Goal: Task Accomplishment & Management: Manage account settings

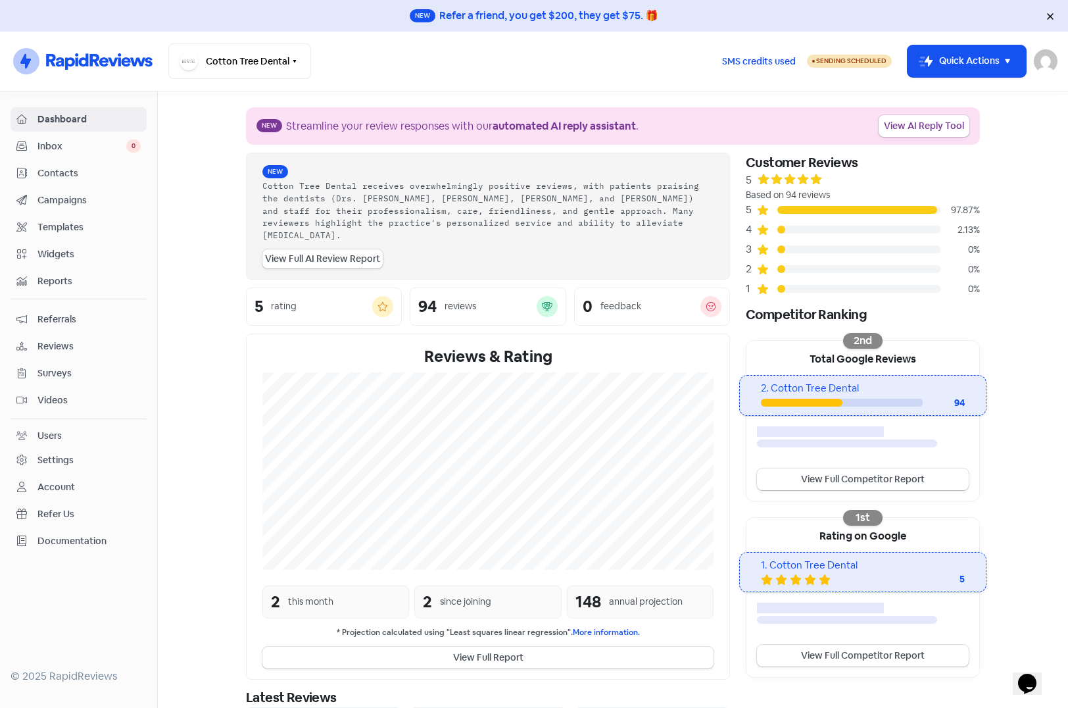
click at [1043, 68] on img at bounding box center [1046, 61] width 24 height 24
click at [964, 146] on link "Sign out" at bounding box center [974, 151] width 166 height 21
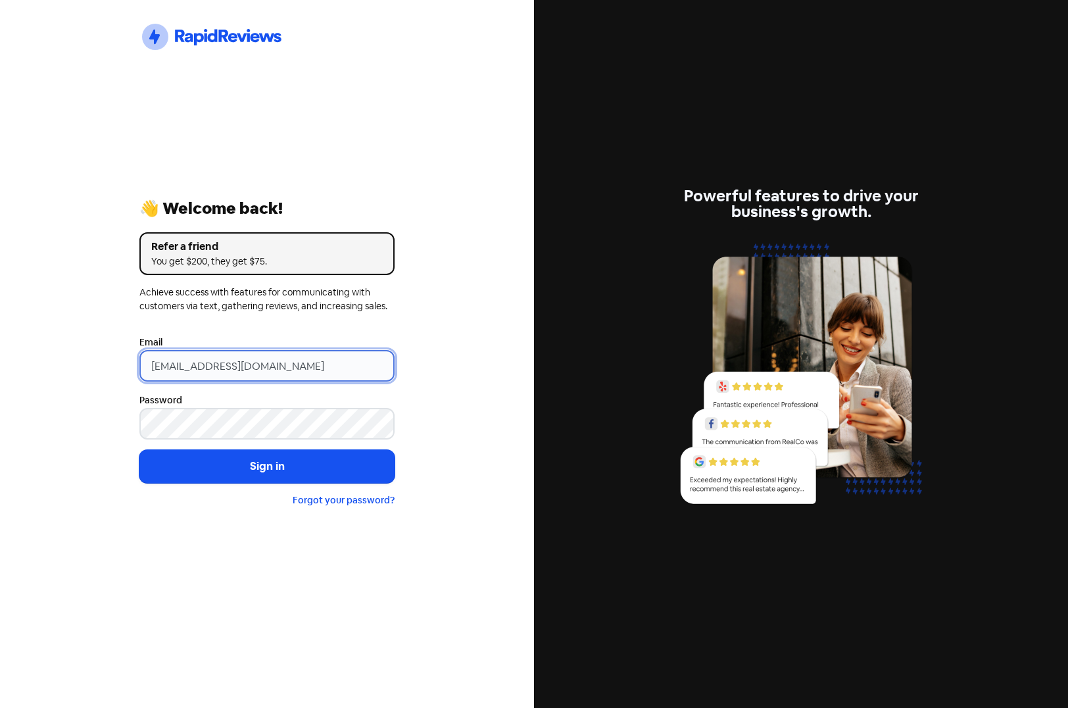
drag, startPoint x: 332, startPoint y: 361, endPoint x: -39, endPoint y: 355, distance: 370.5
click at [0, 355] on html "Icon For Thunder-circle 👋 Welcome back! Refer a friend You get $200, they get $…" at bounding box center [534, 354] width 1068 height 708
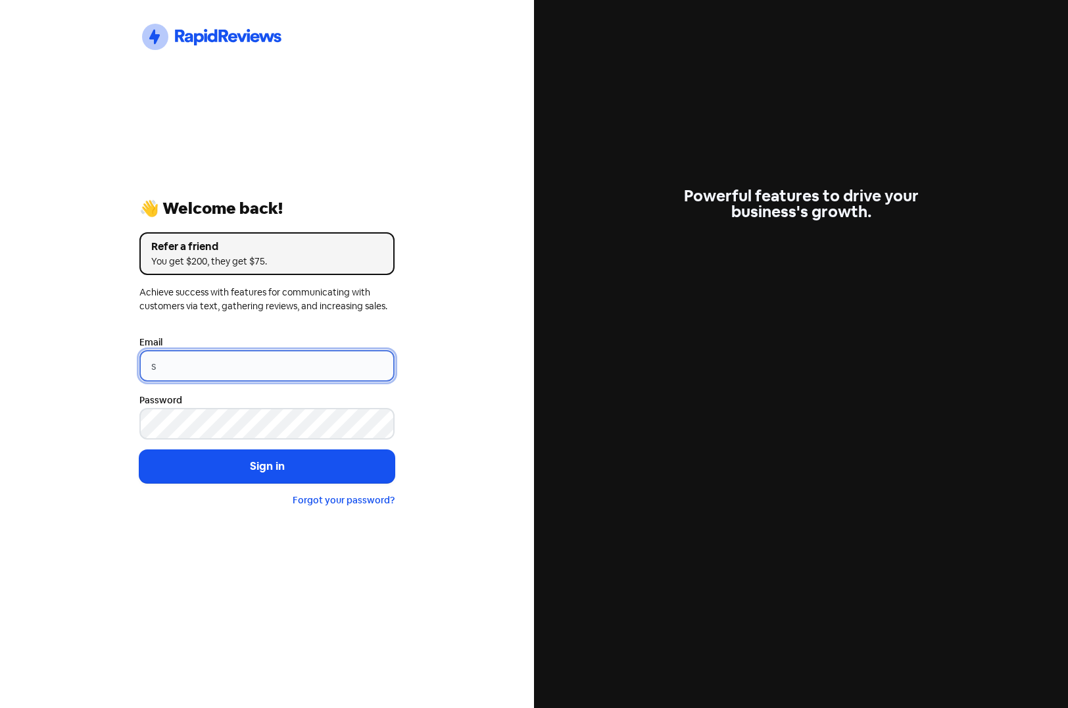
type input "support@xmarket.com.au"
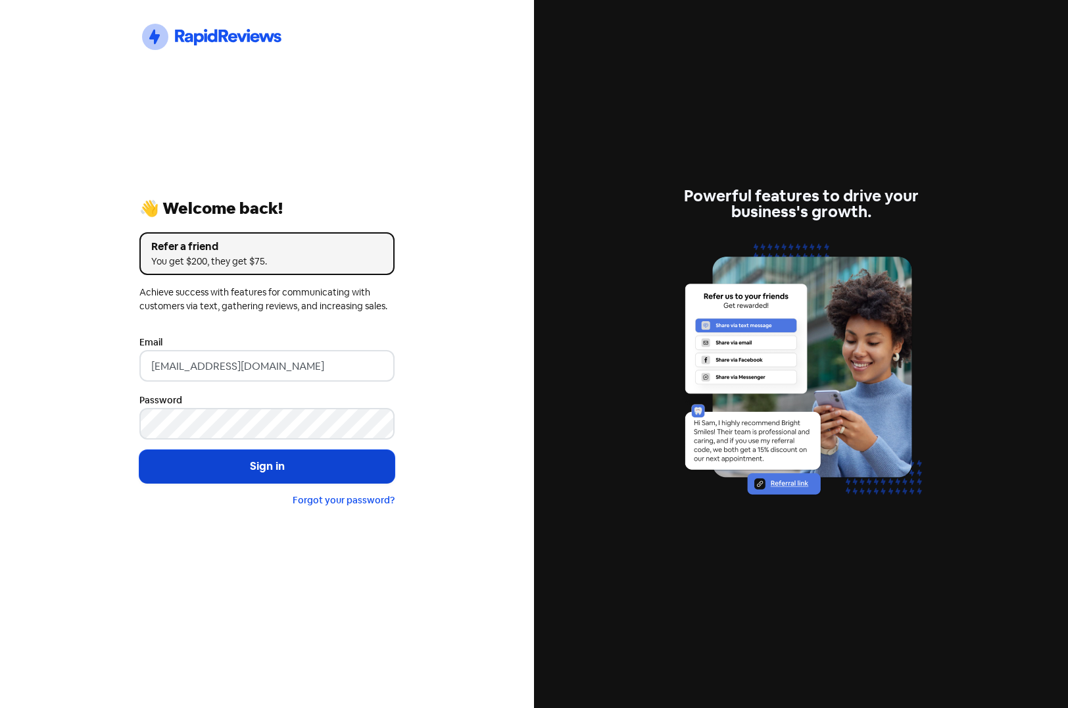
click at [243, 464] on button "Sign in" at bounding box center [266, 466] width 255 height 33
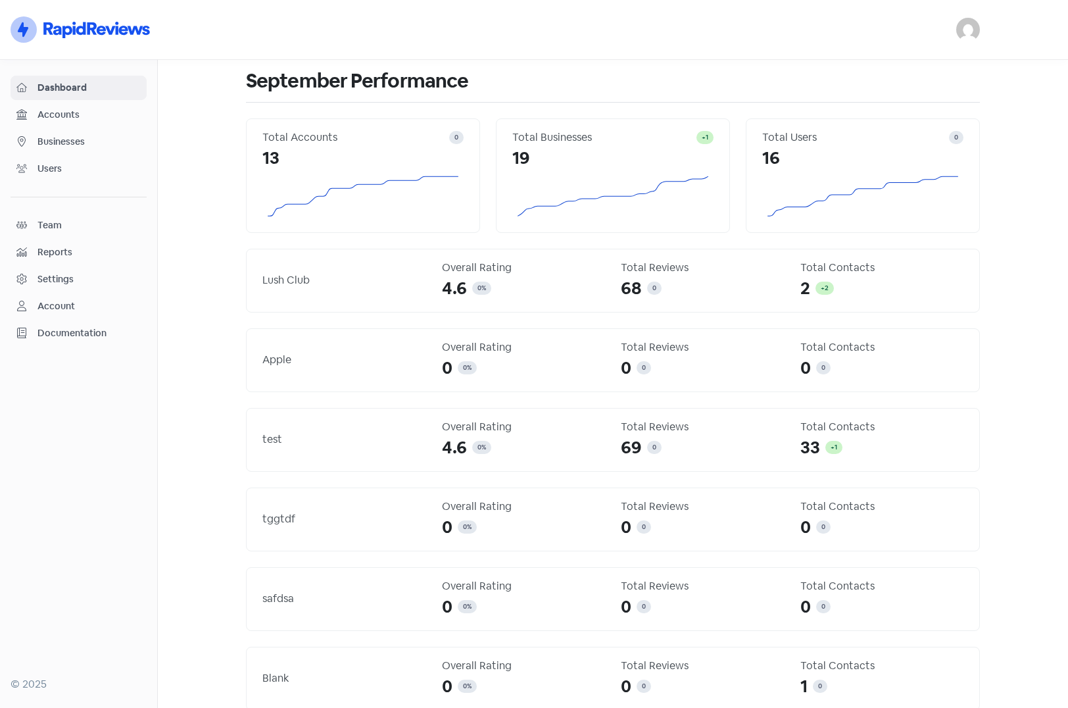
click at [75, 136] on span "Businesses" at bounding box center [89, 142] width 103 height 14
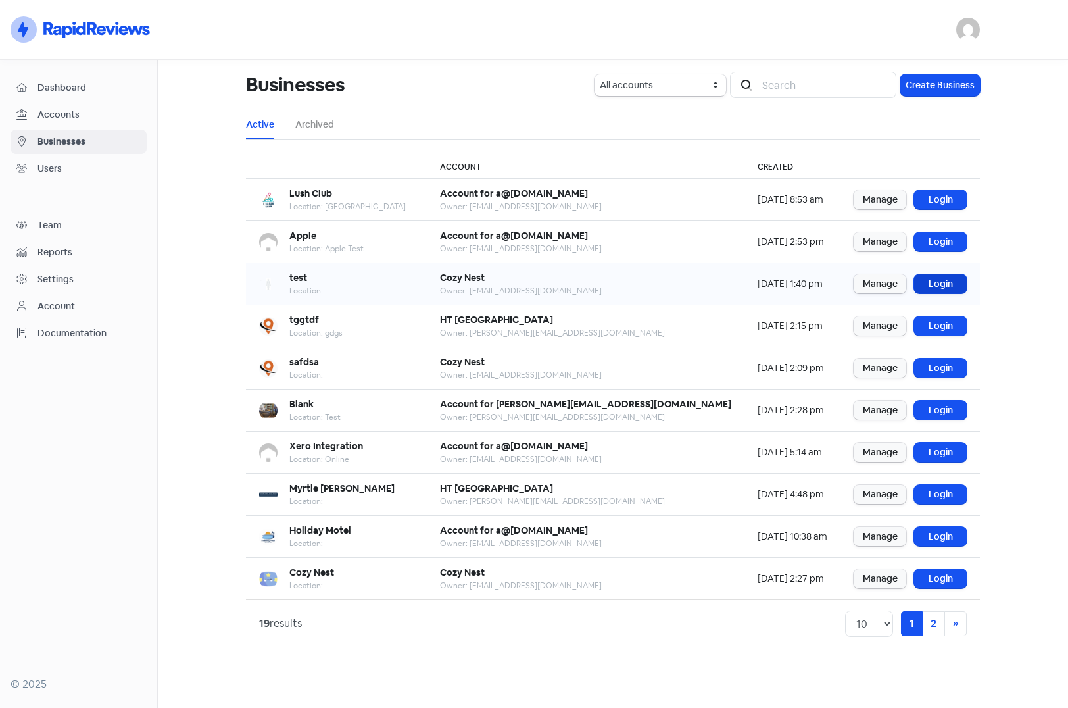
click at [944, 285] on link "Login" at bounding box center [940, 283] width 53 height 19
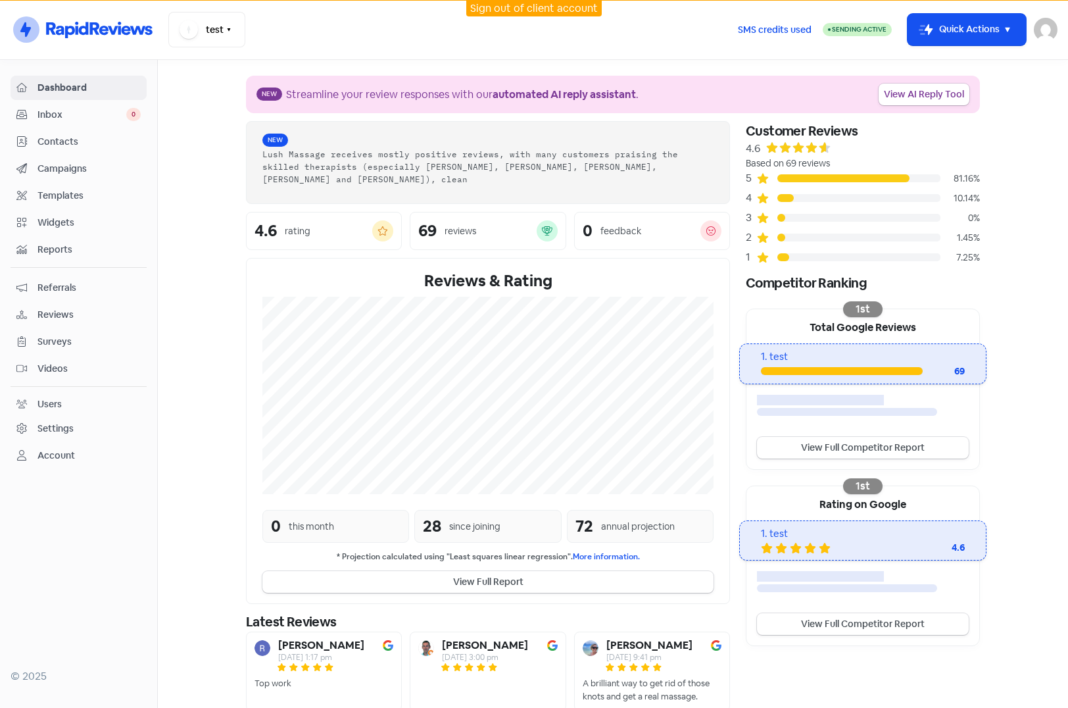
click at [55, 426] on div "Settings" at bounding box center [56, 429] width 36 height 14
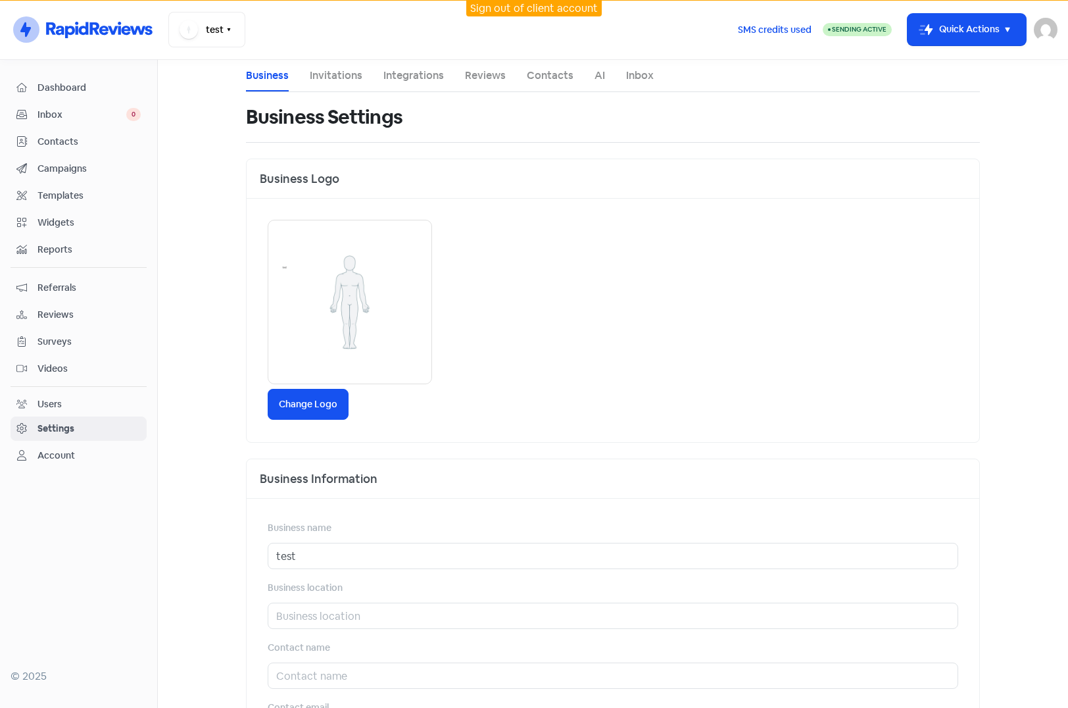
click at [405, 79] on link "Integrations" at bounding box center [414, 76] width 61 height 16
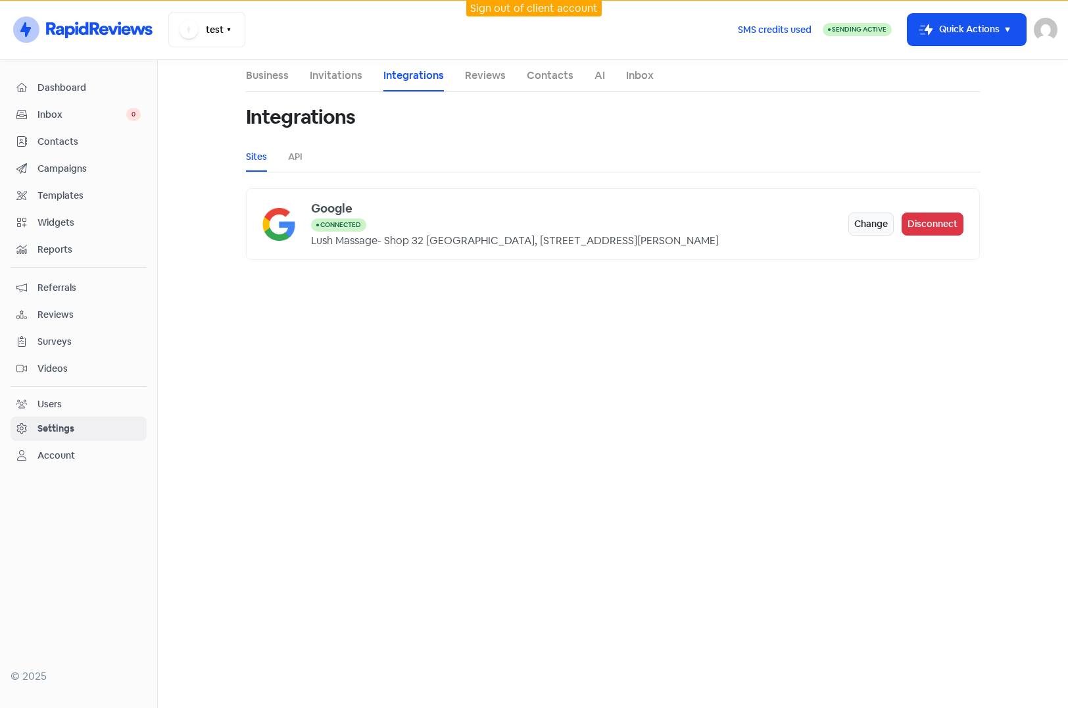
click at [486, 74] on link "Reviews" at bounding box center [485, 76] width 41 height 16
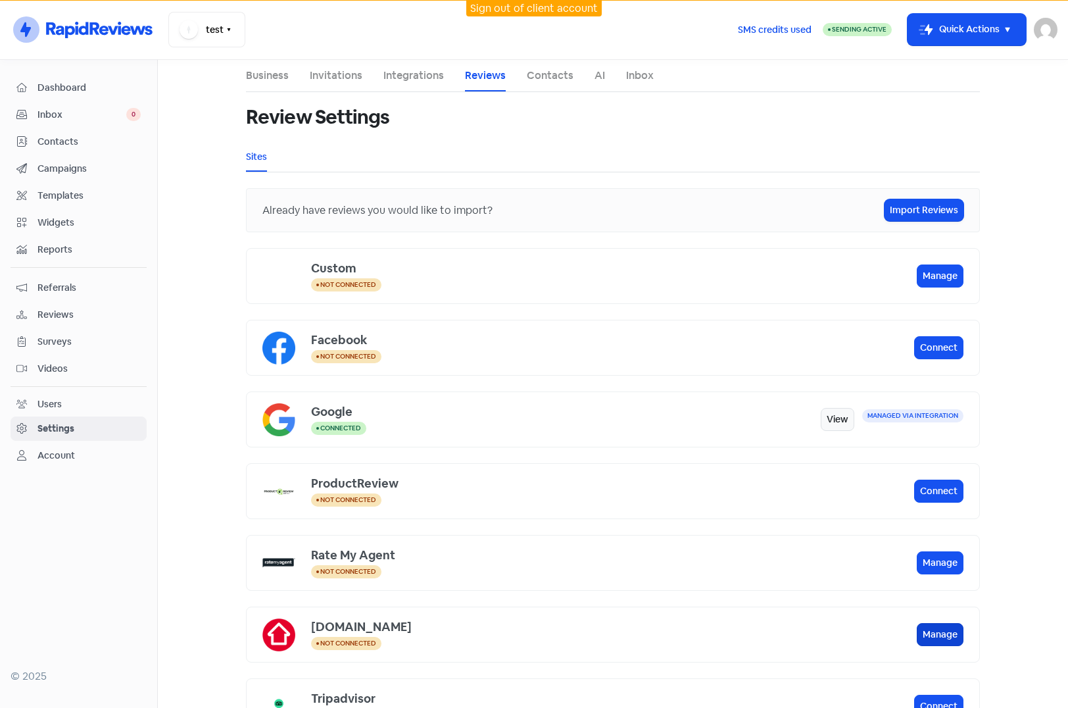
click at [937, 634] on button "Manage" at bounding box center [940, 634] width 47 height 23
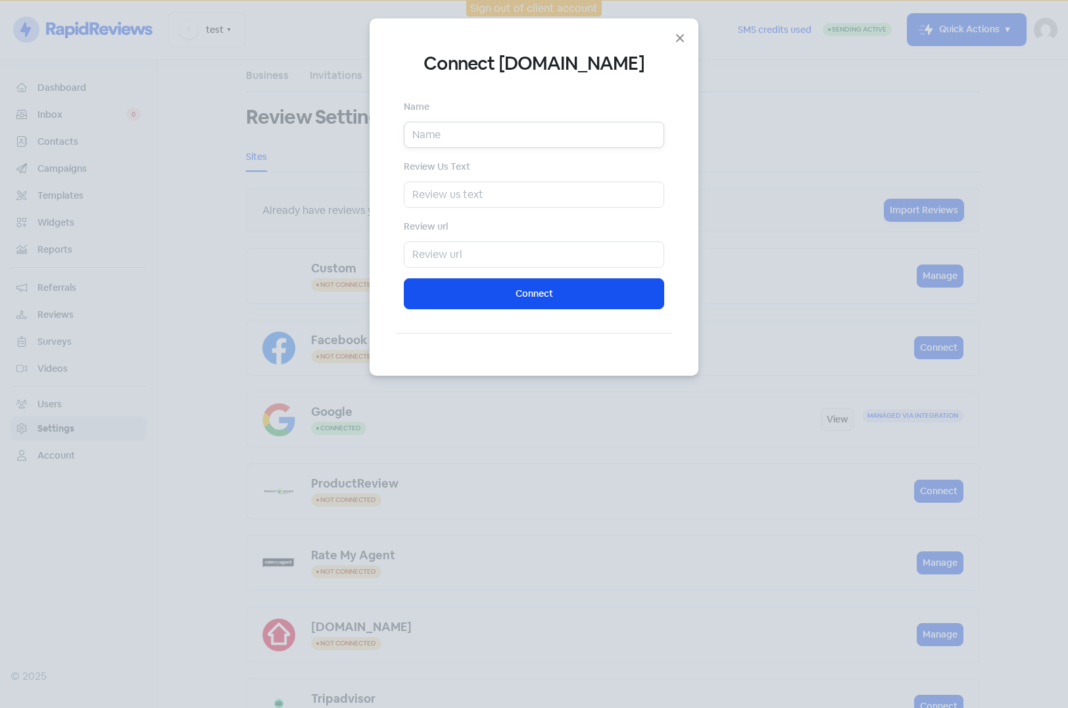
click at [471, 132] on input "text" at bounding box center [534, 135] width 261 height 26
type input "Trent"
type input "R"
type input "Leave Trent a Review"
click at [508, 255] on input "text" at bounding box center [534, 254] width 261 height 26
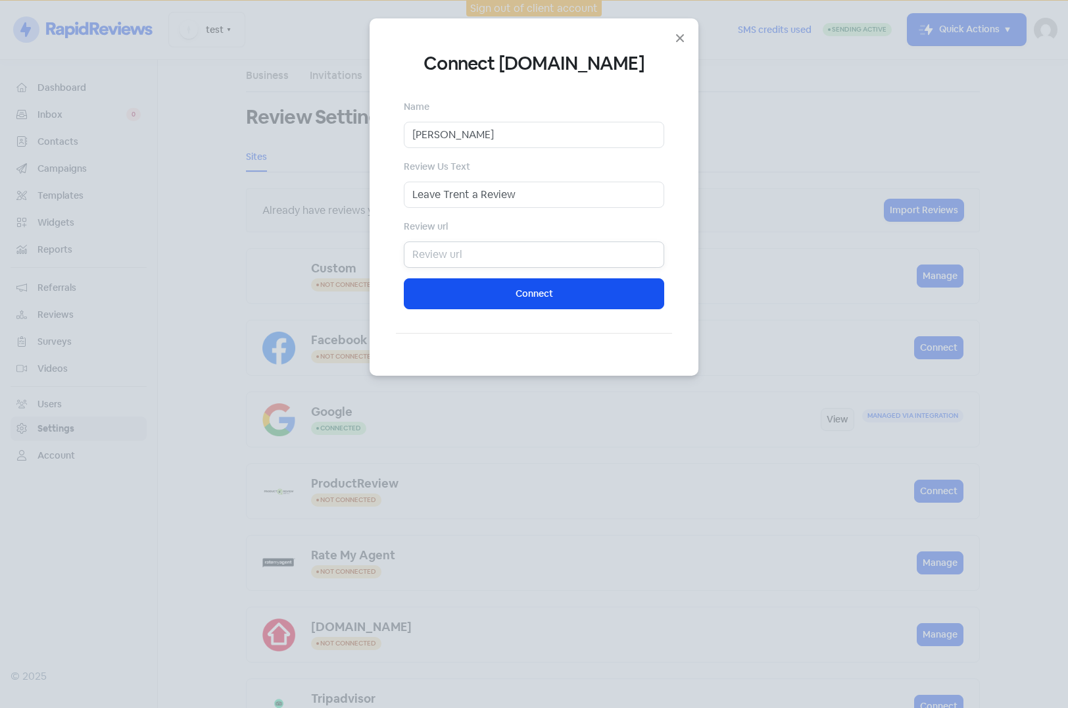
paste input "https://www.realestate.com.au/agent/trent-vivian-1267271/reviews"
type input "https://www.realestate.com.au/agent/trent-vivian-1267271/reviews"
click at [80, 430] on div "Connect realestate.com.au Name Trent Review Us Text Leave Trent a Review Review…" at bounding box center [534, 354] width 1068 height 708
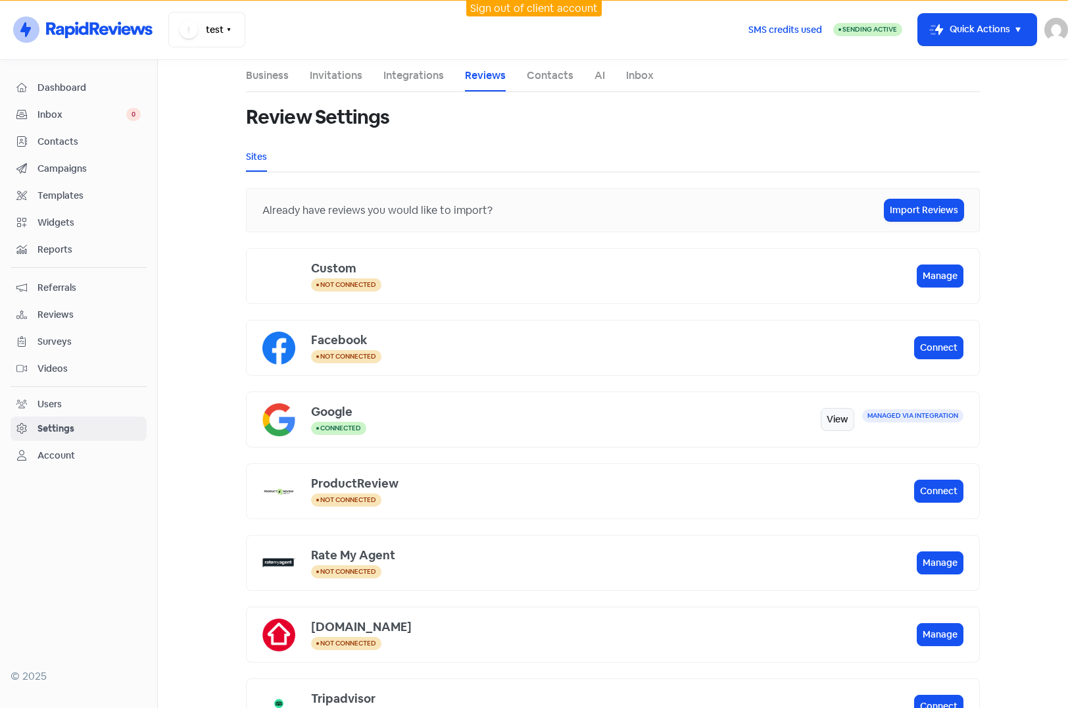
click at [1011, 503] on main "Business Invitations Integrations Reviews Contacts AI Inbox Review Settings Sit…" at bounding box center [613, 384] width 911 height 648
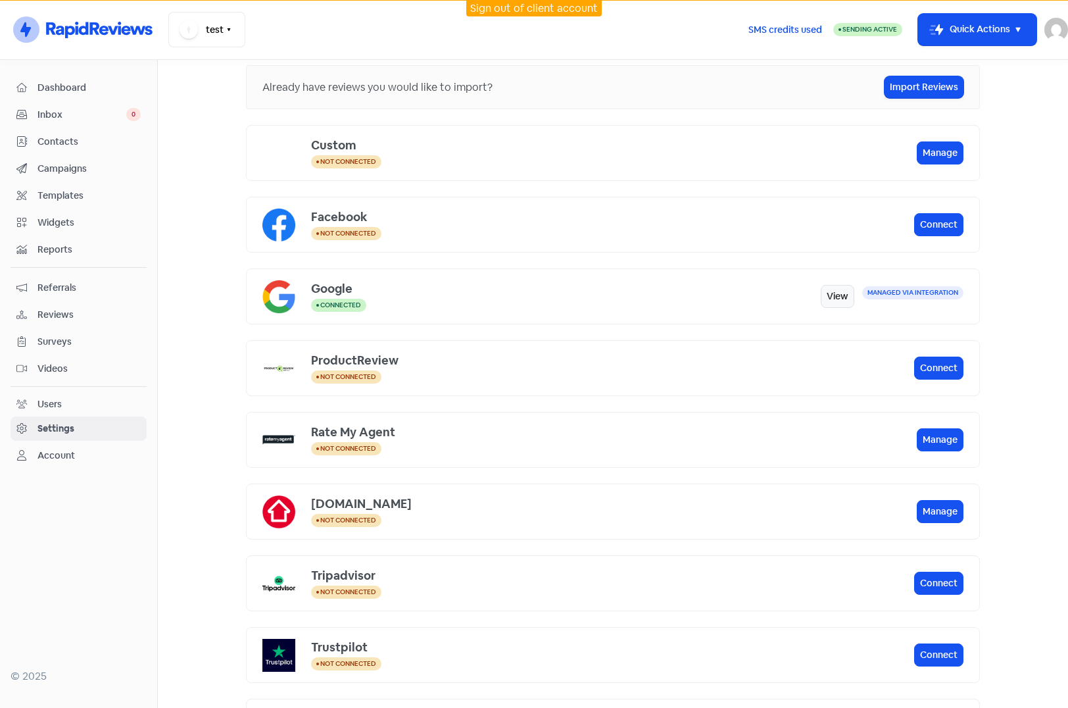
scroll to position [132, 0]
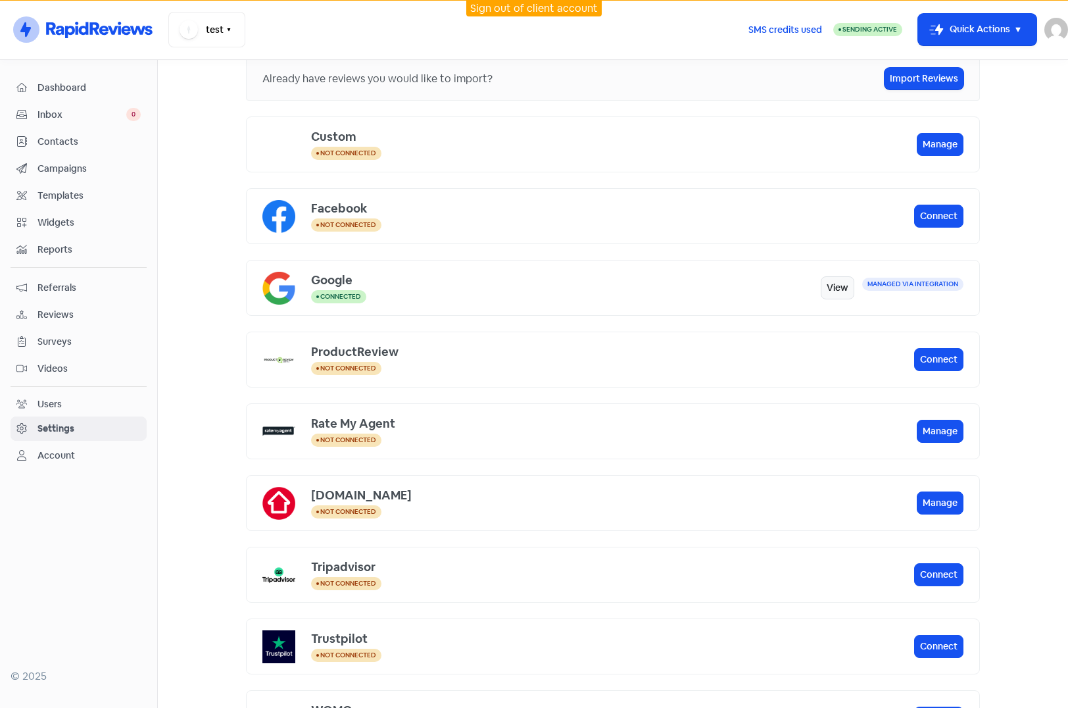
click at [931, 503] on button "Manage" at bounding box center [940, 502] width 47 height 23
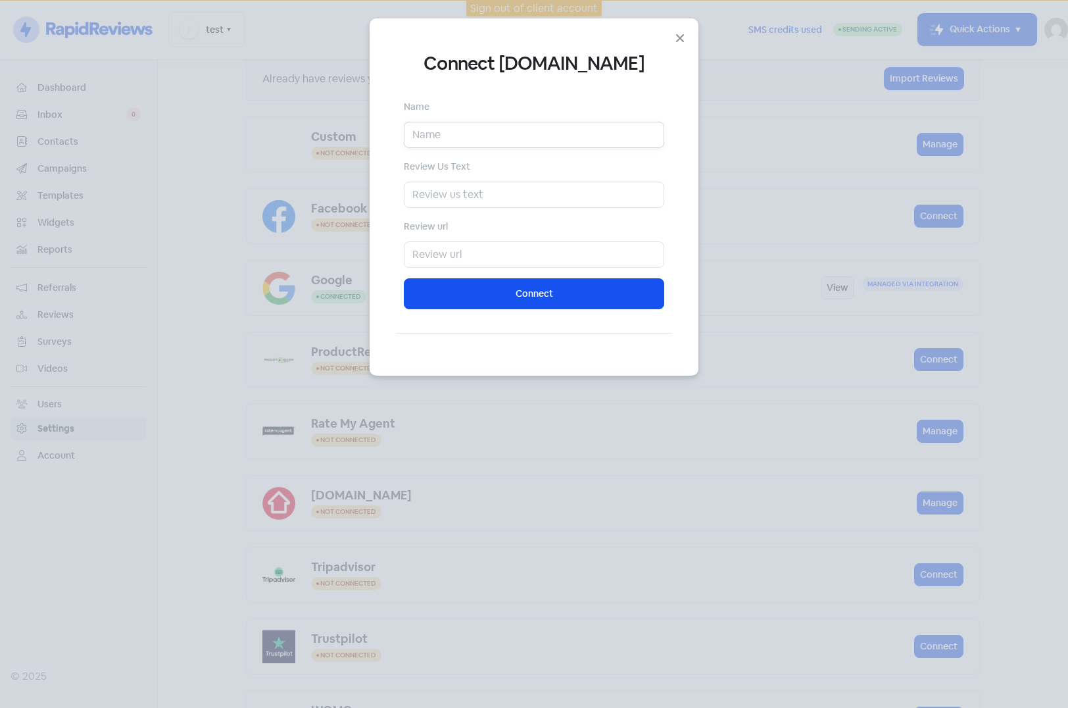
click at [520, 136] on input "text" at bounding box center [534, 135] width 261 height 26
type input "Trent"
type input "Leave Trent a Review"
click at [537, 254] on input "text" at bounding box center [534, 254] width 261 height 26
click at [420, 253] on input "text" at bounding box center [534, 254] width 261 height 26
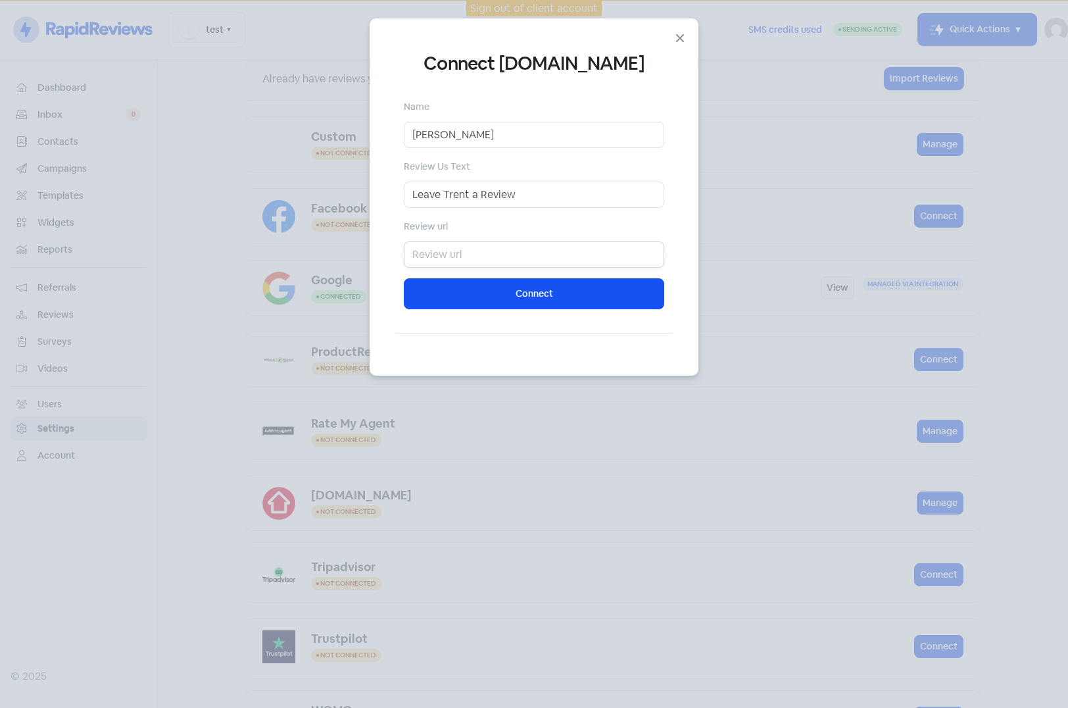
paste input "https://www.realestate.com.au/agent/trent-vivian-1267271/reviews"
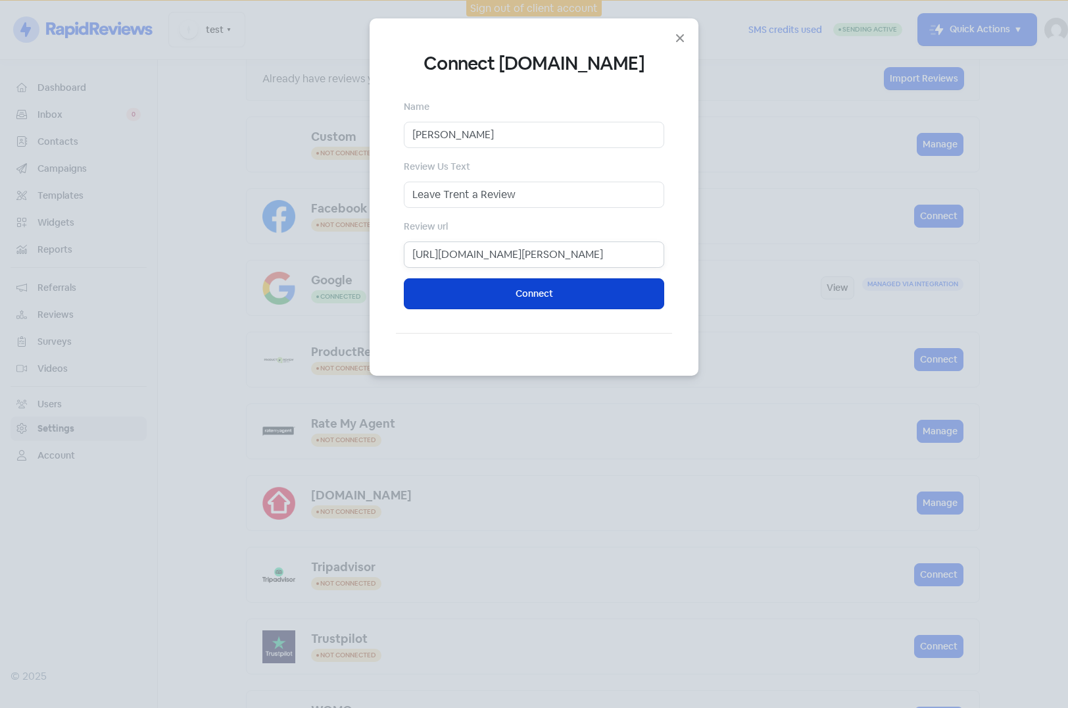
type input "https://www.realestate.com.au/agent/trent-vivian-1267271/reviews"
click at [501, 290] on button "Connect" at bounding box center [534, 293] width 261 height 31
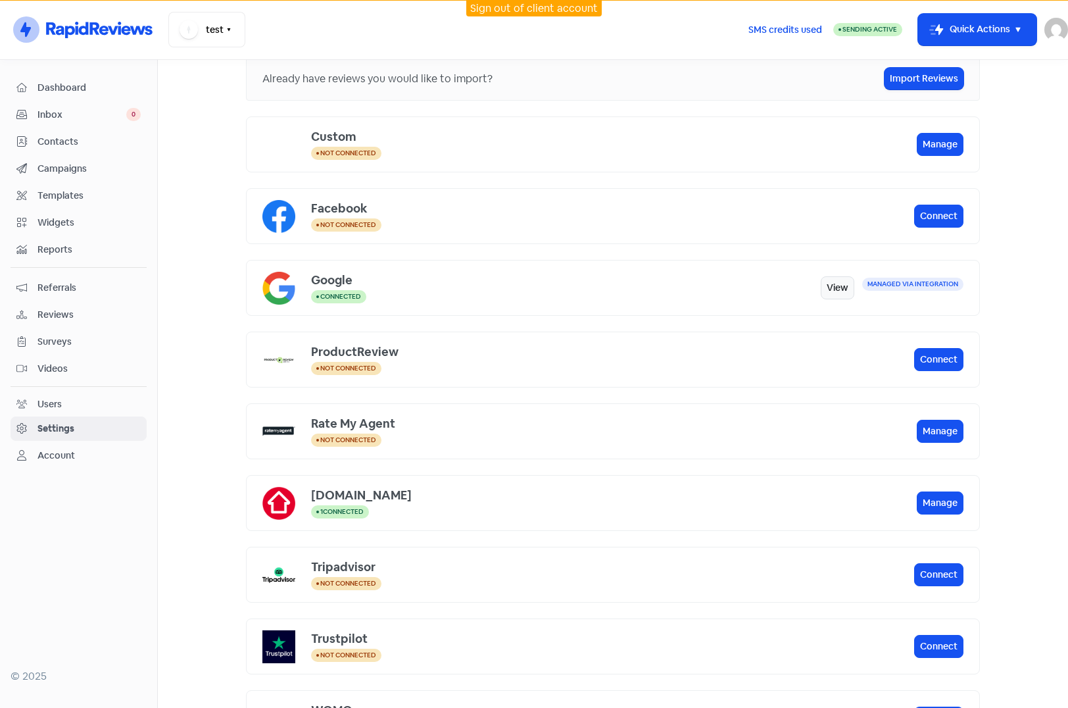
click at [70, 316] on span "Reviews" at bounding box center [89, 315] width 103 height 14
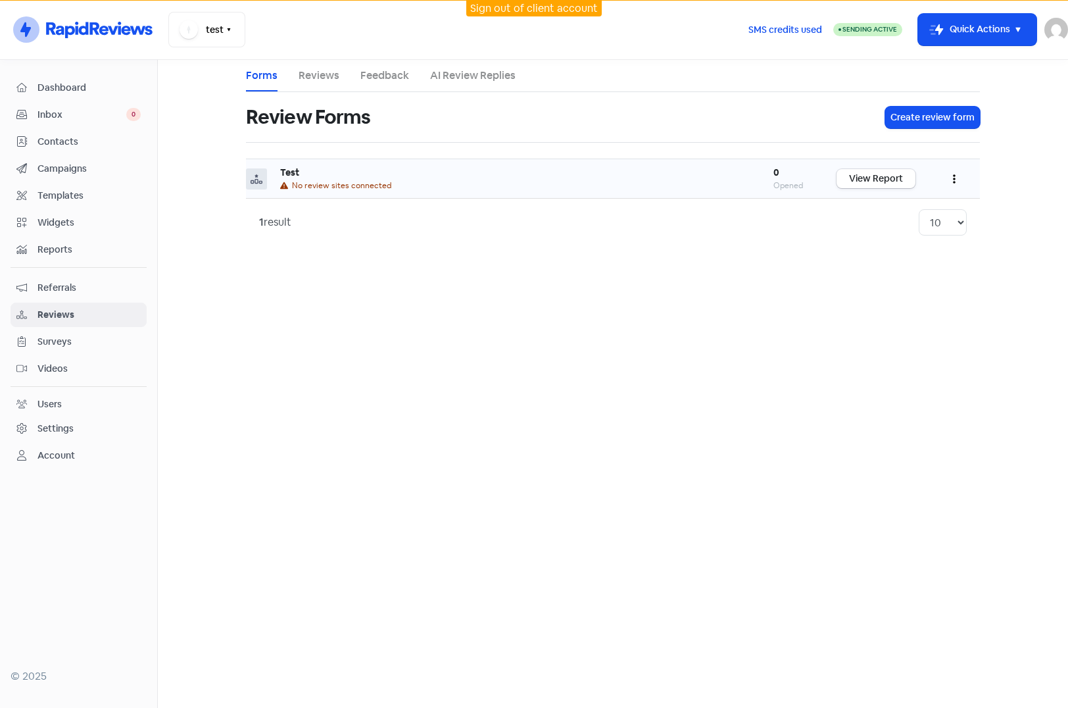
click at [955, 178] on icon "button" at bounding box center [954, 179] width 3 height 11
click at [899, 234] on link "Edit" at bounding box center [911, 238] width 111 height 26
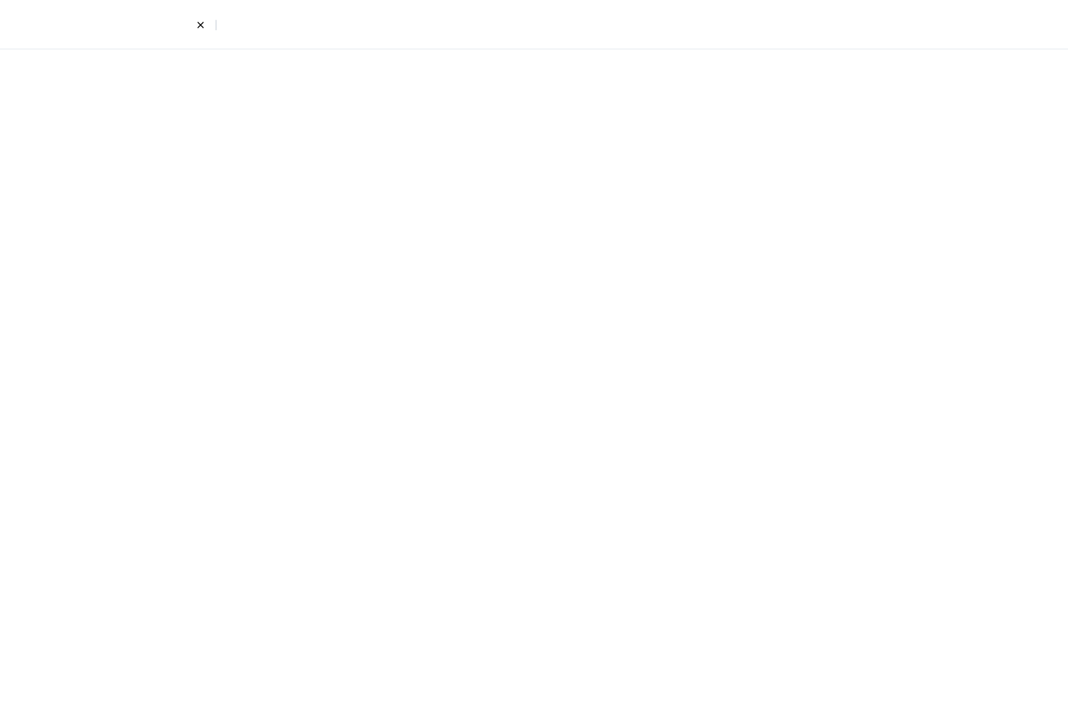
select select "4"
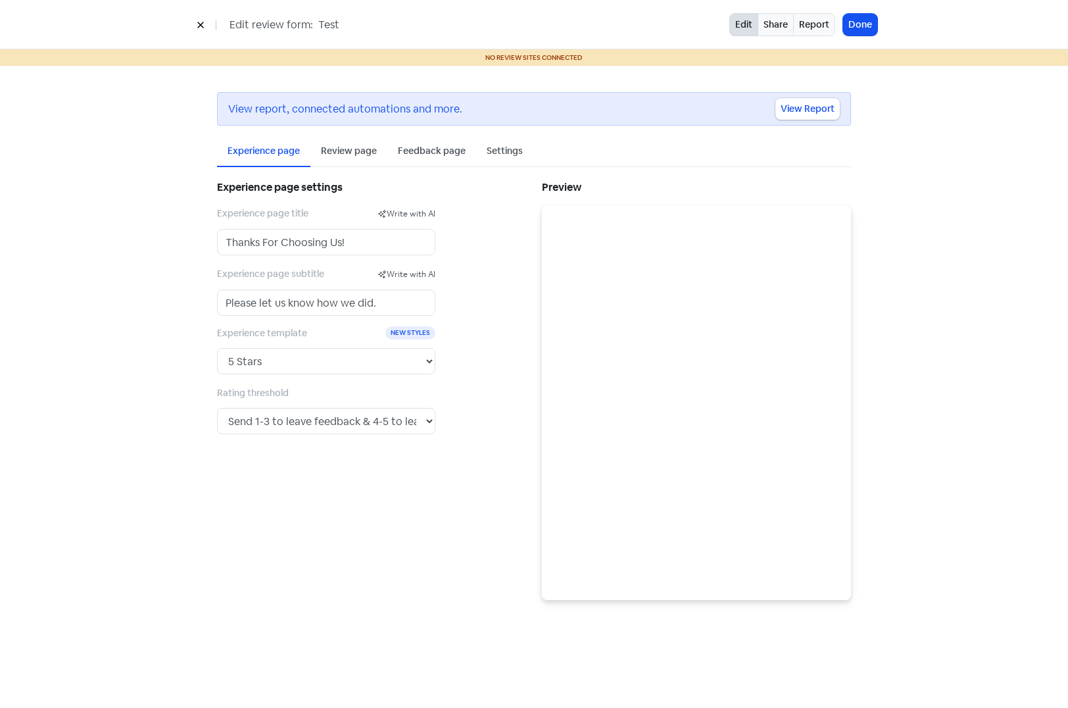
click at [343, 152] on div "Review page" at bounding box center [349, 151] width 56 height 14
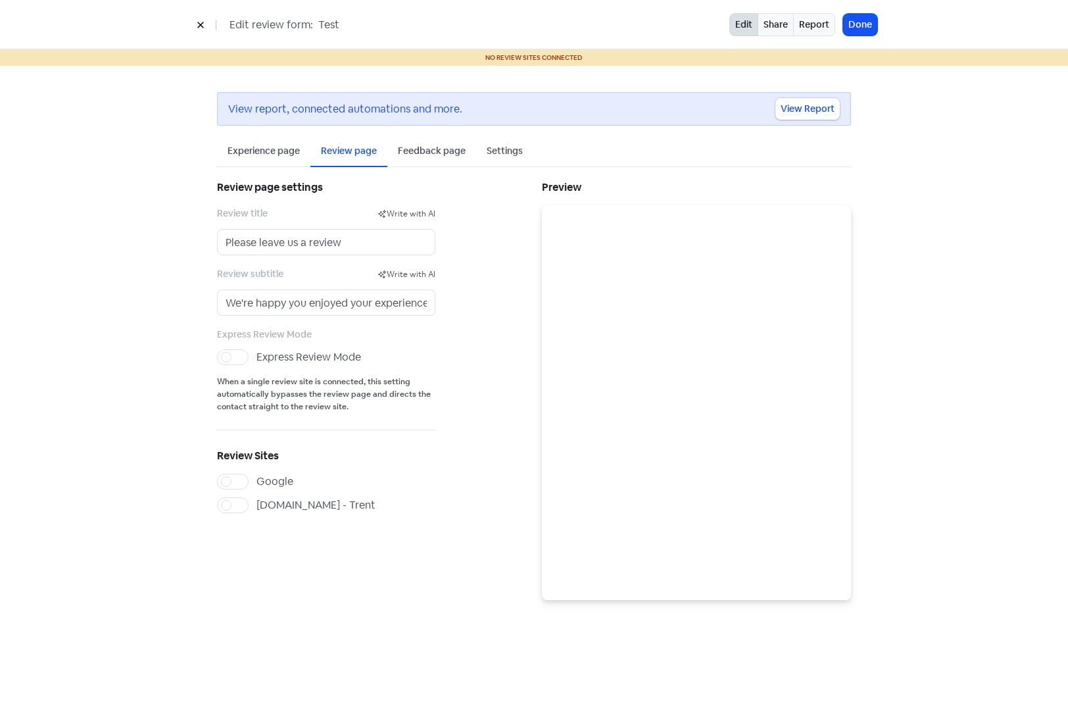
click at [257, 503] on label "realestate.com.au - Trent" at bounding box center [316, 505] width 119 height 16
click at [257, 503] on input "realestate.com.au - Trent" at bounding box center [261, 501] width 9 height 9
checkbox input "true"
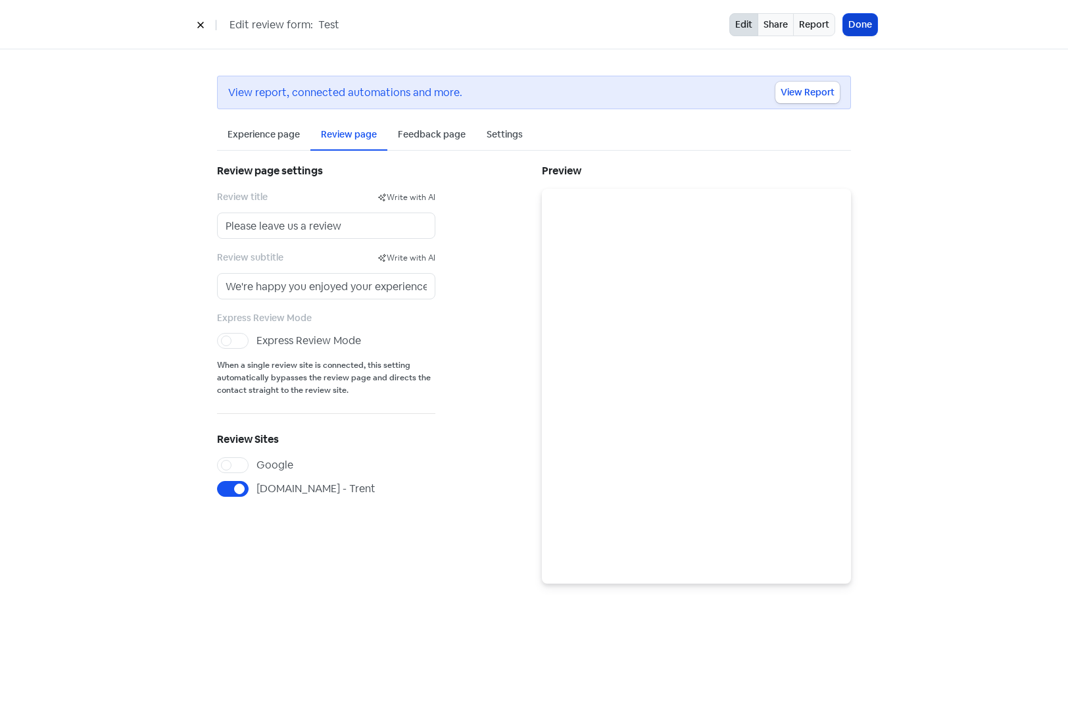
click at [869, 23] on button "Done" at bounding box center [860, 25] width 34 height 22
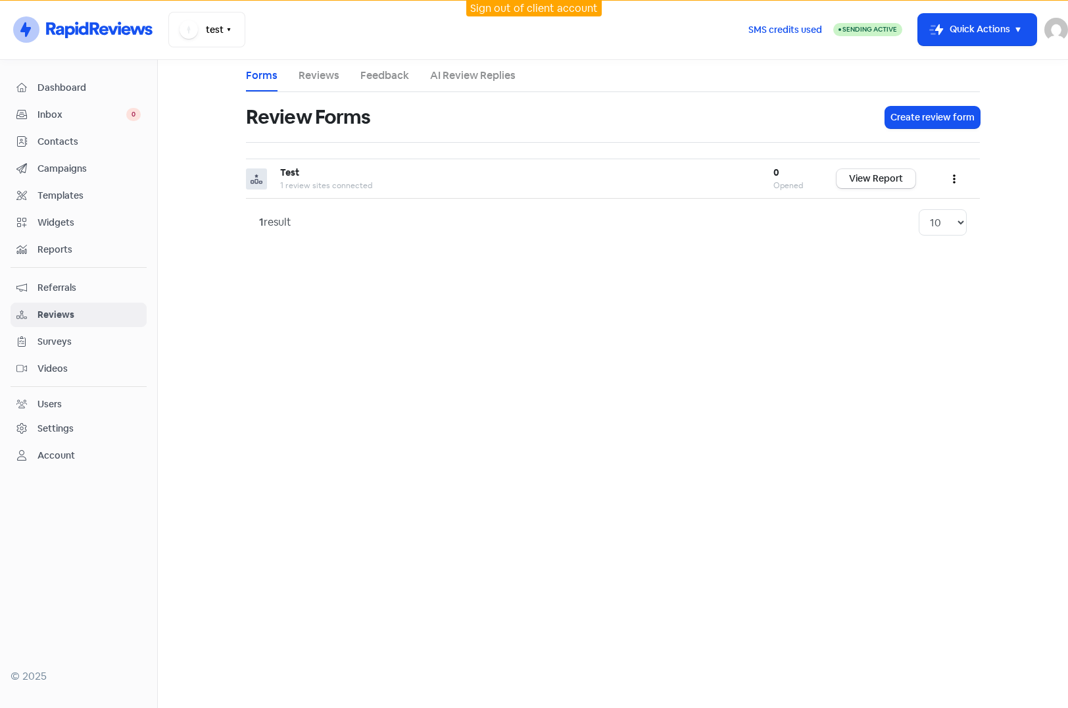
click at [57, 420] on link "Settings" at bounding box center [79, 428] width 136 height 24
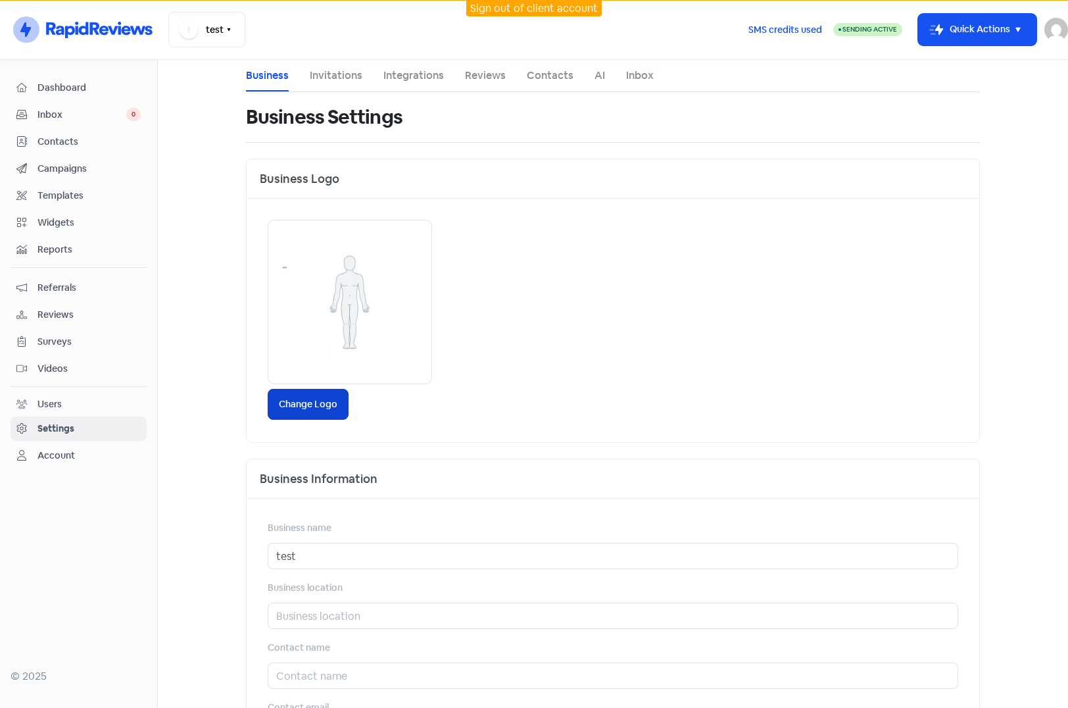
click at [313, 393] on label "Change Logo" at bounding box center [308, 404] width 81 height 31
click at [0, 0] on input "Change Logo" at bounding box center [0, 0] width 0 height 0
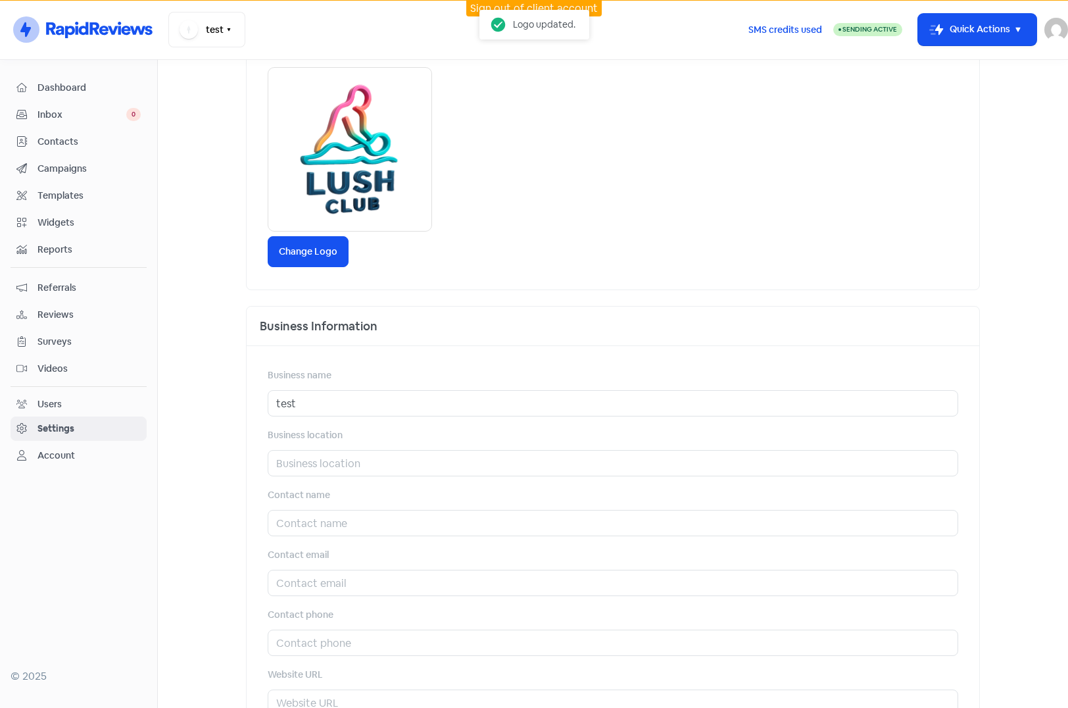
scroll to position [330, 0]
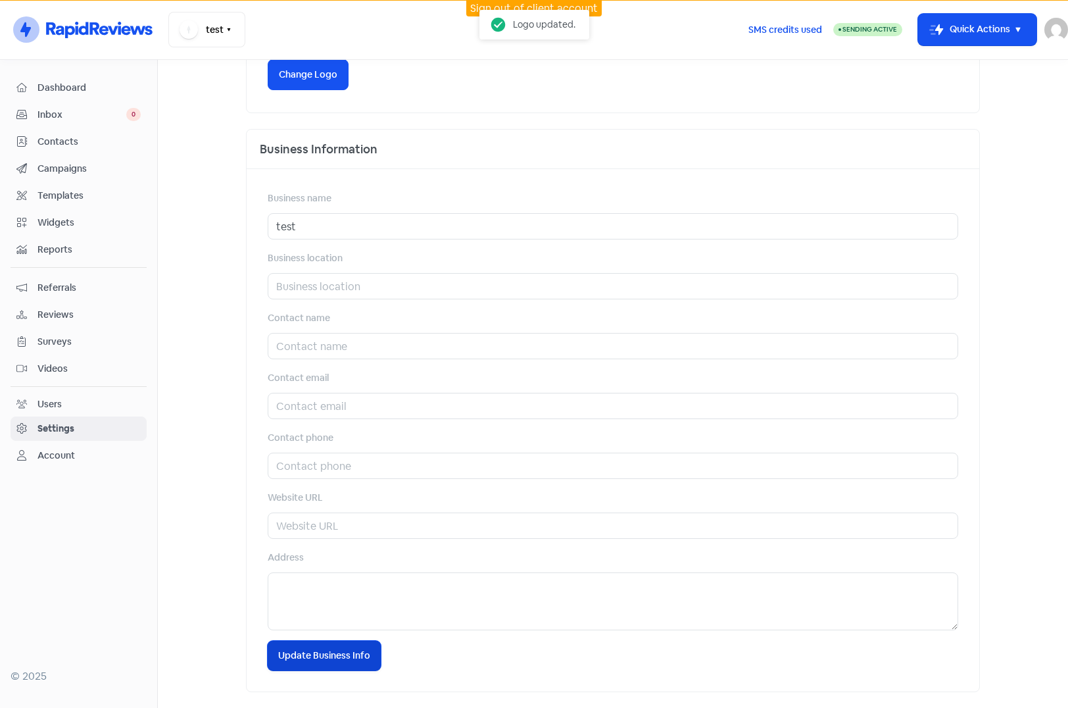
click at [308, 656] on span "Update Business Info" at bounding box center [324, 656] width 92 height 14
click at [47, 312] on span "Reviews" at bounding box center [89, 315] width 103 height 14
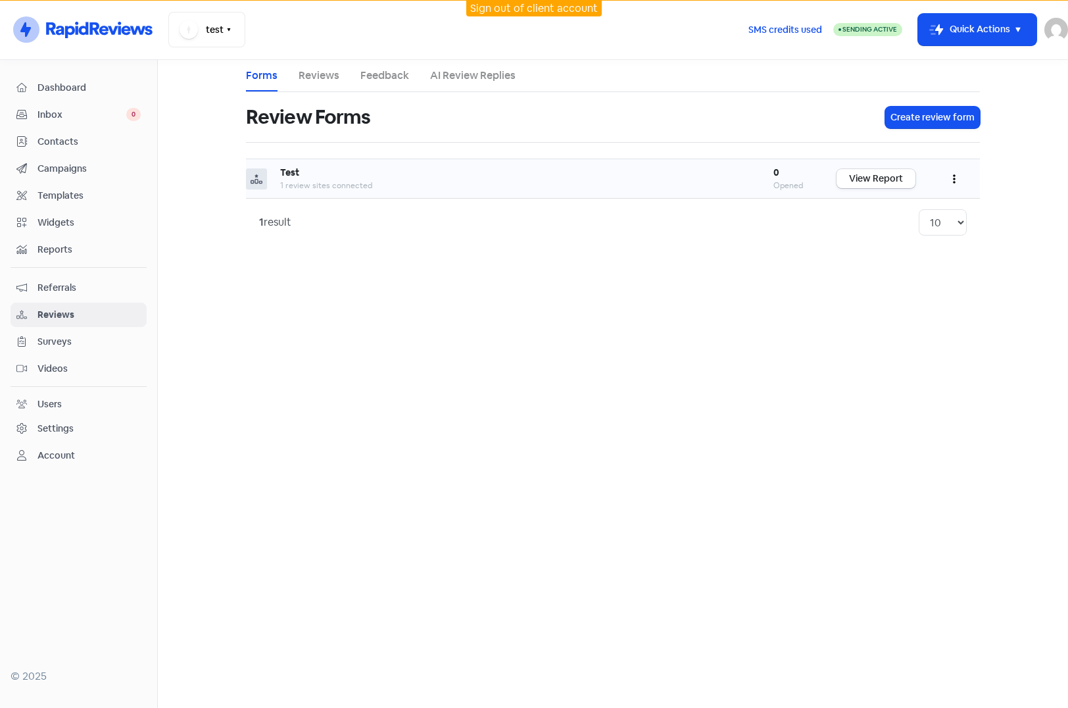
click at [953, 179] on icon "button" at bounding box center [954, 179] width 3 height 11
click at [893, 236] on link "Edit" at bounding box center [911, 238] width 111 height 26
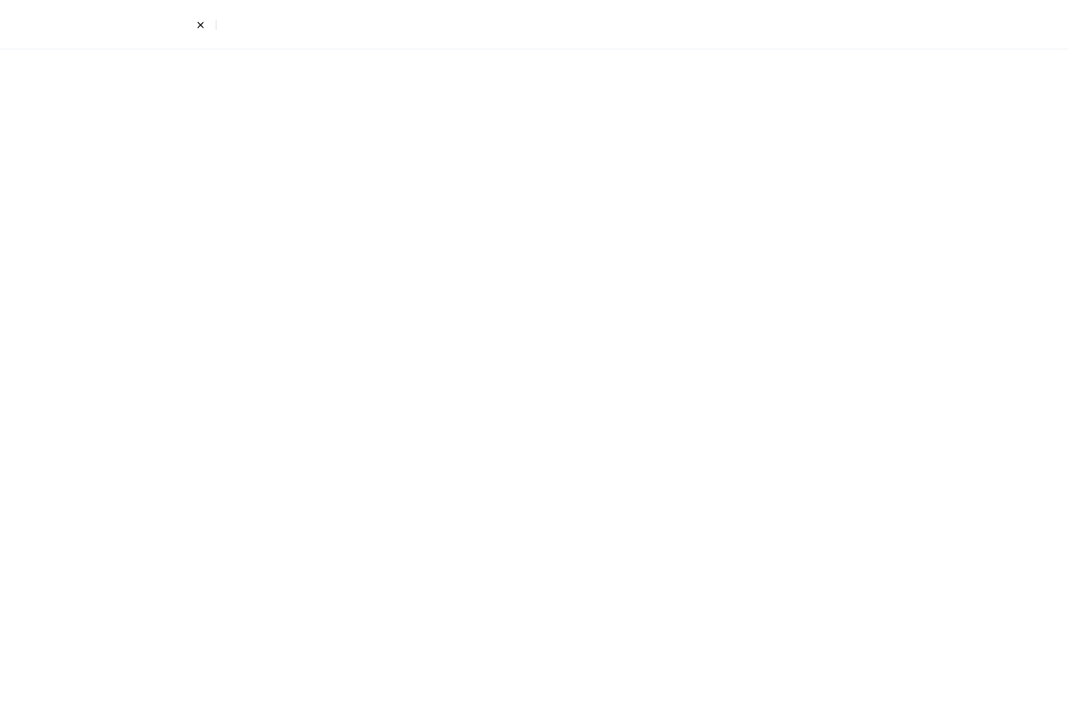
select select "4"
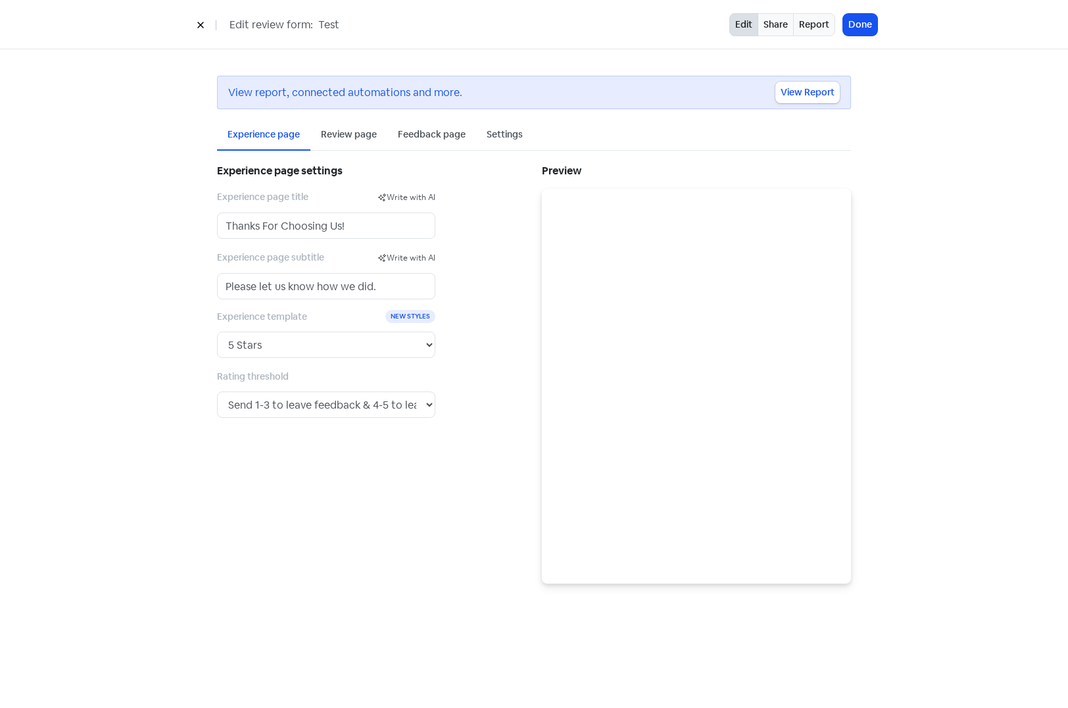
click at [195, 26] on button at bounding box center [201, 24] width 20 height 23
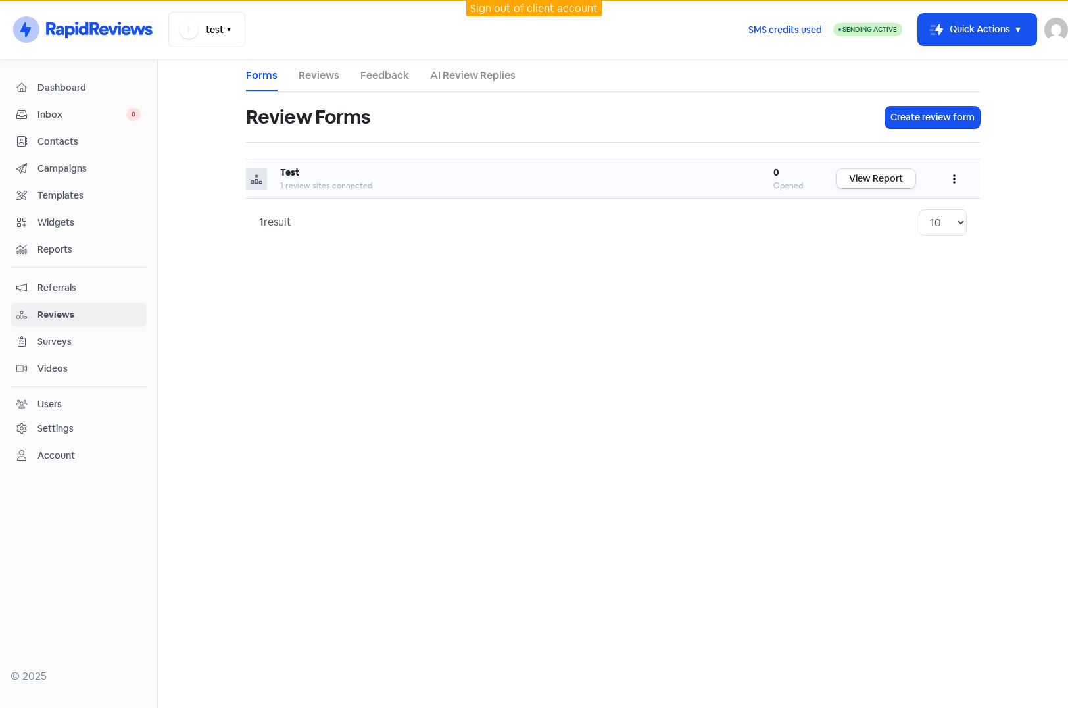
click at [953, 178] on button "button" at bounding box center [954, 178] width 25 height 31
click at [900, 232] on link "Edit" at bounding box center [911, 238] width 111 height 26
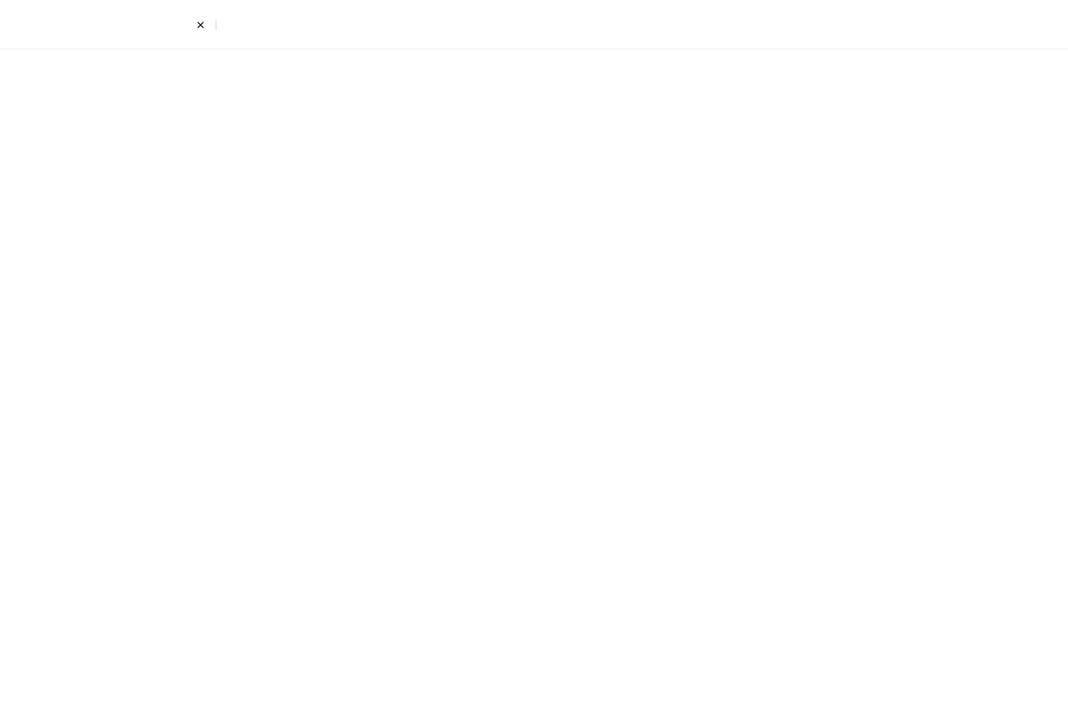
select select "4"
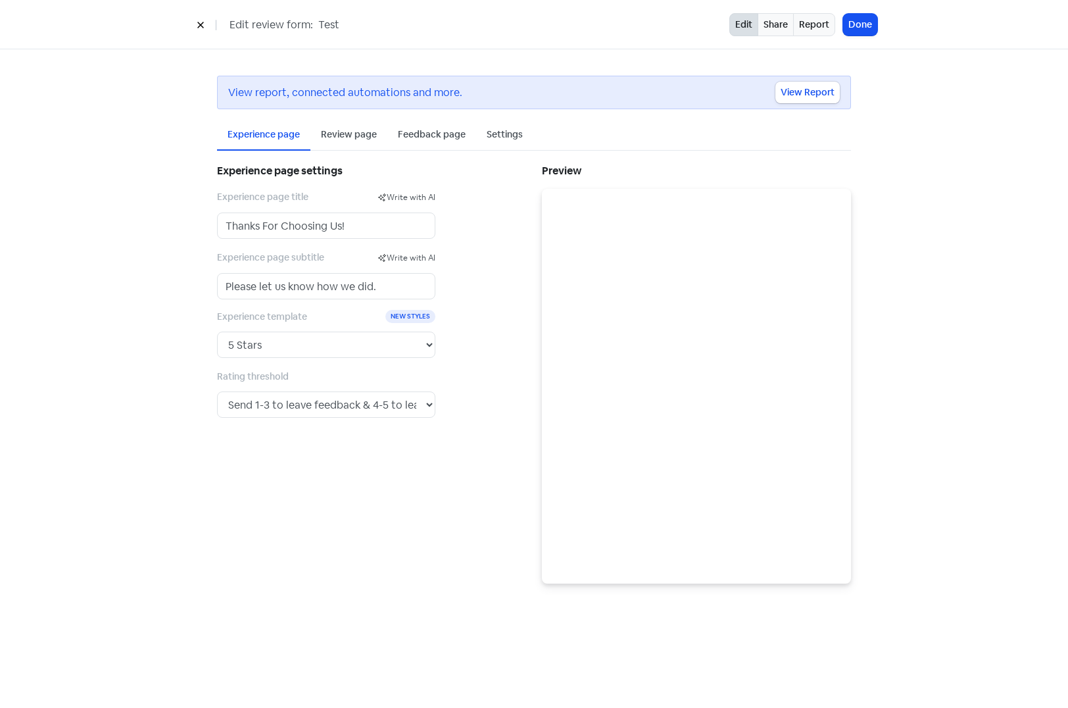
click at [366, 134] on div "Review page" at bounding box center [349, 135] width 56 height 14
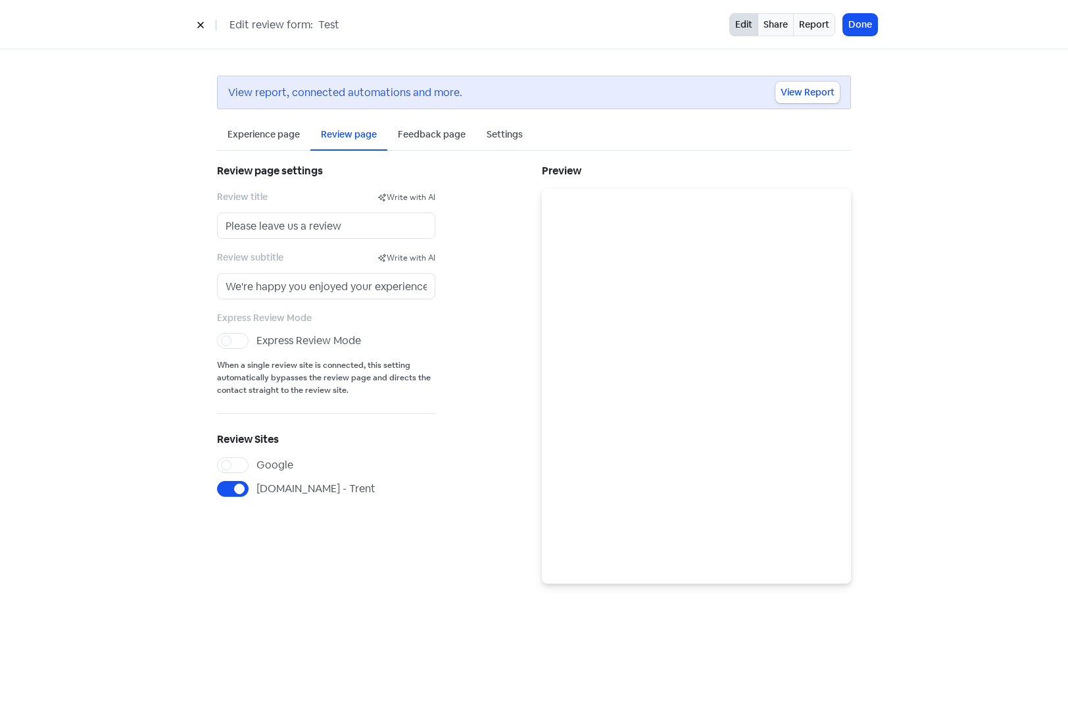
click at [203, 22] on icon at bounding box center [200, 25] width 6 height 6
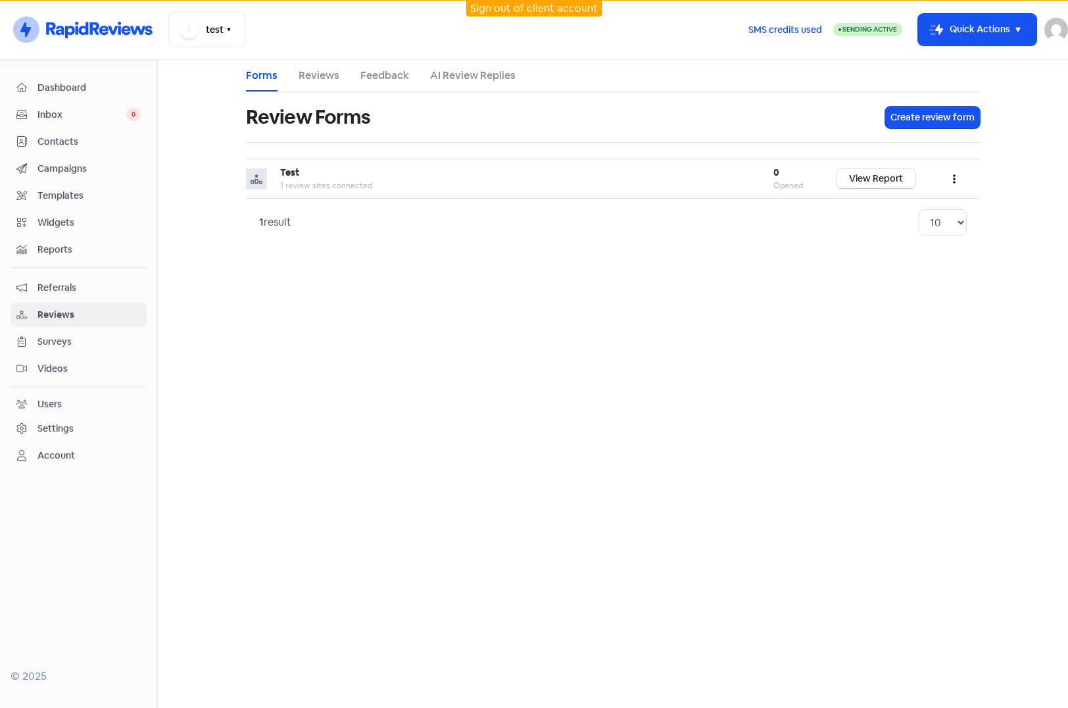
click at [1054, 32] on img at bounding box center [1057, 30] width 24 height 24
click at [994, 122] on link "Sign out" at bounding box center [984, 120] width 166 height 21
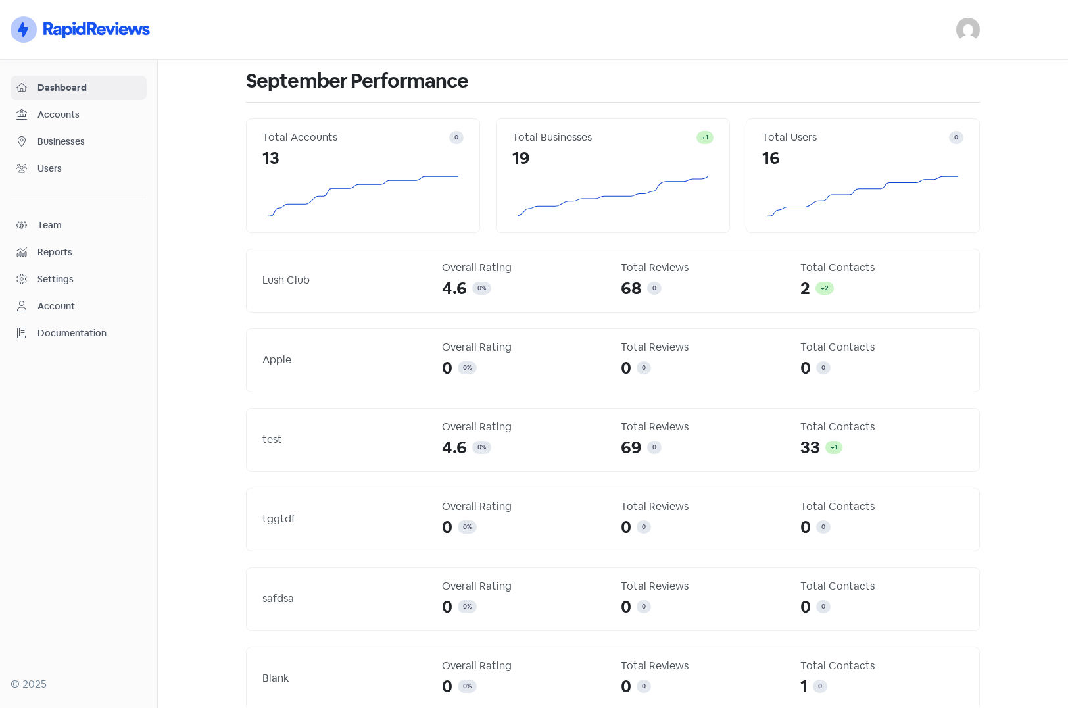
click at [52, 145] on span "Businesses" at bounding box center [89, 142] width 103 height 14
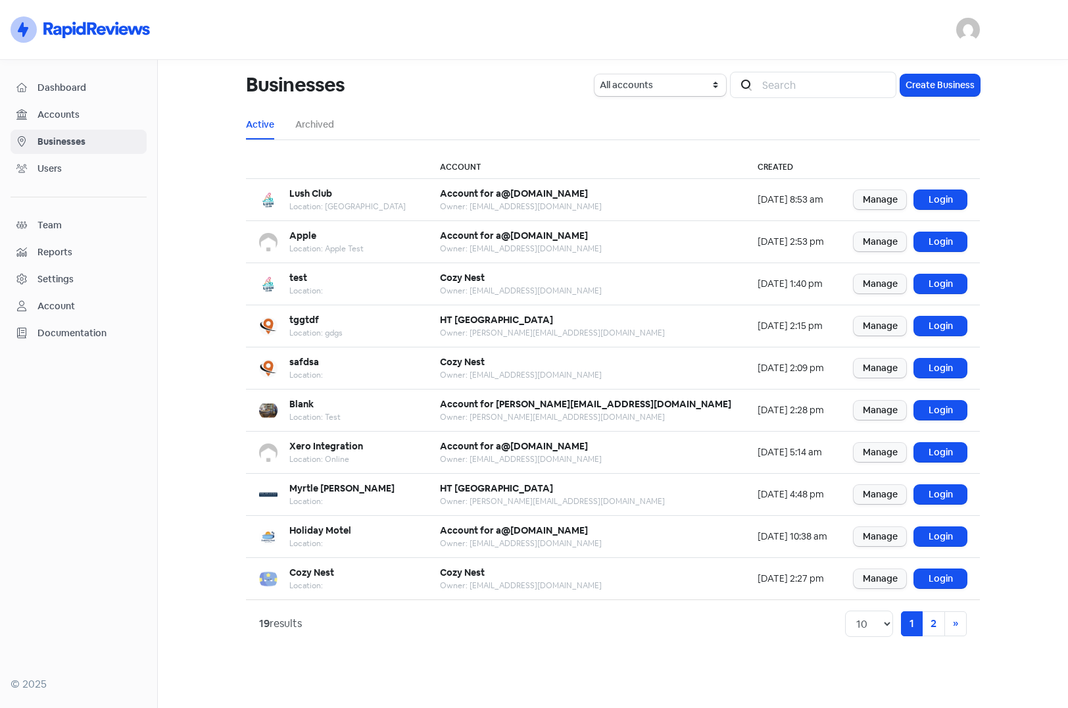
click at [961, 34] on img at bounding box center [969, 30] width 24 height 24
click at [884, 124] on link "Sign out" at bounding box center [896, 120] width 166 height 21
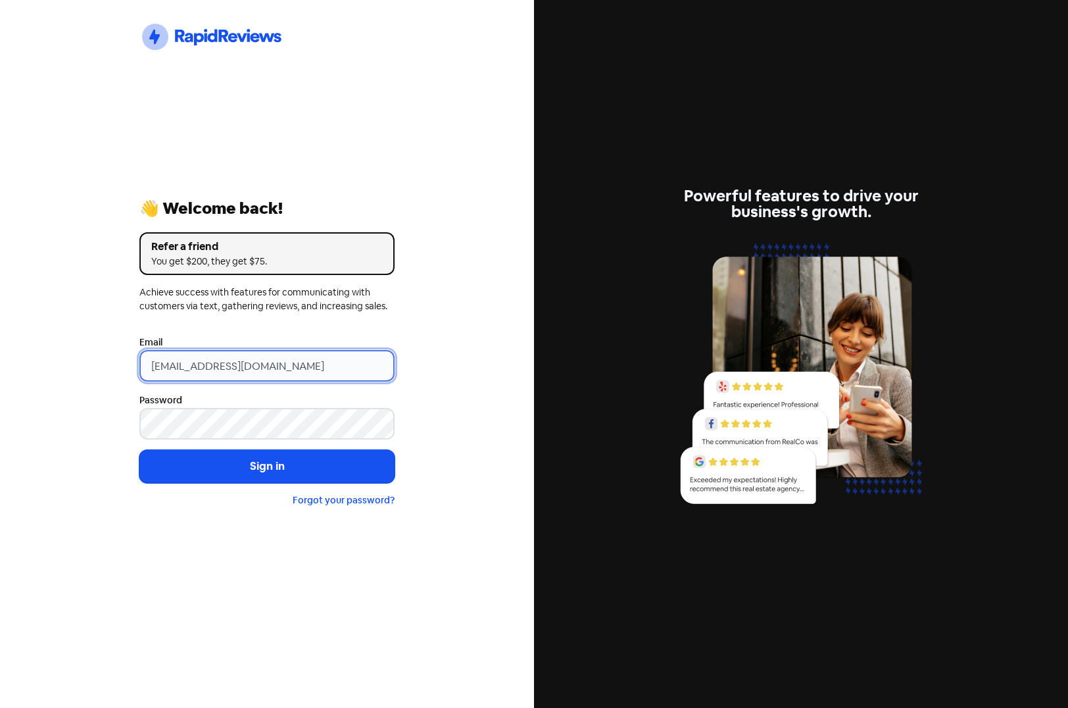
drag, startPoint x: 336, startPoint y: 364, endPoint x: 88, endPoint y: 357, distance: 247.5
click at [89, 357] on div "Icon For Thunder-circle 👋 Welcome back! Refer a friend You get $200, they get $…" at bounding box center [267, 354] width 534 height 708
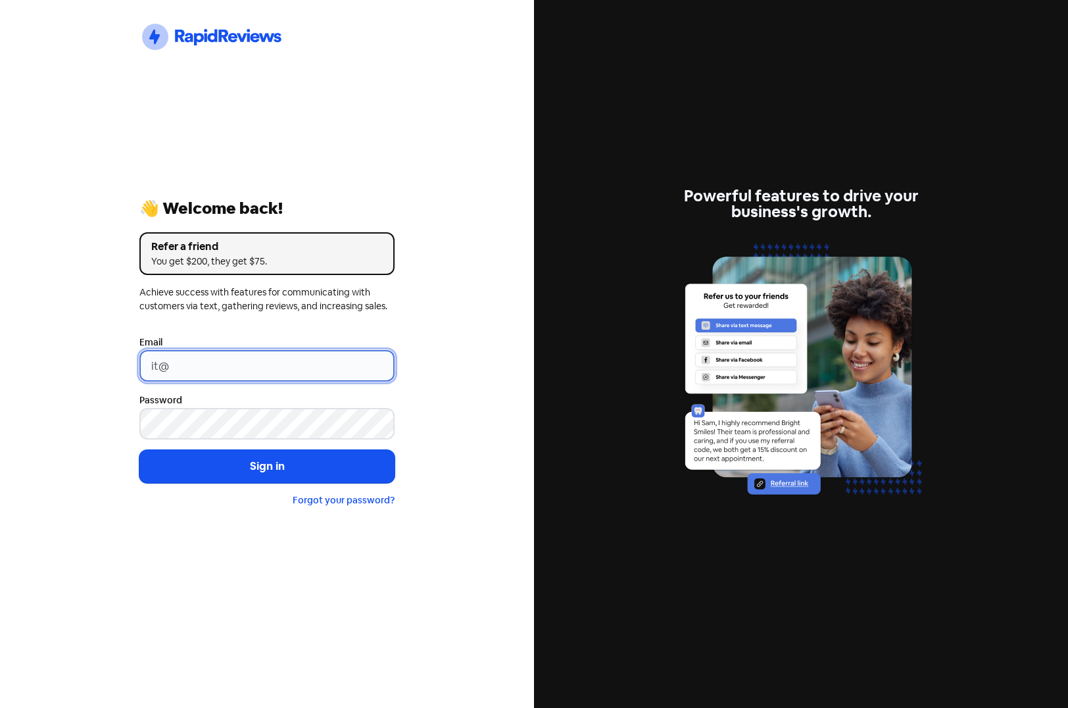
type input "it@wilcoplumbing.com.au"
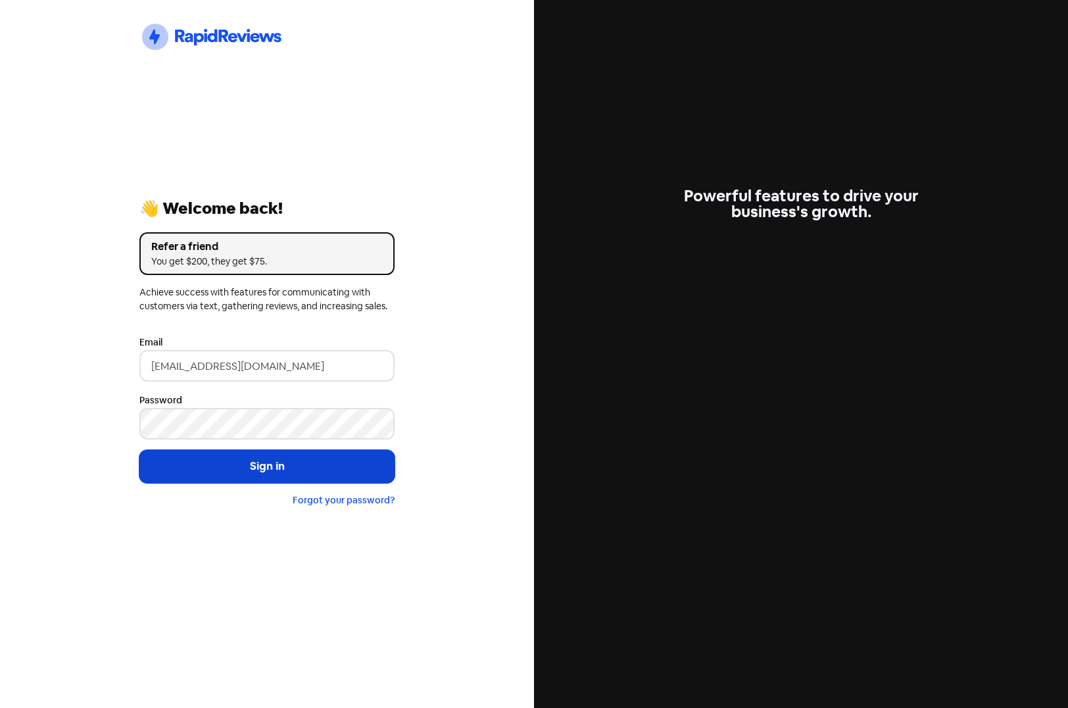
click at [244, 472] on button "Sign in" at bounding box center [266, 466] width 255 height 33
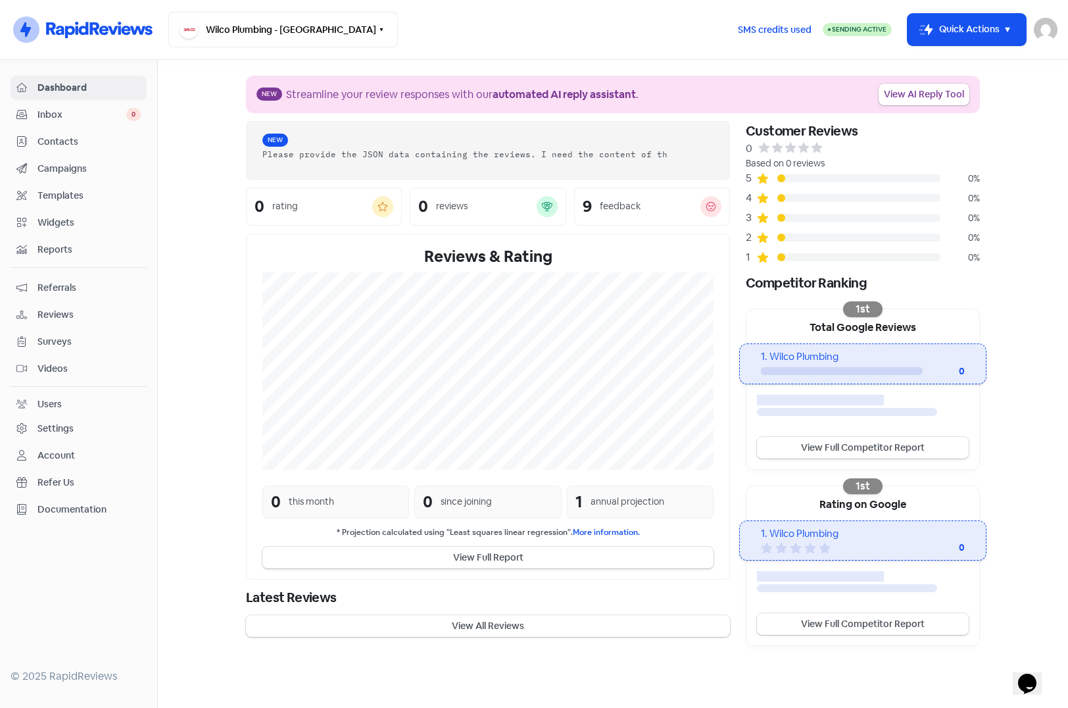
click at [57, 249] on span "Reports" at bounding box center [89, 250] width 103 height 14
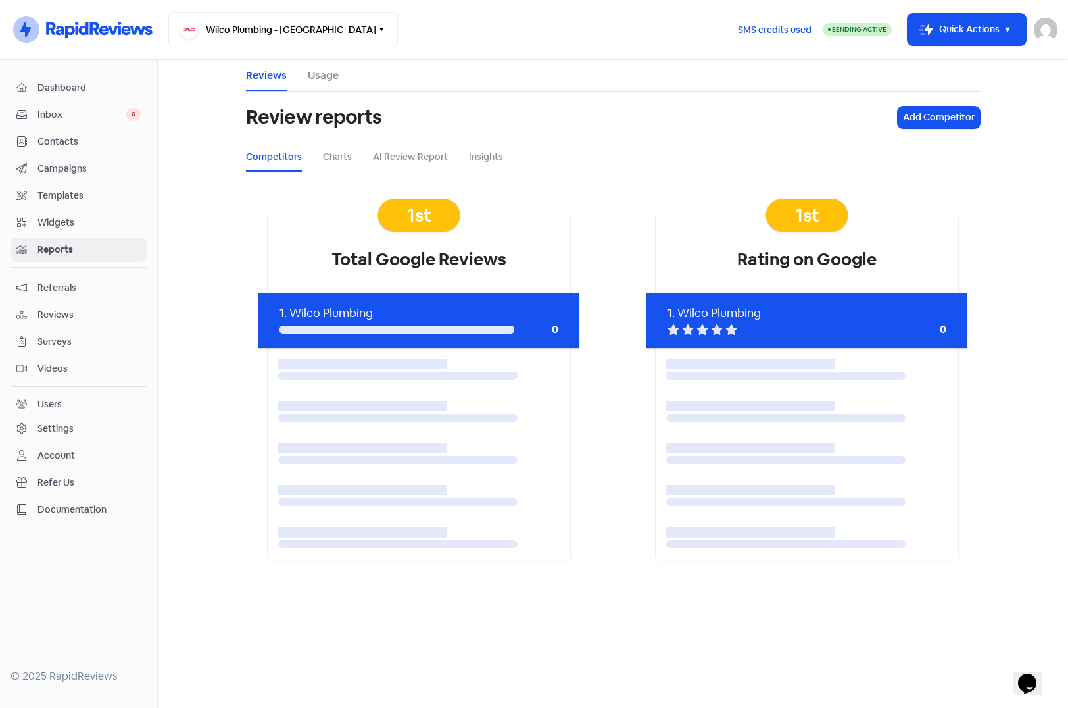
click at [323, 80] on link "Usage" at bounding box center [323, 76] width 31 height 16
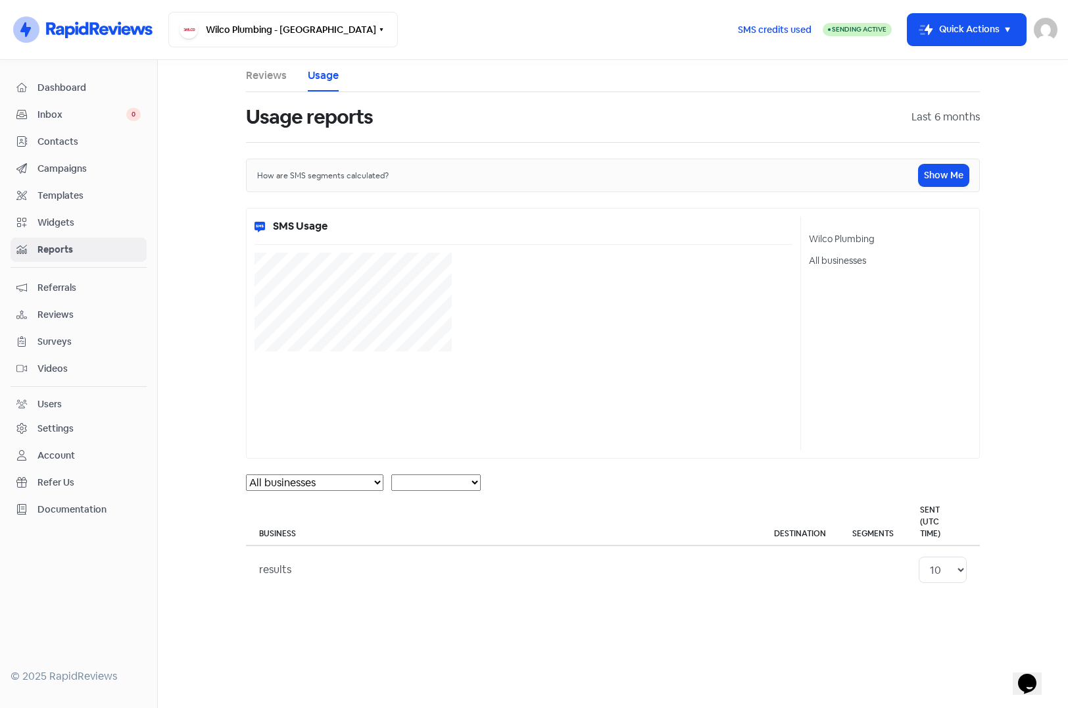
select select "[object Object]"
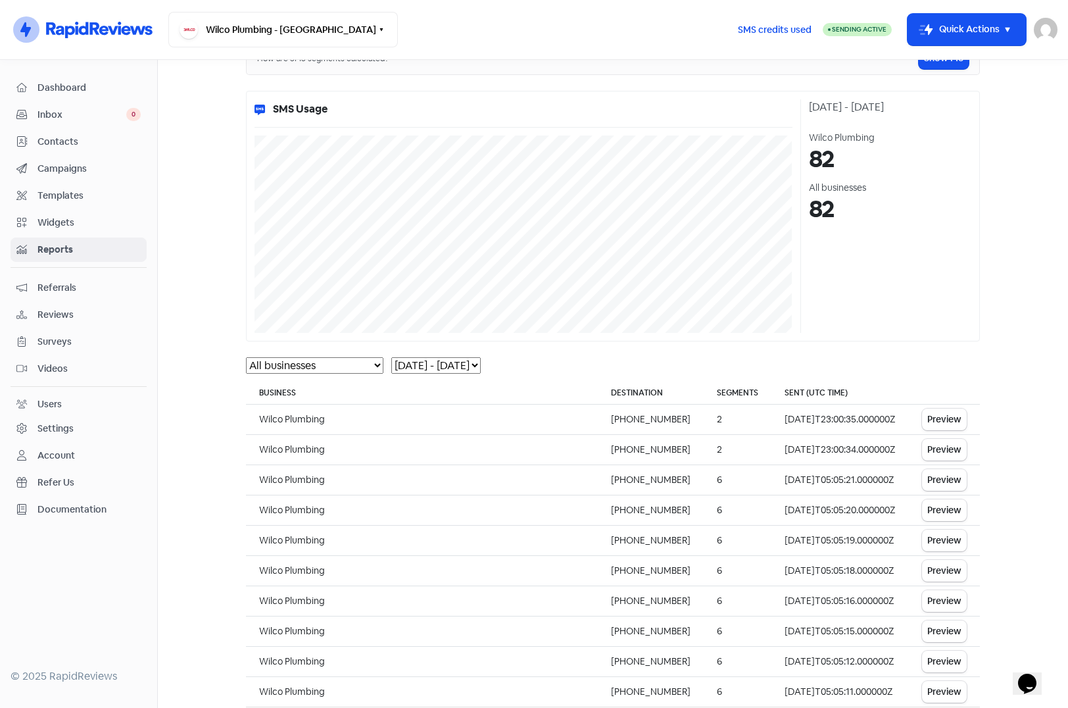
scroll to position [114, 0]
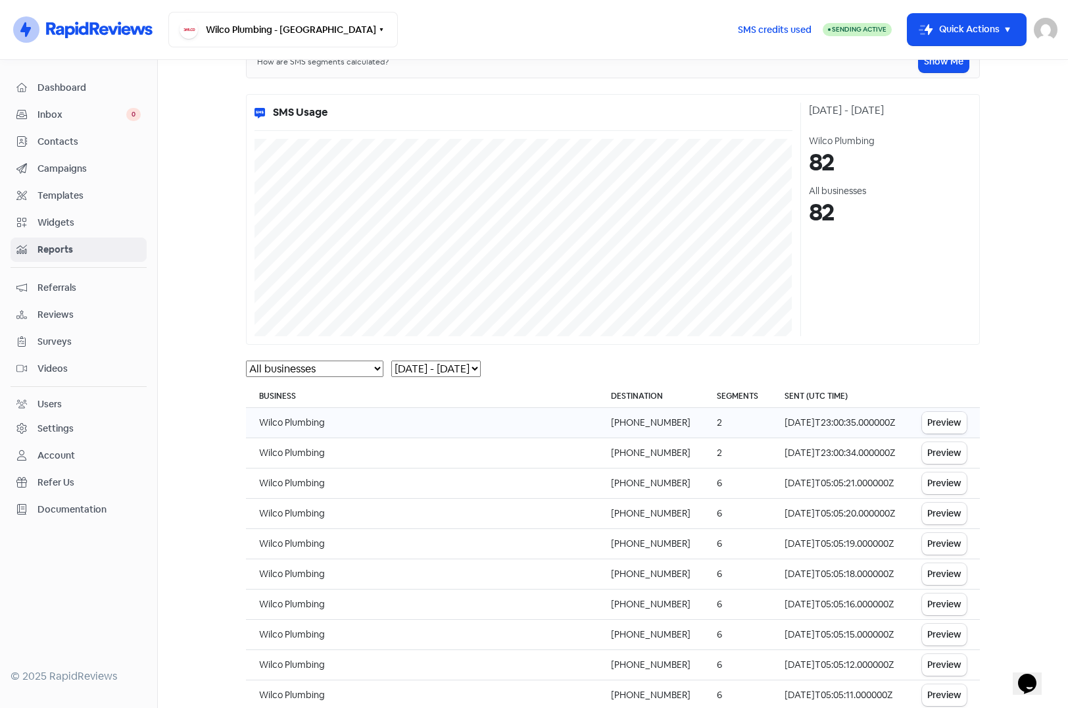
click at [945, 423] on button "Preview" at bounding box center [944, 423] width 45 height 22
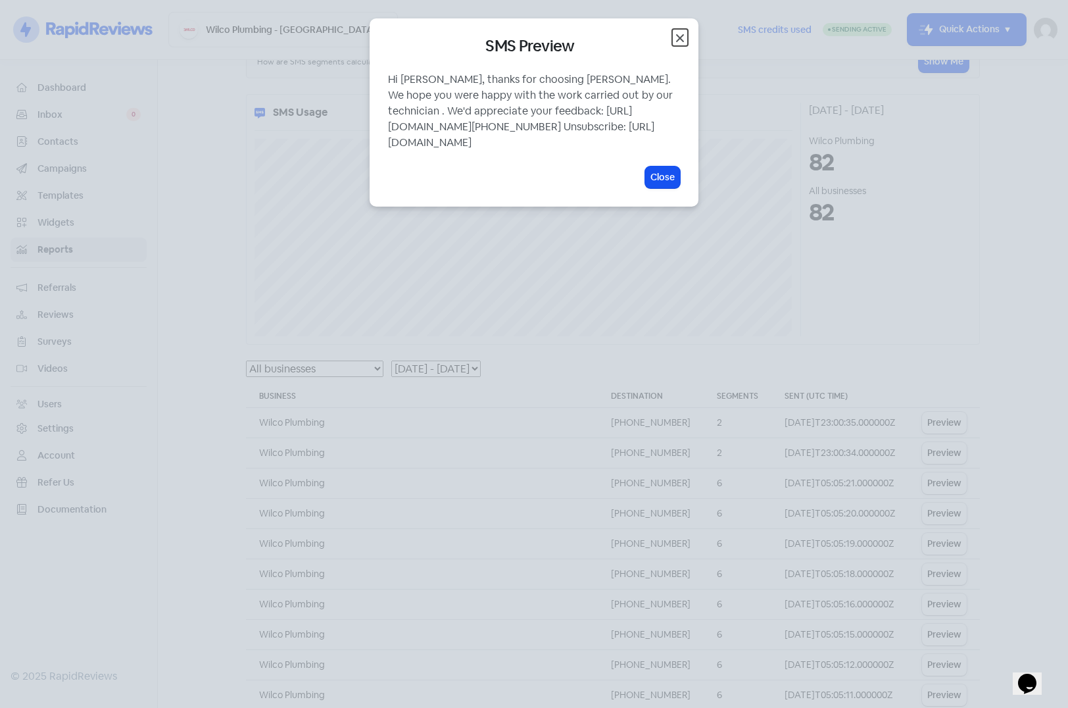
click at [684, 37] on icon "button" at bounding box center [680, 38] width 16 height 16
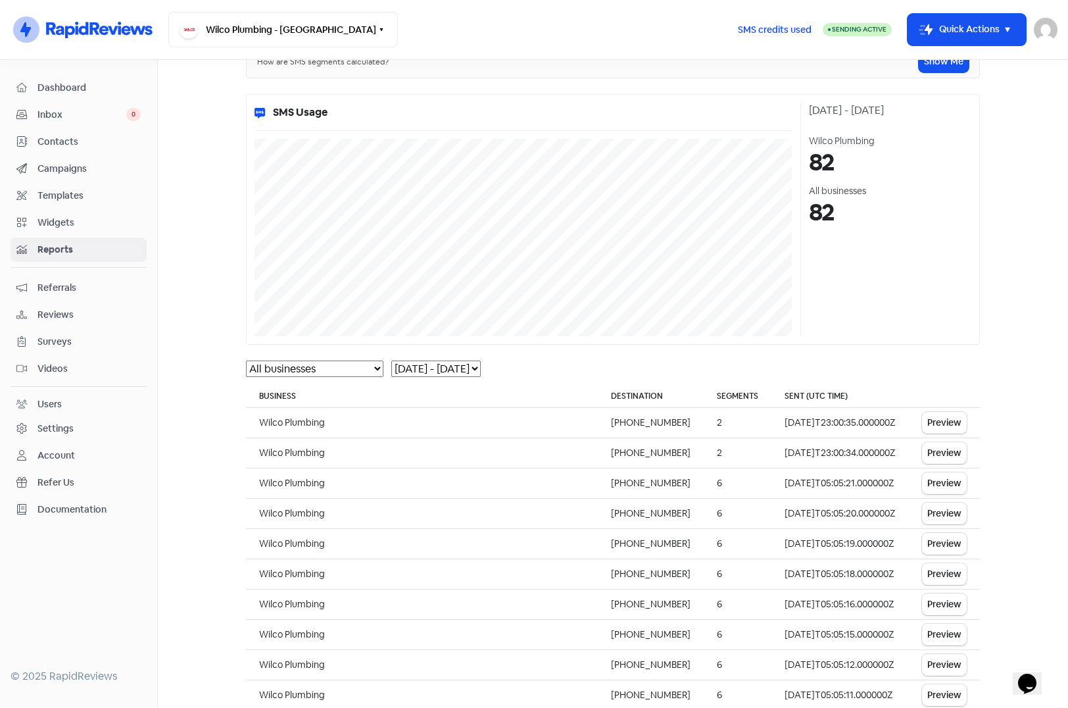
click at [60, 141] on span "Contacts" at bounding box center [89, 142] width 103 height 14
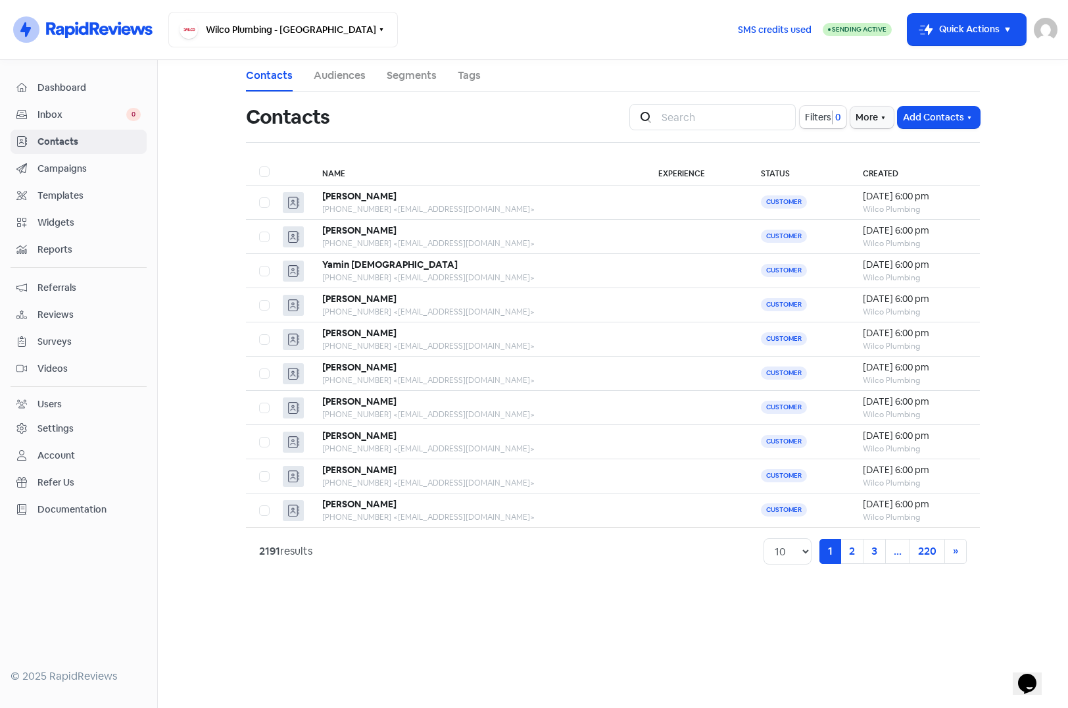
click at [59, 168] on span "Campaigns" at bounding box center [89, 169] width 103 height 14
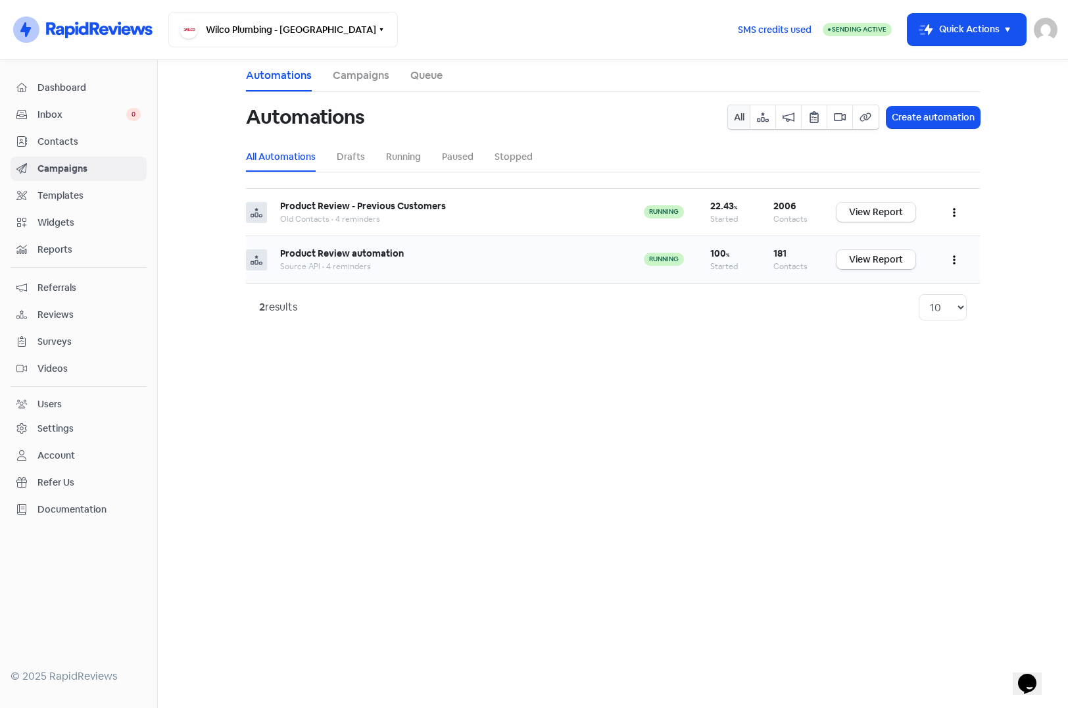
click at [956, 259] on button "button" at bounding box center [954, 259] width 25 height 31
click at [907, 288] on button "Edit" at bounding box center [915, 293] width 104 height 26
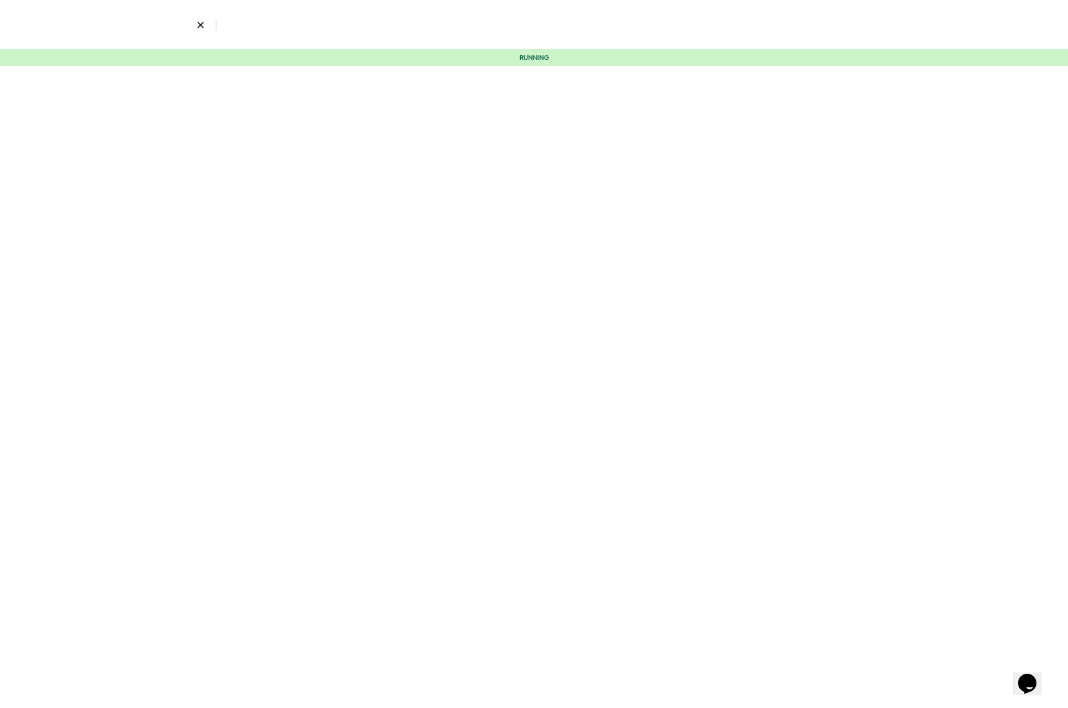
select select "2319"
select select "4"
select select "9"
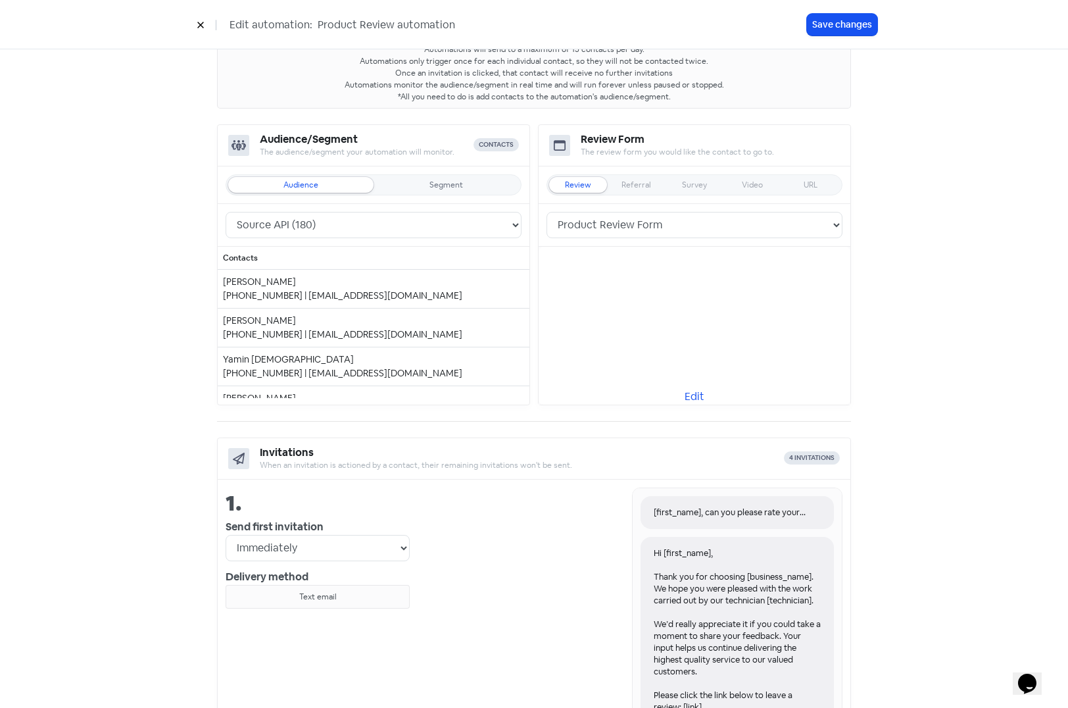
scroll to position [66, 0]
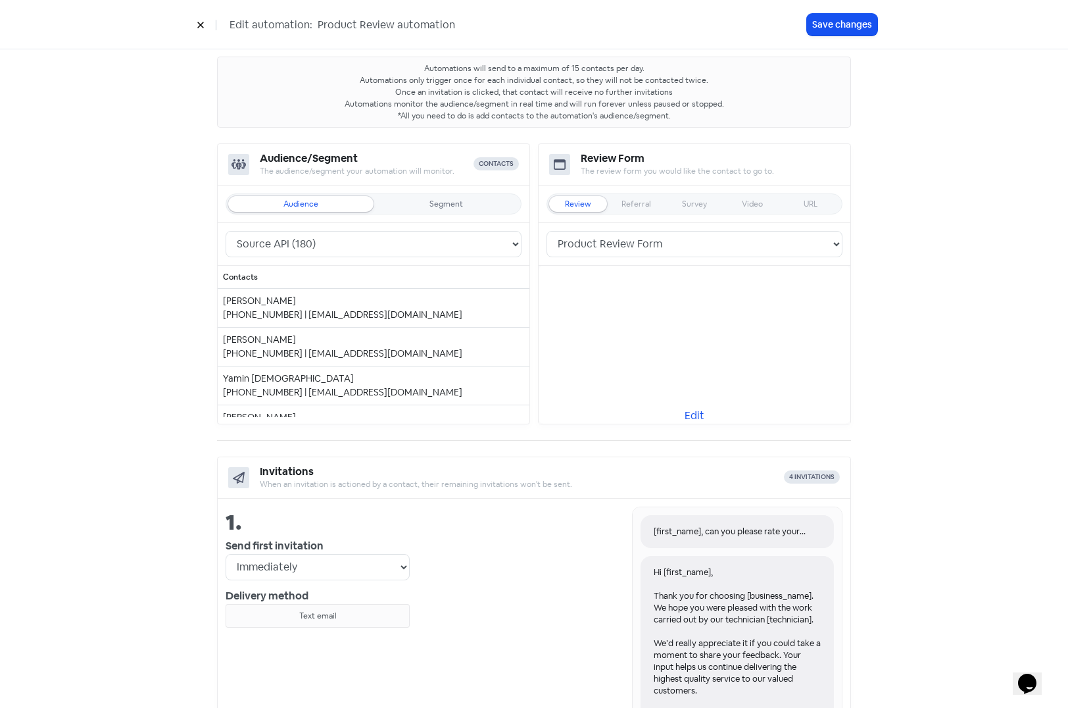
click at [203, 26] on icon at bounding box center [201, 25] width 8 height 8
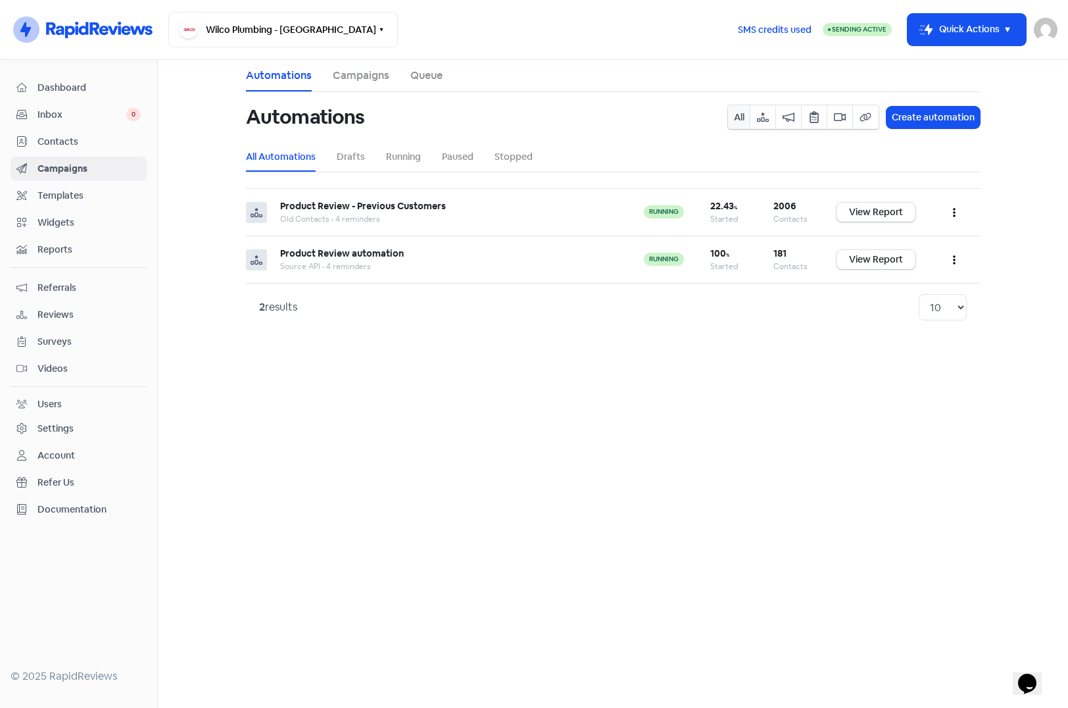
click at [63, 314] on span "Reviews" at bounding box center [89, 315] width 103 height 14
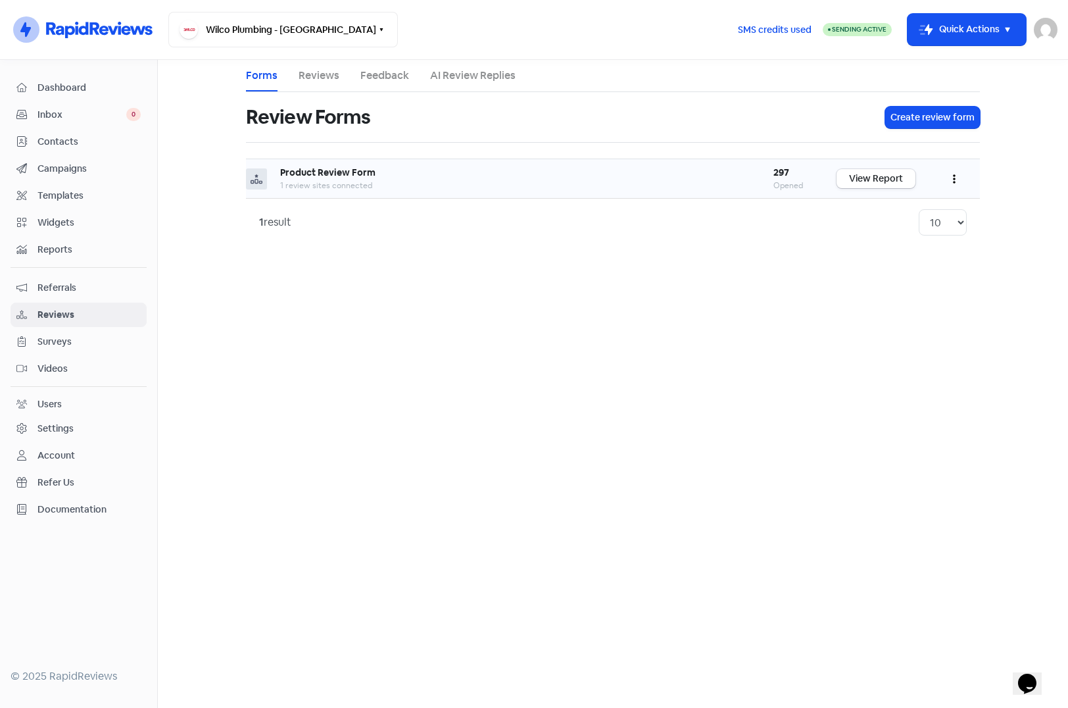
click at [430, 175] on div "Product Review Form" at bounding box center [513, 173] width 467 height 14
click at [957, 180] on button "button" at bounding box center [954, 178] width 25 height 31
click at [901, 213] on link "Preview" at bounding box center [911, 212] width 111 height 26
click at [860, 171] on link "View Report" at bounding box center [876, 178] width 79 height 19
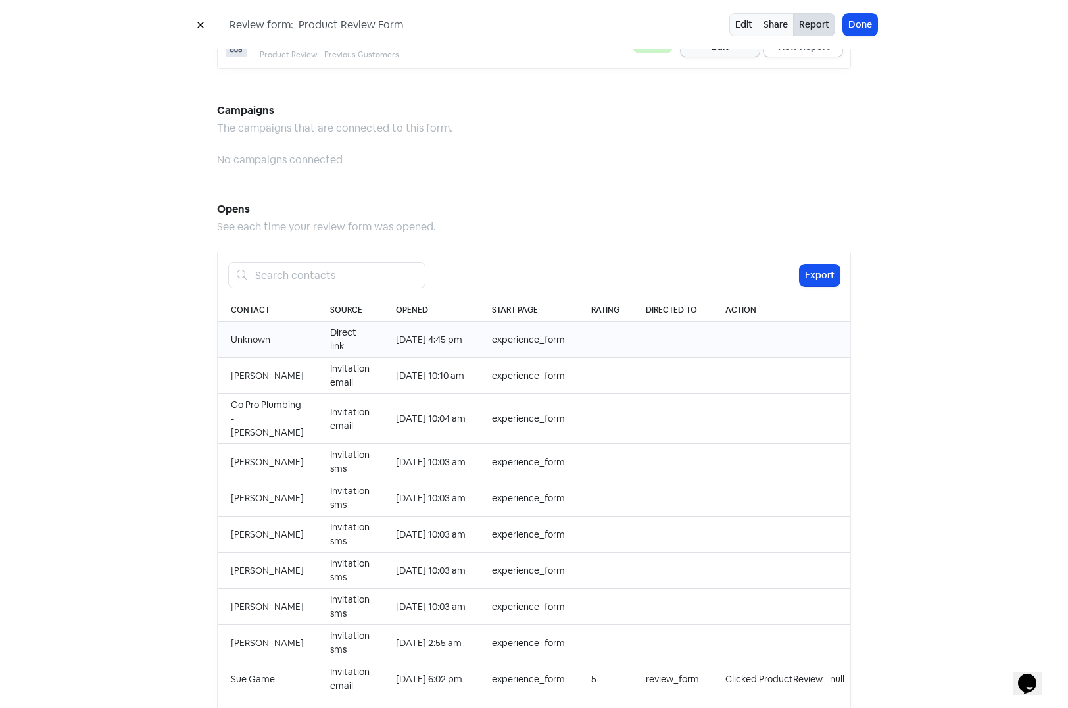
scroll to position [1149, 0]
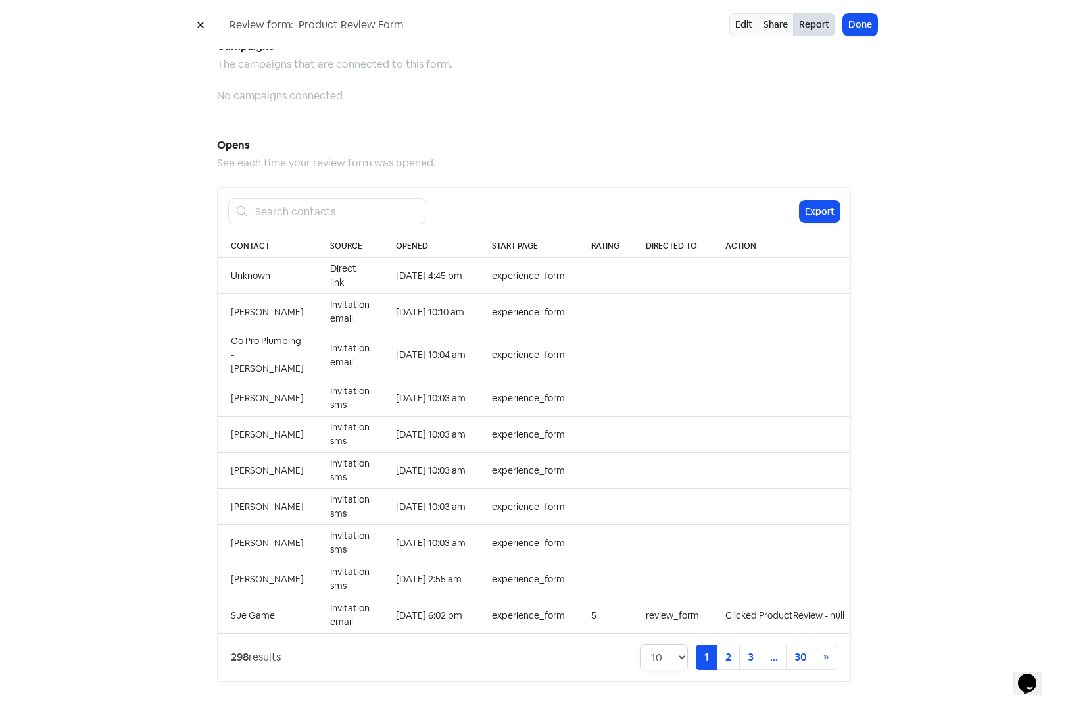
click at [680, 663] on select "10 20 30 50 100" at bounding box center [664, 657] width 48 height 26
select select "30"
click at [640, 644] on select "10 20 30 50 100" at bounding box center [664, 657] width 48 height 26
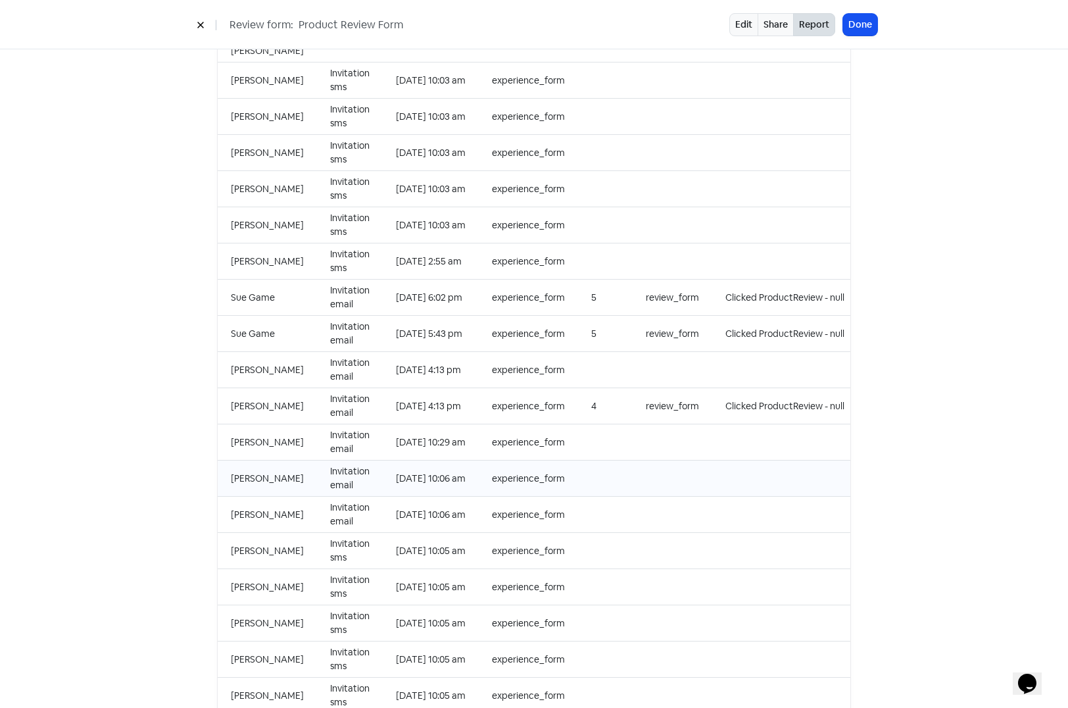
scroll to position [1281, 0]
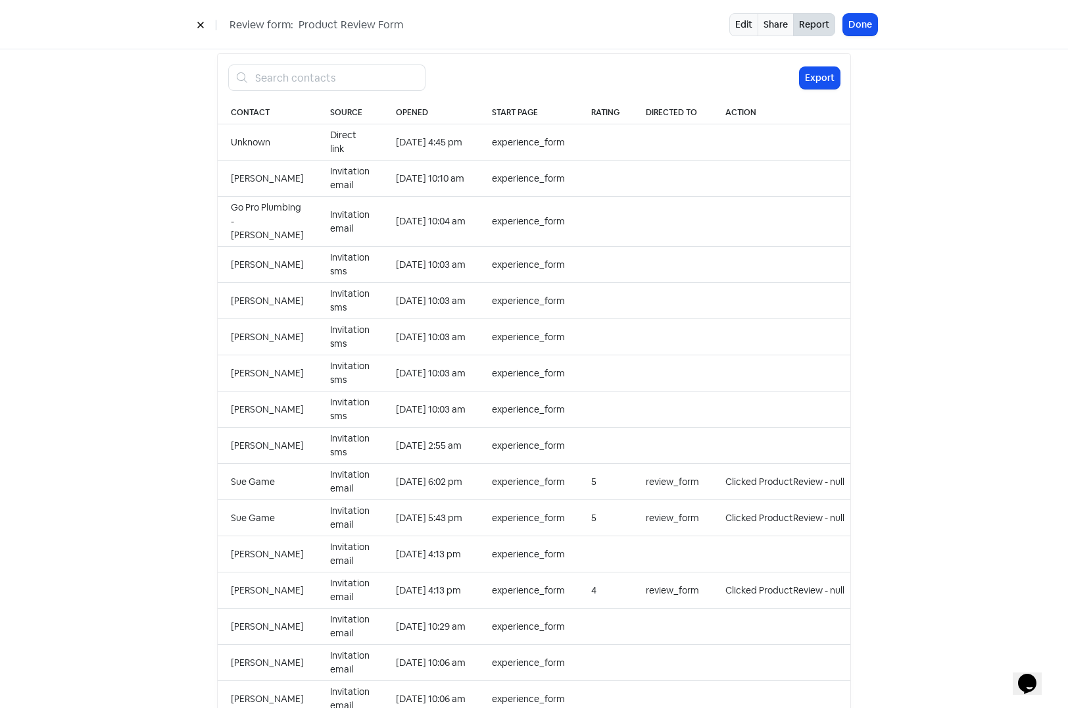
click at [201, 26] on icon at bounding box center [200, 25] width 6 height 6
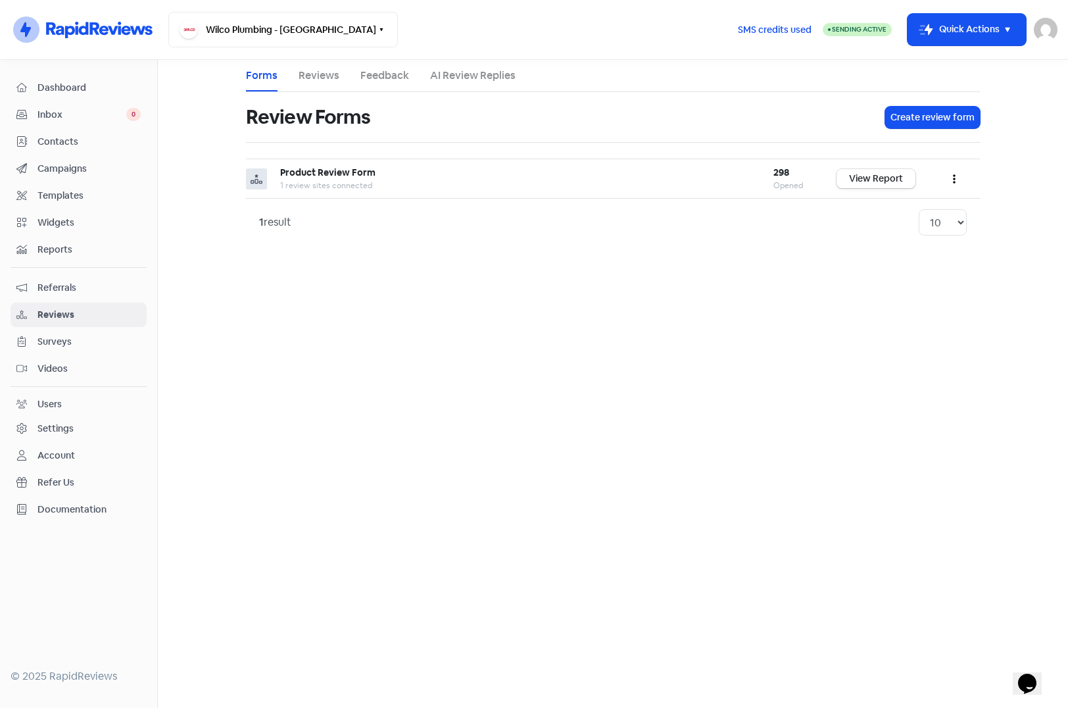
click at [316, 71] on link "Reviews" at bounding box center [319, 76] width 41 height 16
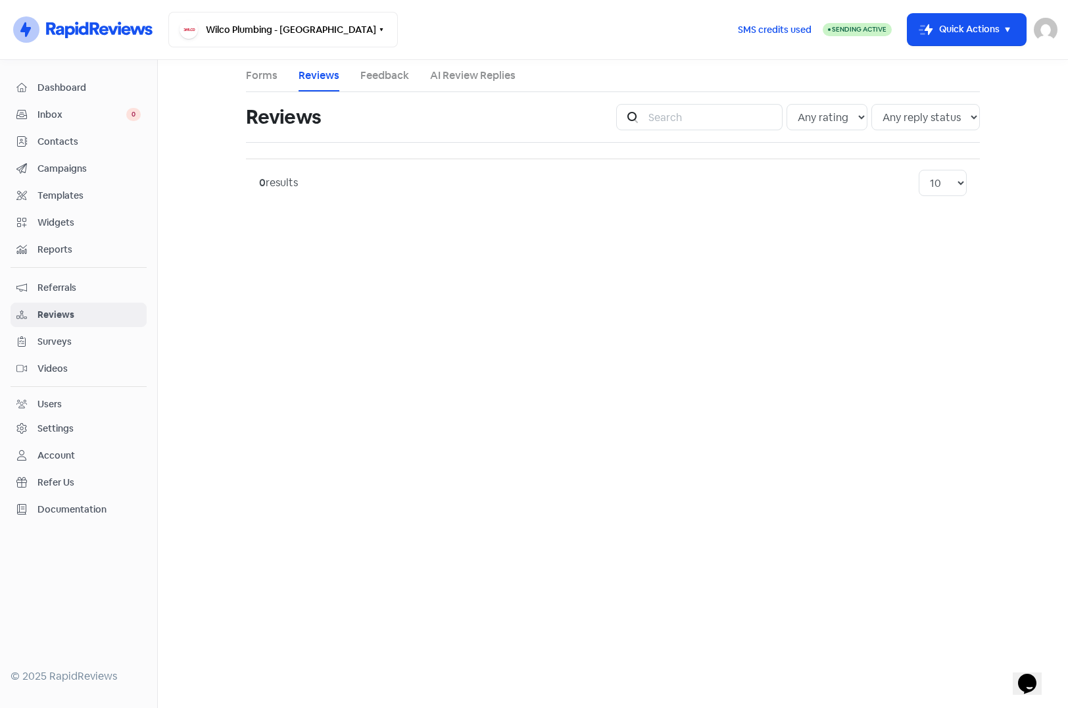
click at [263, 74] on link "Forms" at bounding box center [262, 76] width 32 height 16
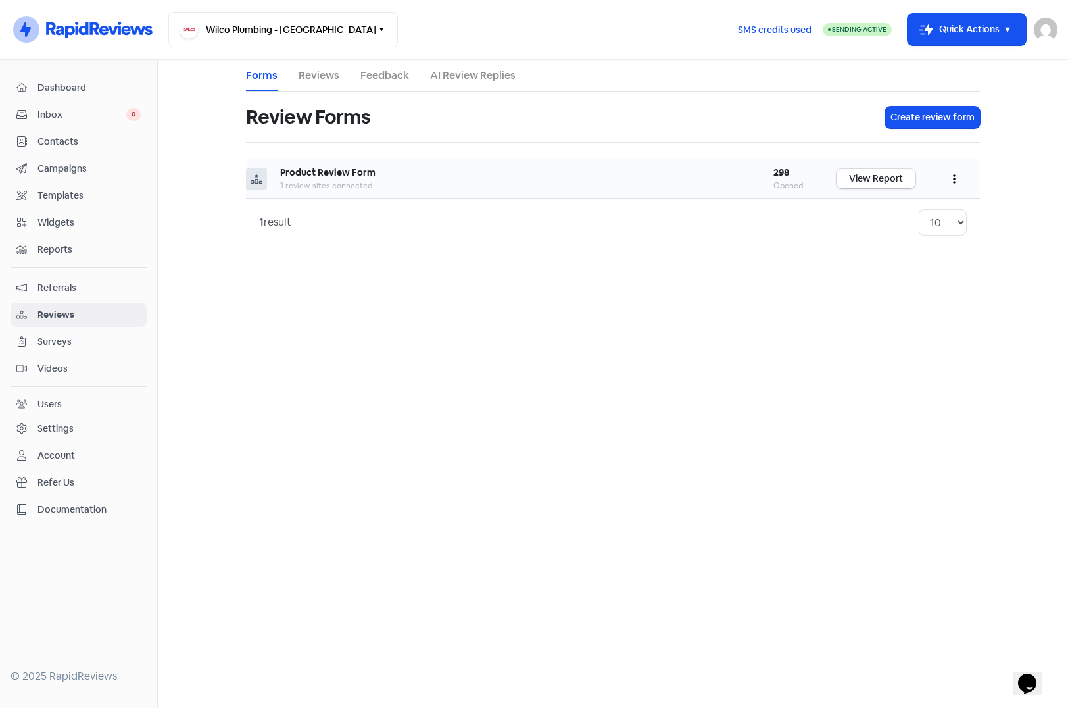
click at [954, 182] on icon "button" at bounding box center [954, 179] width 3 height 9
click at [883, 234] on link "Edit" at bounding box center [911, 238] width 111 height 26
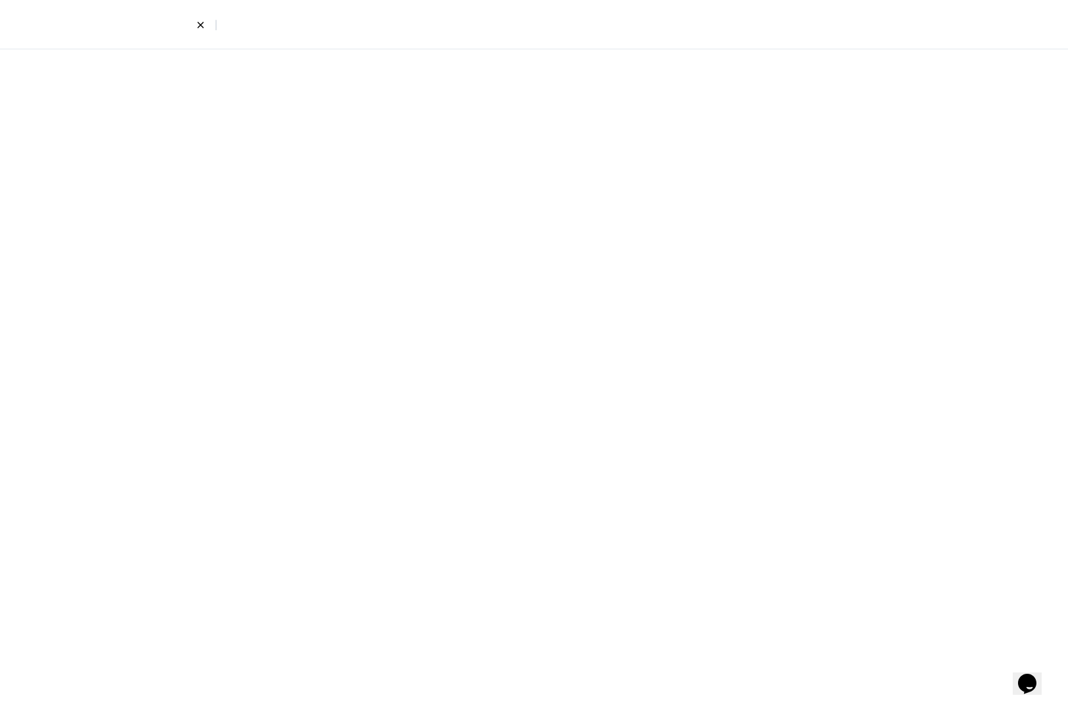
select select "8"
select select "4"
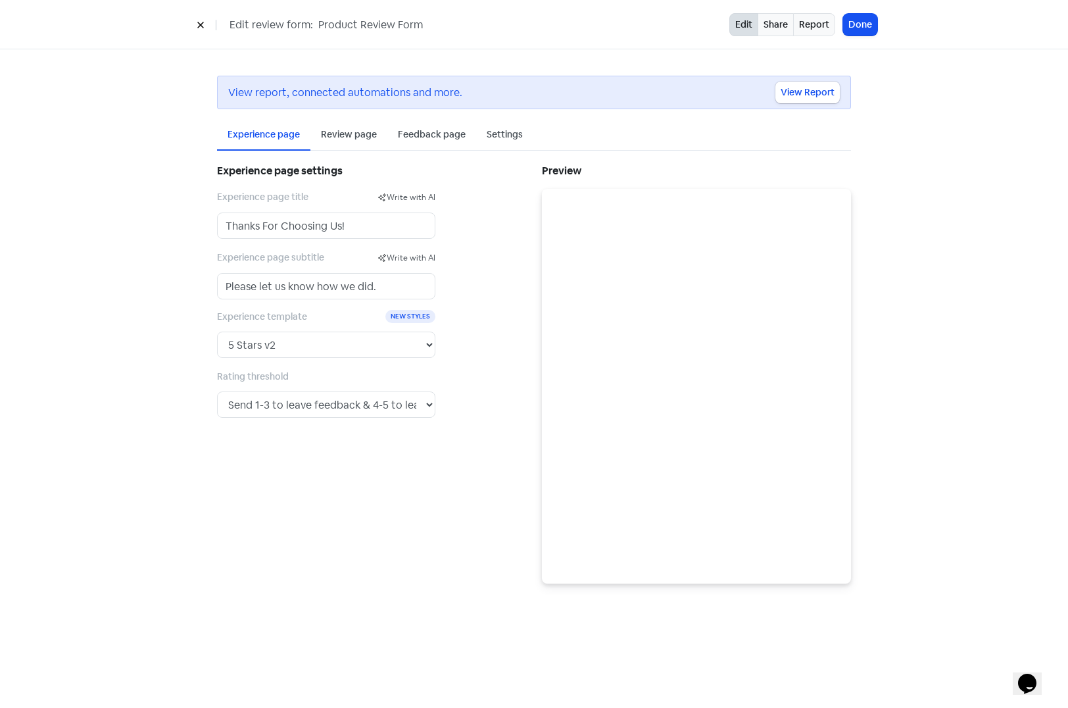
click at [339, 134] on div "Review page" at bounding box center [349, 135] width 56 height 14
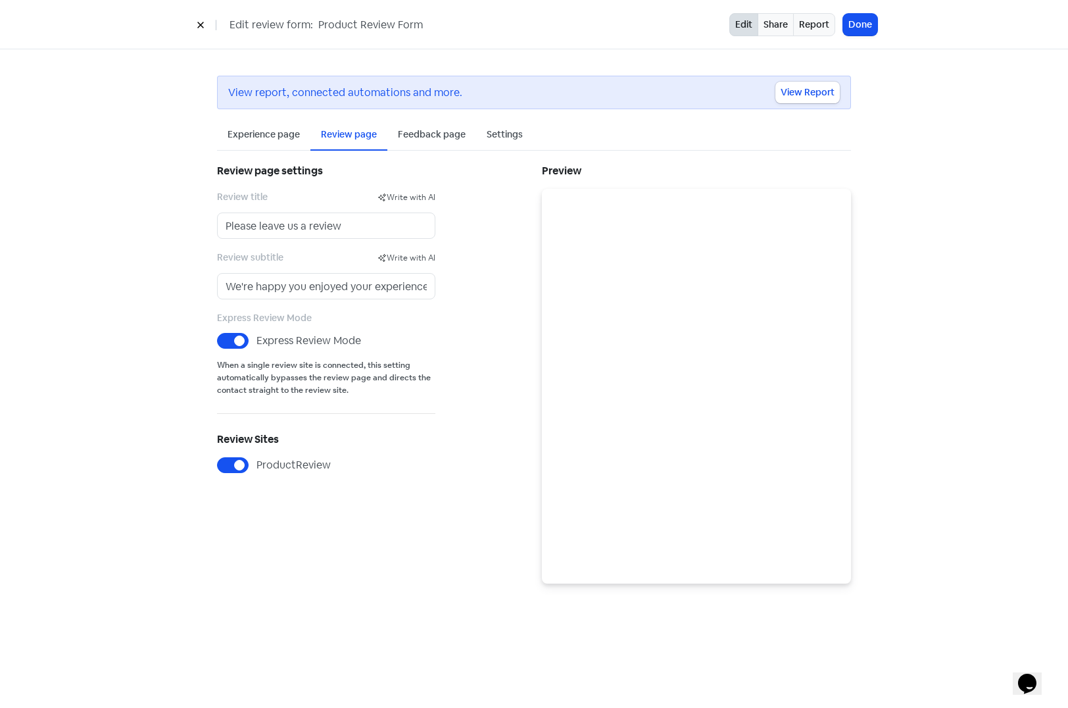
click at [257, 338] on label "Express Review Mode" at bounding box center [309, 341] width 105 height 16
click at [257, 338] on input "Express Review Mode" at bounding box center [261, 337] width 9 height 9
checkbox input "false"
click at [268, 133] on div "Experience page" at bounding box center [264, 135] width 72 height 14
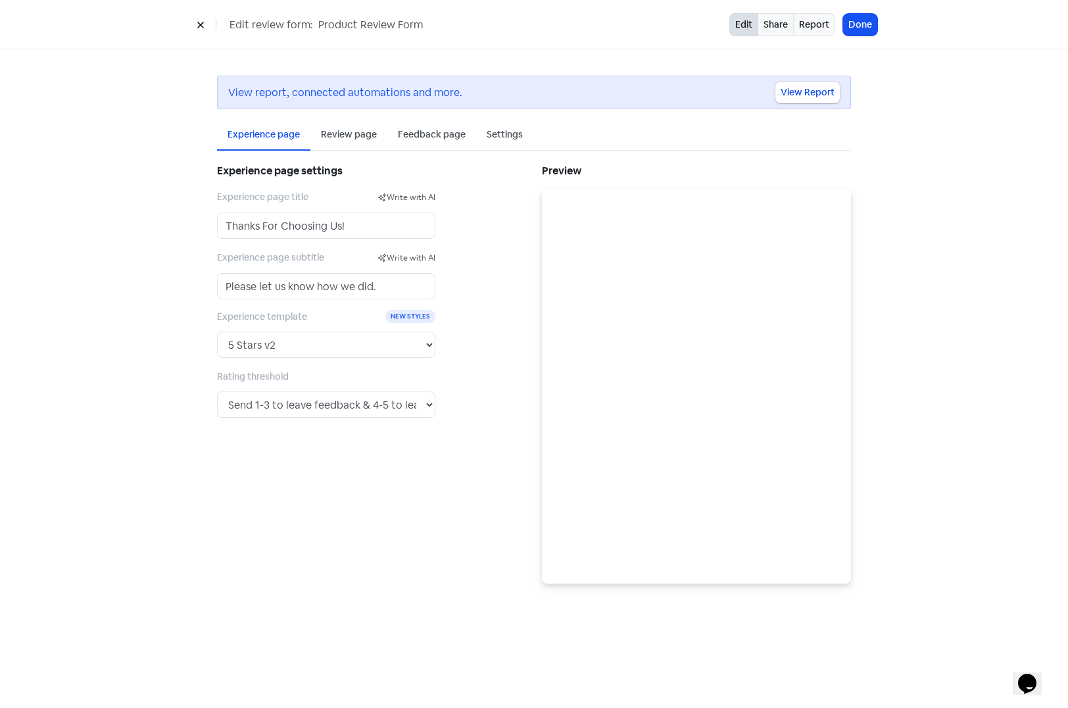
click at [345, 134] on div "Review page" at bounding box center [349, 135] width 56 height 14
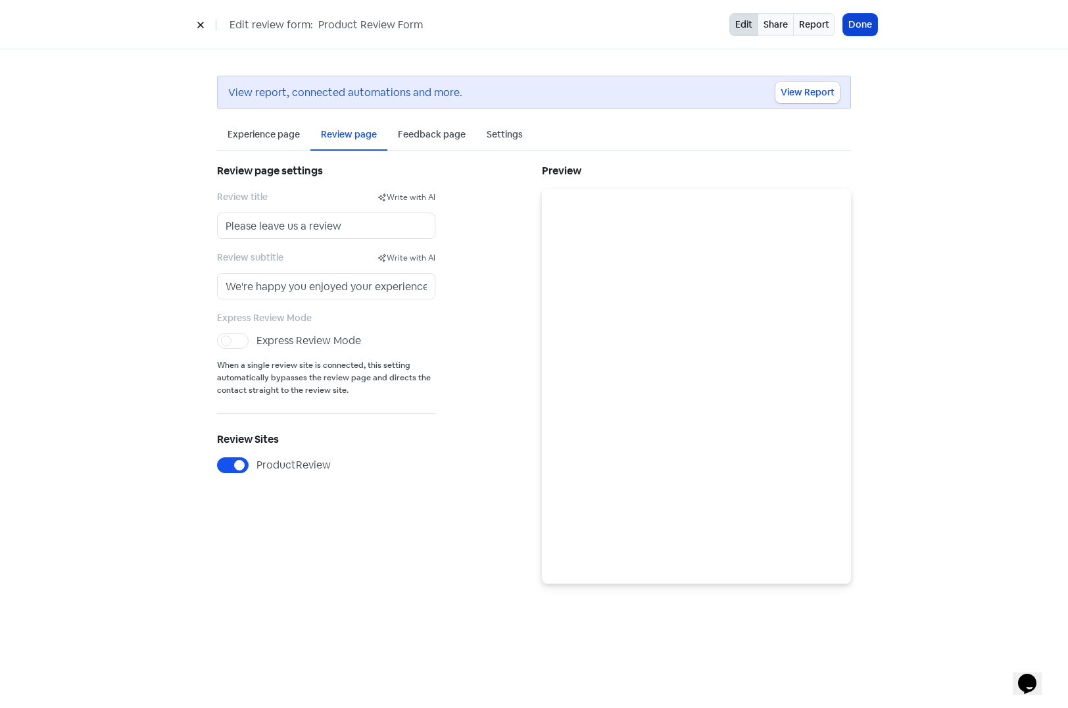
click at [856, 26] on button "Done" at bounding box center [860, 25] width 34 height 22
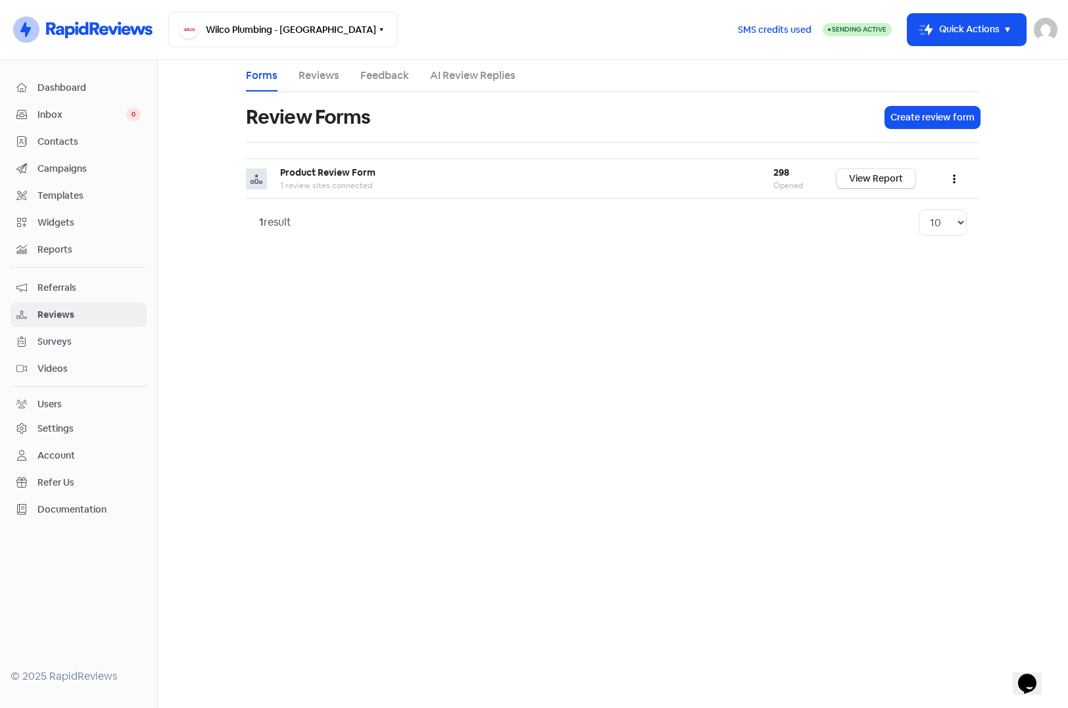
click at [391, 76] on link "Feedback" at bounding box center [385, 76] width 49 height 16
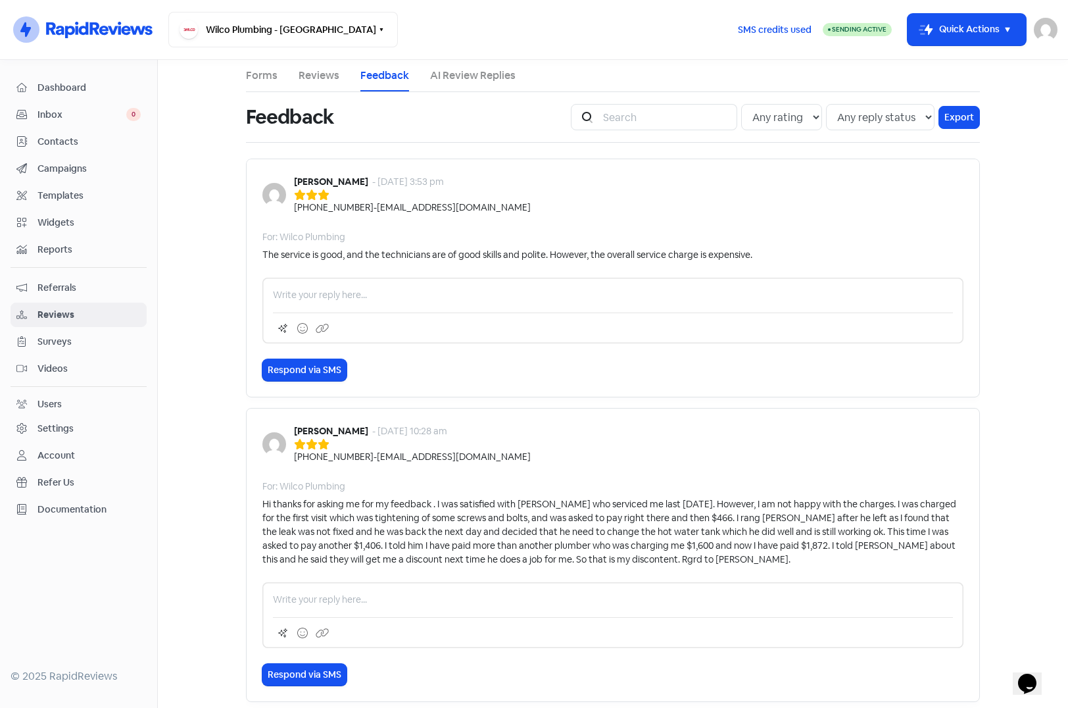
click at [81, 172] on span "Campaigns" at bounding box center [89, 169] width 103 height 14
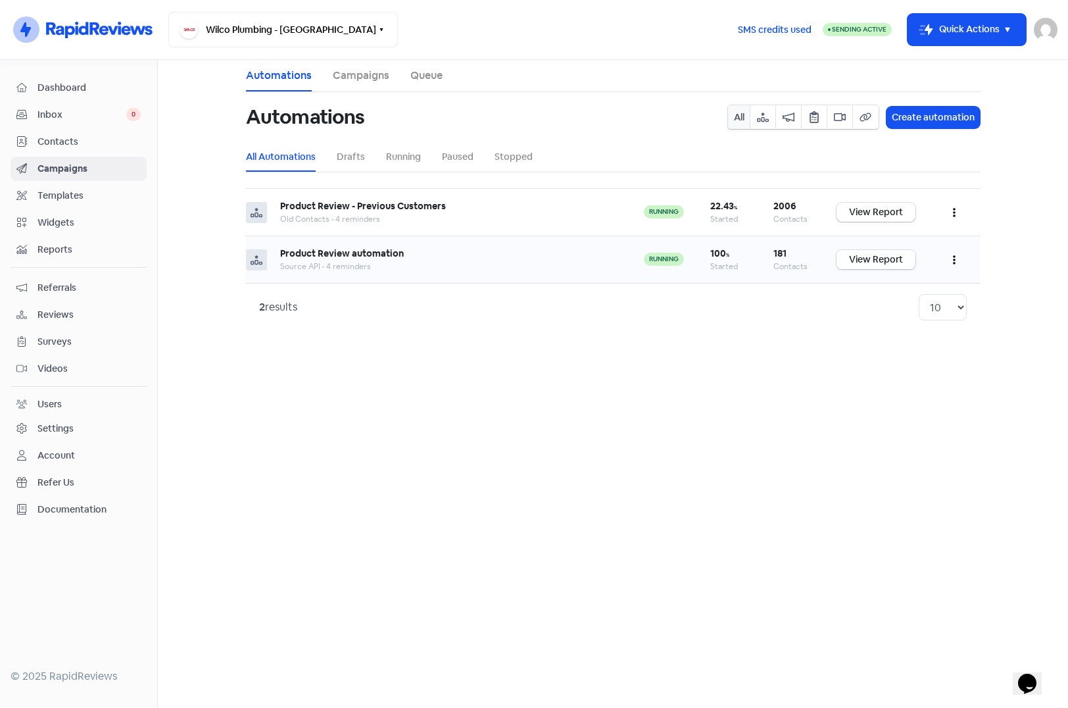
click at [867, 262] on link "View Report" at bounding box center [876, 259] width 79 height 19
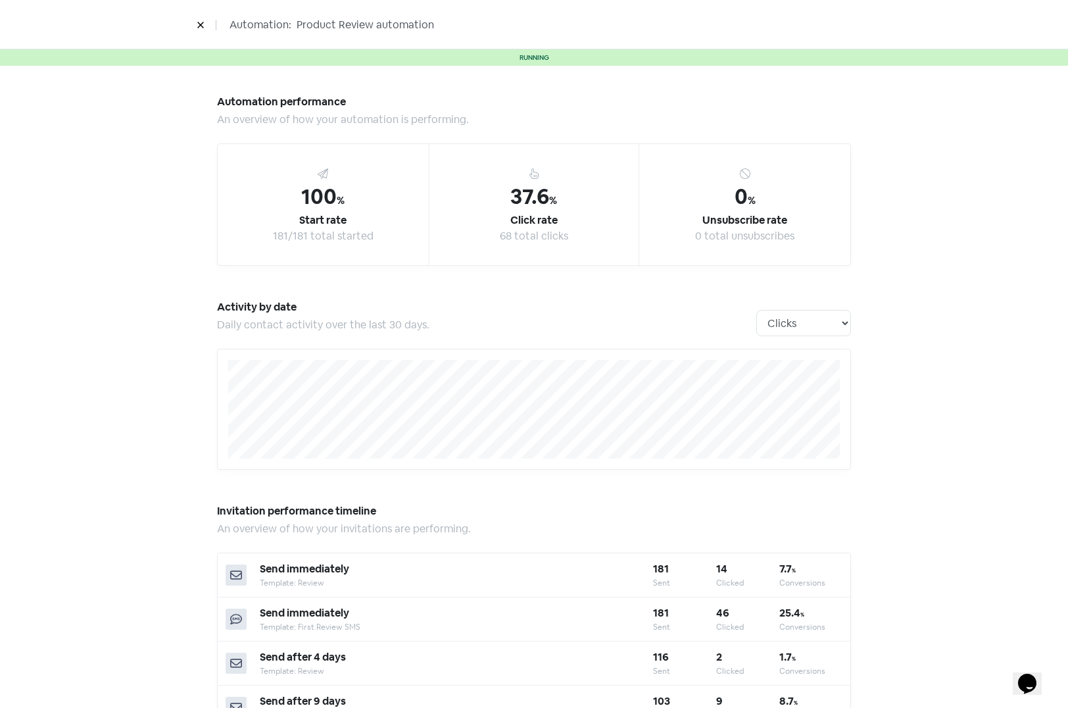
click at [199, 28] on icon at bounding box center [200, 25] width 6 height 6
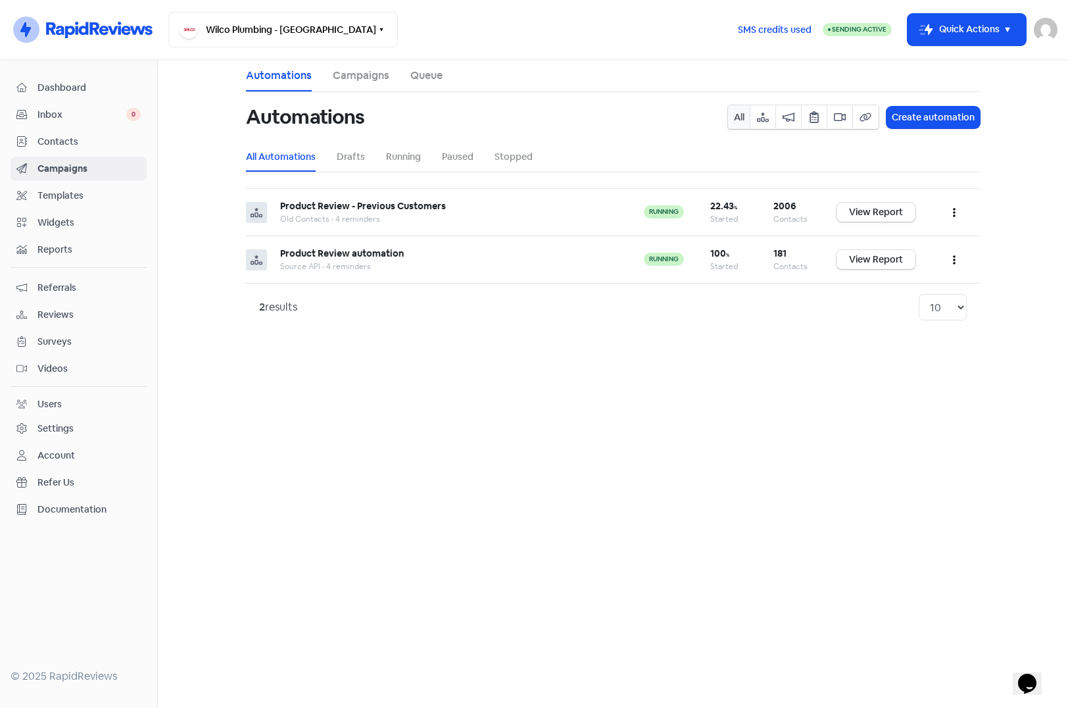
click at [48, 141] on span "Contacts" at bounding box center [89, 142] width 103 height 14
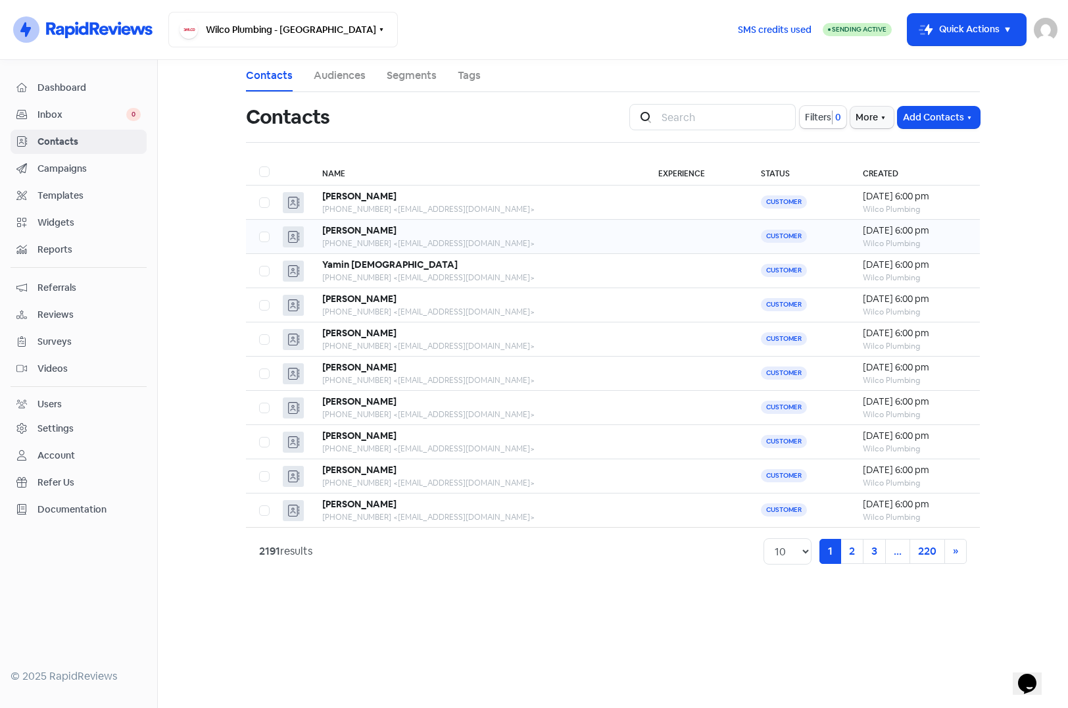
click at [543, 238] on div "+61415876819 <maryg03@hotmail.com>" at bounding box center [477, 244] width 310 height 12
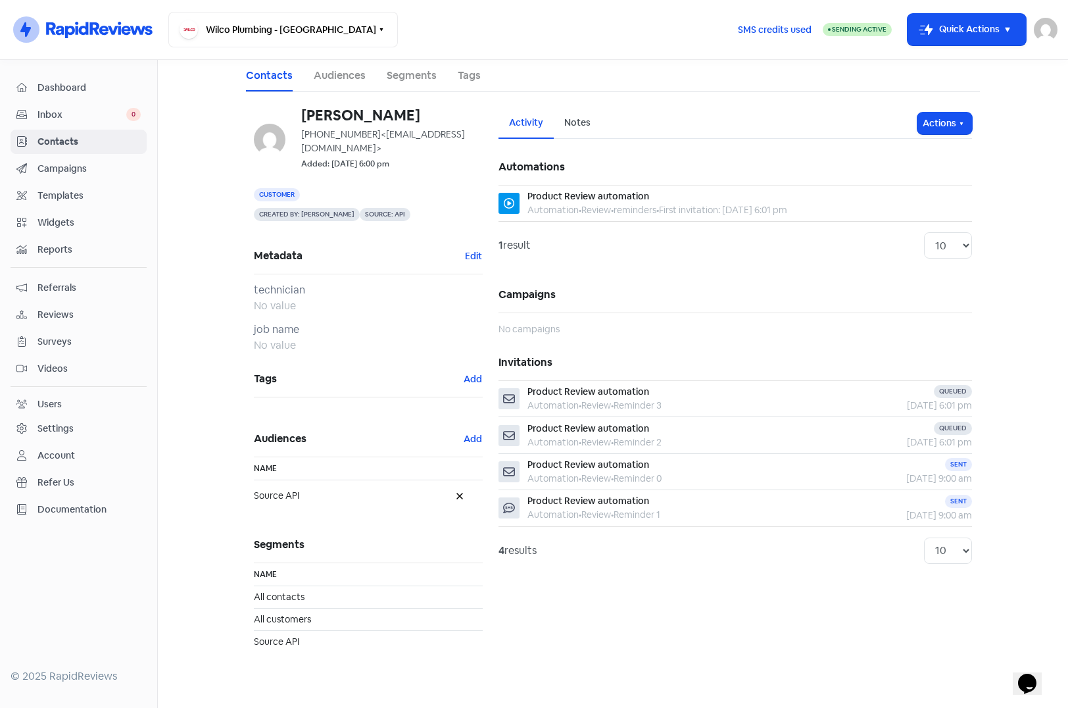
click at [64, 138] on span "Contacts" at bounding box center [89, 142] width 103 height 14
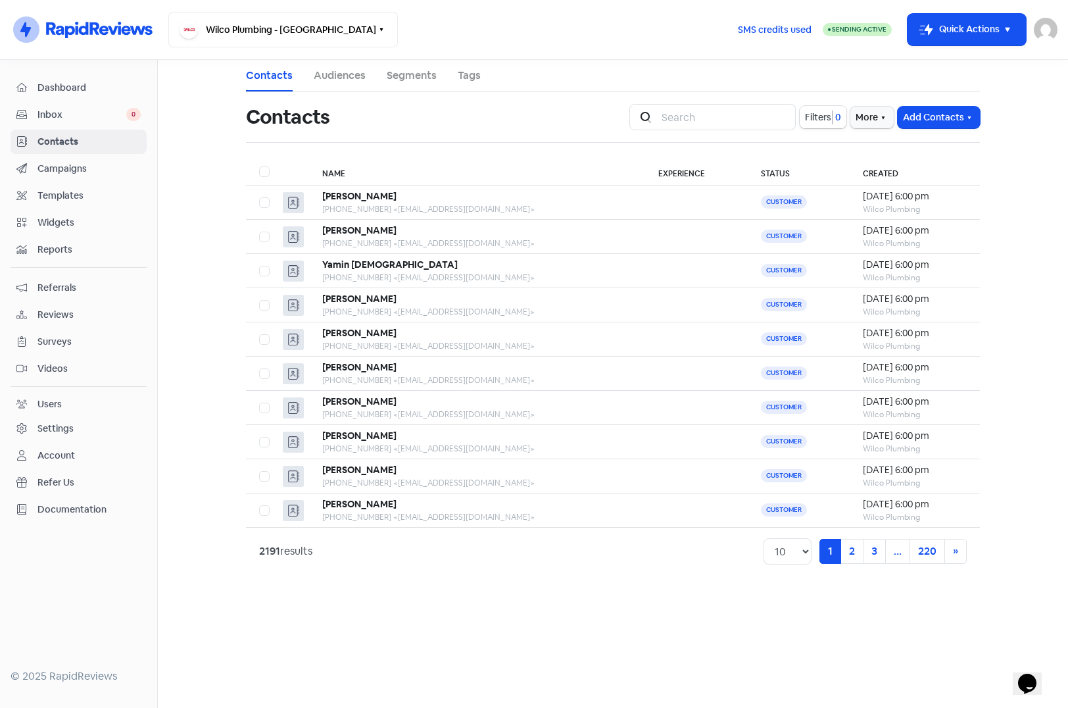
click at [57, 168] on span "Campaigns" at bounding box center [89, 169] width 103 height 14
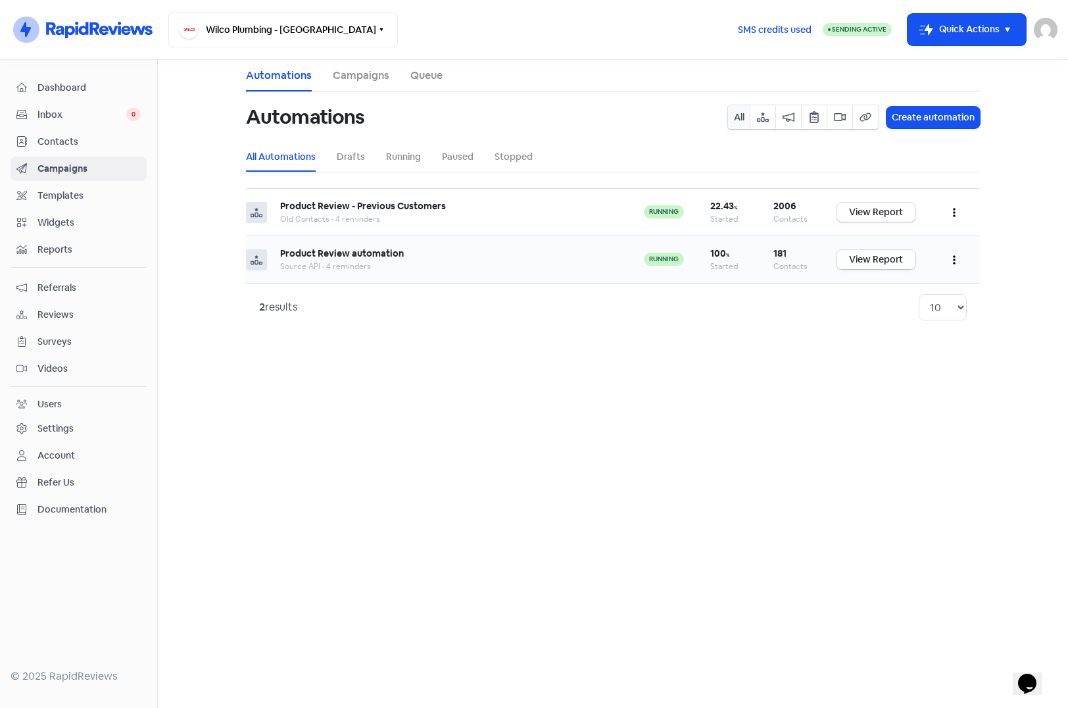
click at [886, 261] on link "View Report" at bounding box center [876, 259] width 79 height 19
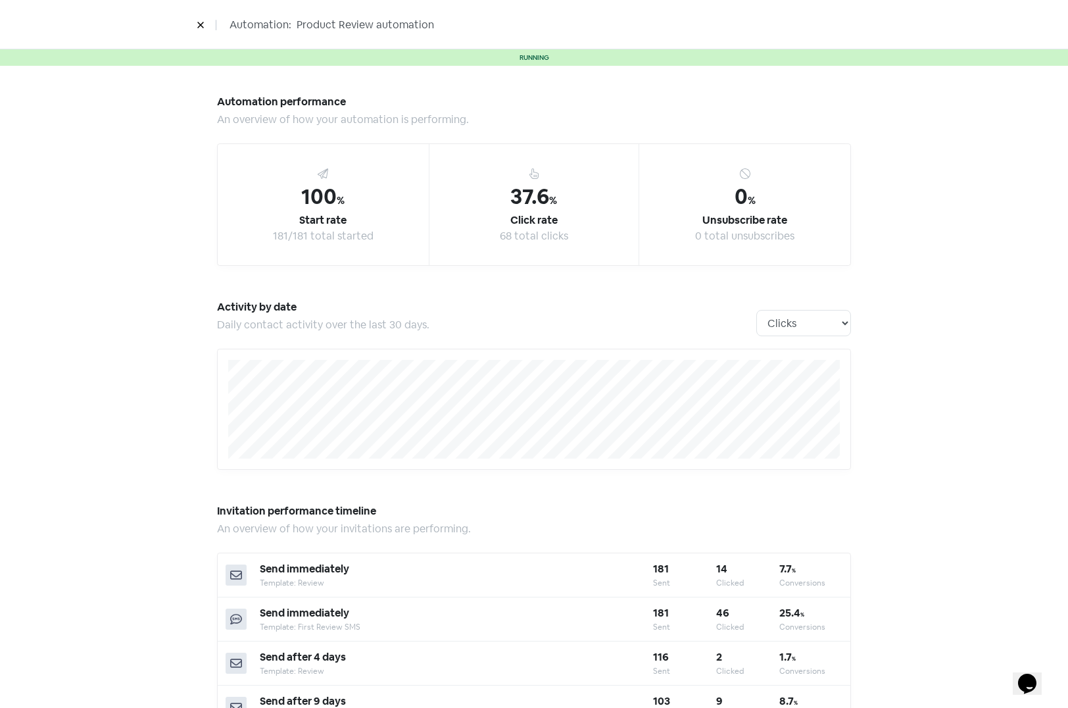
click at [911, 319] on div "Automation performance An overview of how your automation is performing. 100 % …" at bounding box center [534, 687] width 1068 height 1243
click at [197, 24] on icon at bounding box center [201, 25] width 8 height 8
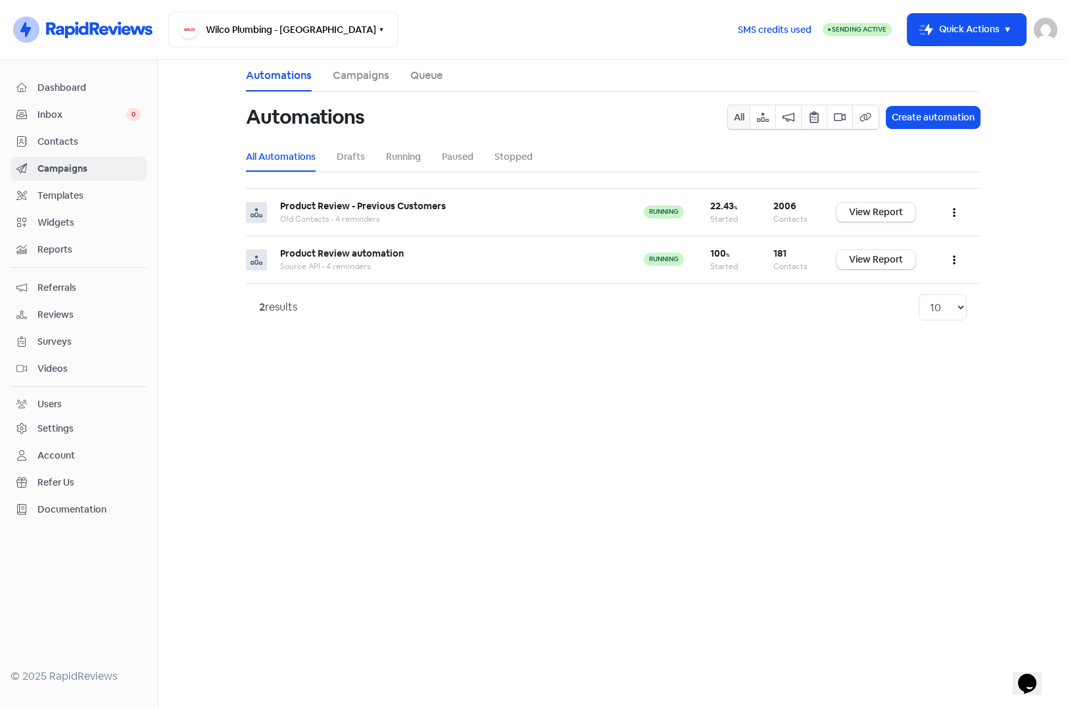
click at [68, 143] on span "Contacts" at bounding box center [89, 142] width 103 height 14
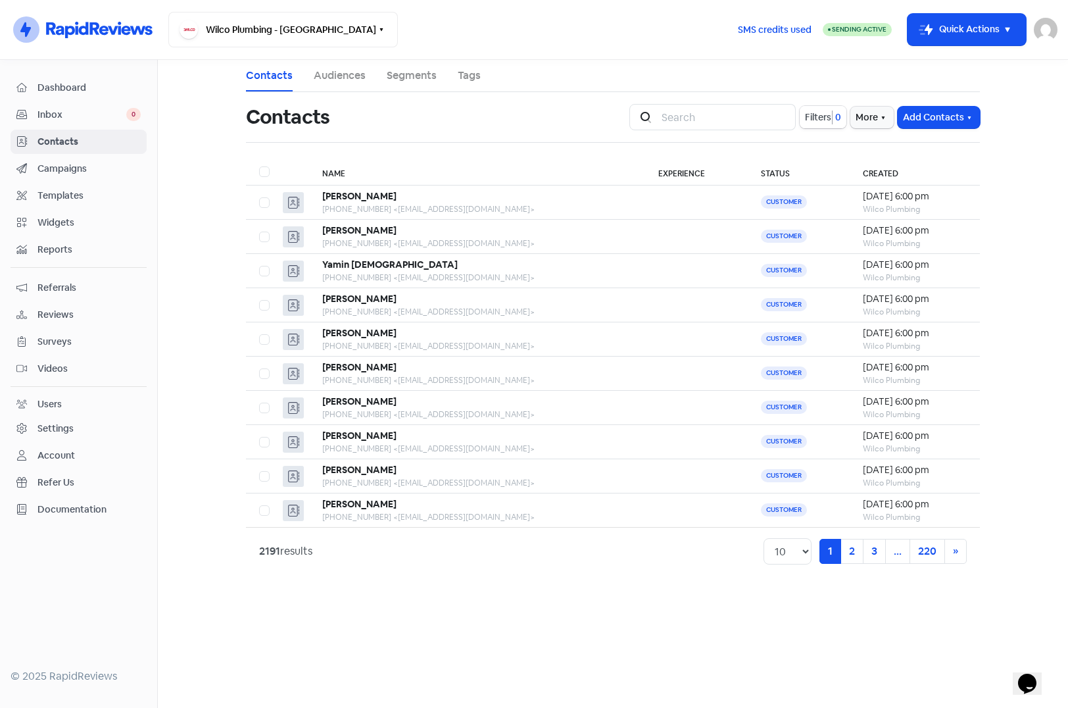
click at [818, 121] on span "Filters" at bounding box center [818, 118] width 26 height 14
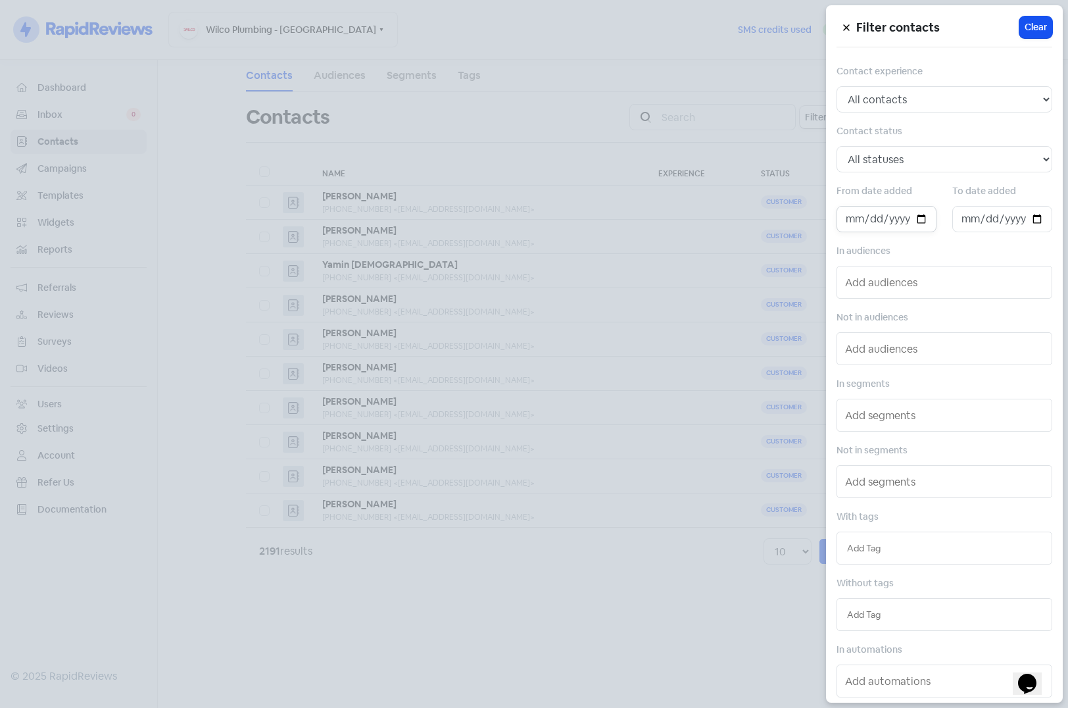
click at [918, 220] on input "date" at bounding box center [887, 219] width 100 height 26
type input "2025-09-01"
click at [591, 572] on div at bounding box center [534, 354] width 1068 height 708
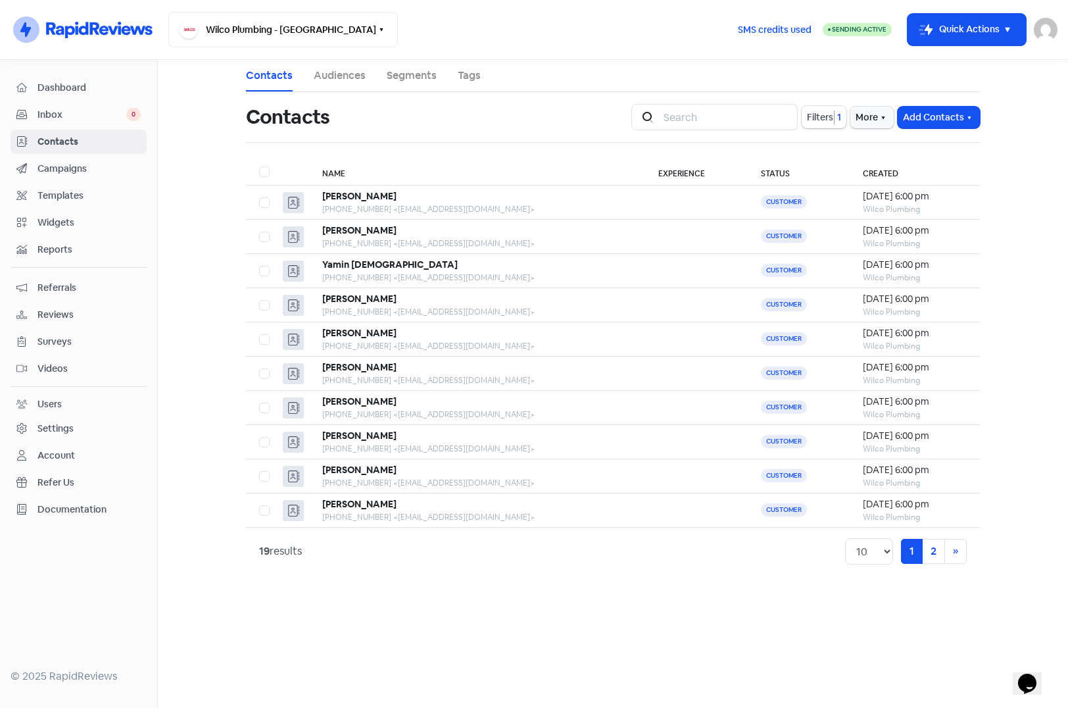
click at [389, 603] on main "Contacts Audiences Segments Tags Contacts Icon For Search Filters 1 More Add Co…" at bounding box center [613, 384] width 911 height 648
click at [357, 73] on link "Audiences" at bounding box center [340, 76] width 52 height 16
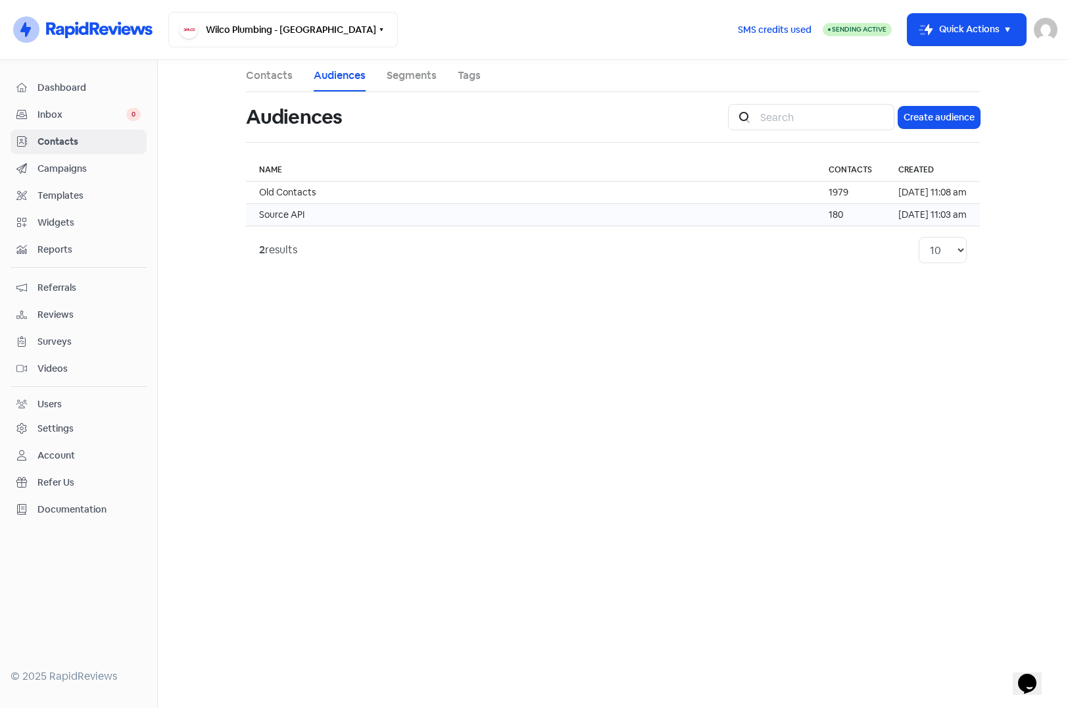
click at [381, 215] on td "Source API" at bounding box center [531, 215] width 570 height 22
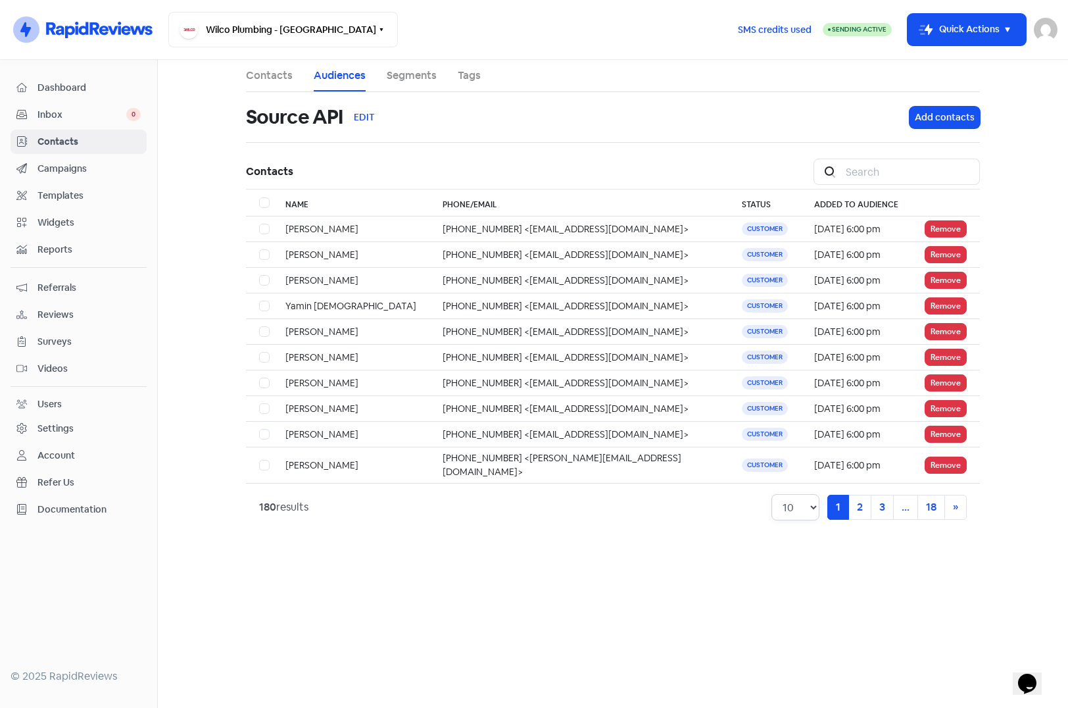
click at [794, 499] on select "10 20 30 50 100" at bounding box center [796, 507] width 48 height 26
select select "30"
click at [772, 494] on select "10 20 30 50 100" at bounding box center [796, 507] width 48 height 26
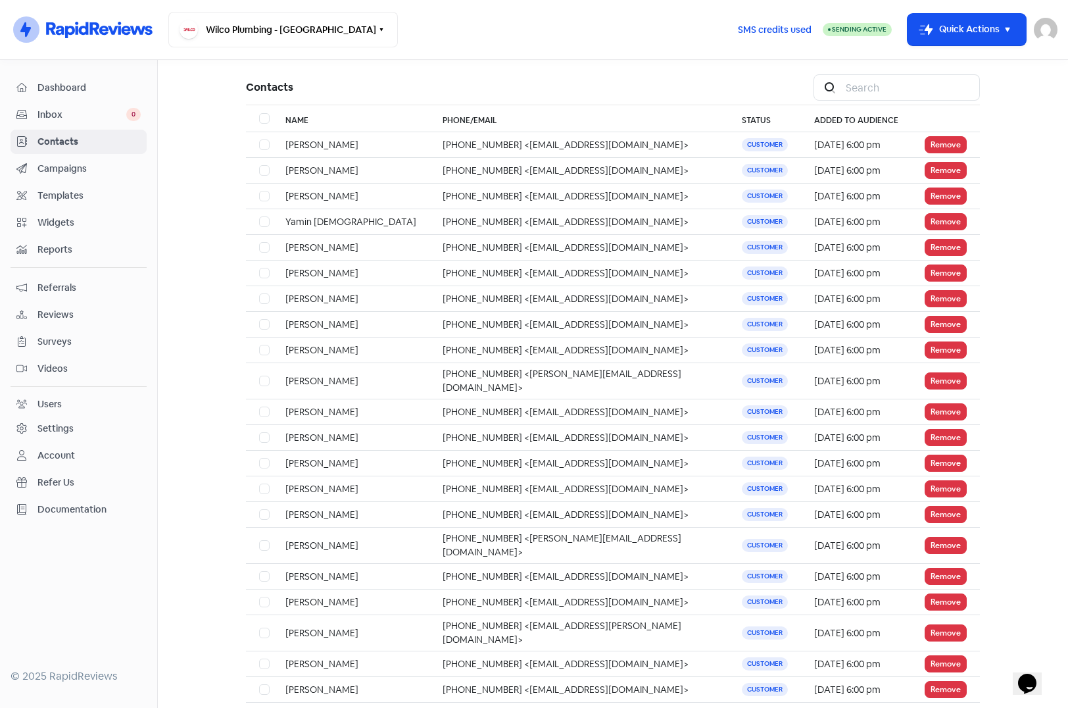
scroll to position [78, 0]
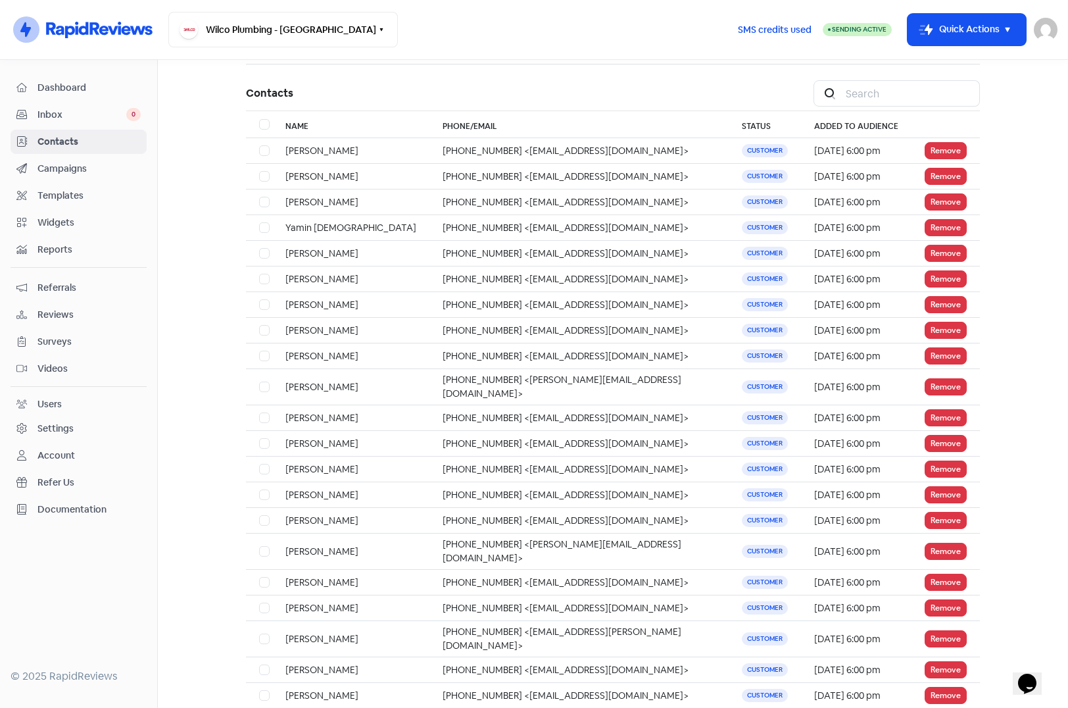
click at [67, 168] on span "Campaigns" at bounding box center [89, 169] width 103 height 14
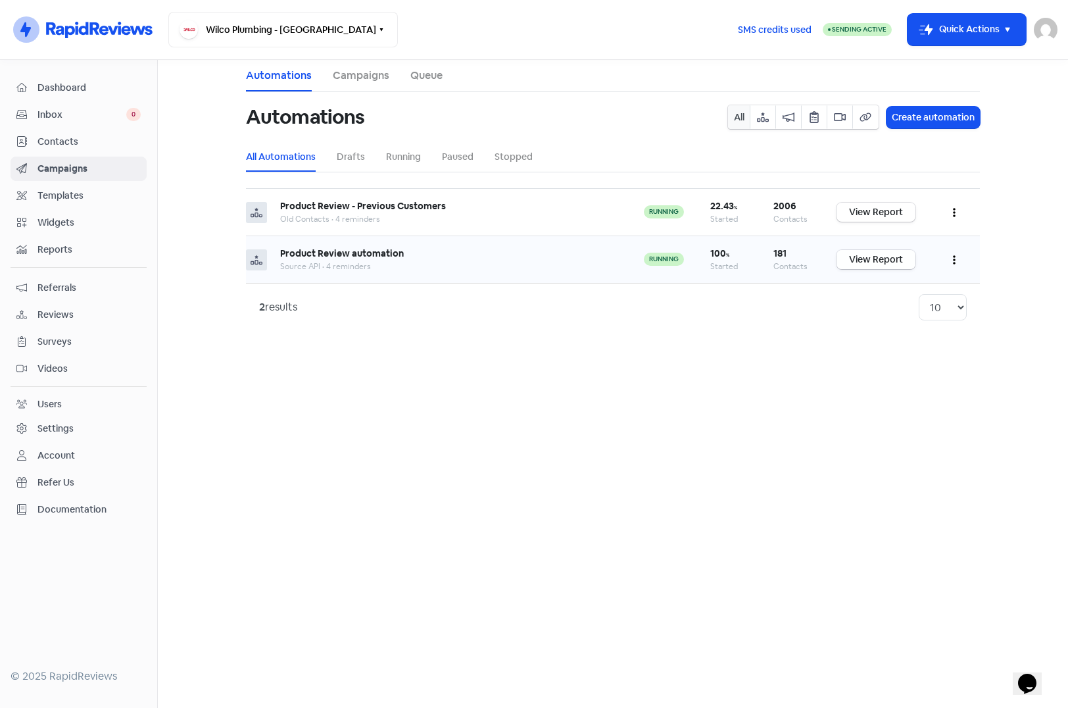
click at [866, 261] on link "View Report" at bounding box center [876, 259] width 79 height 19
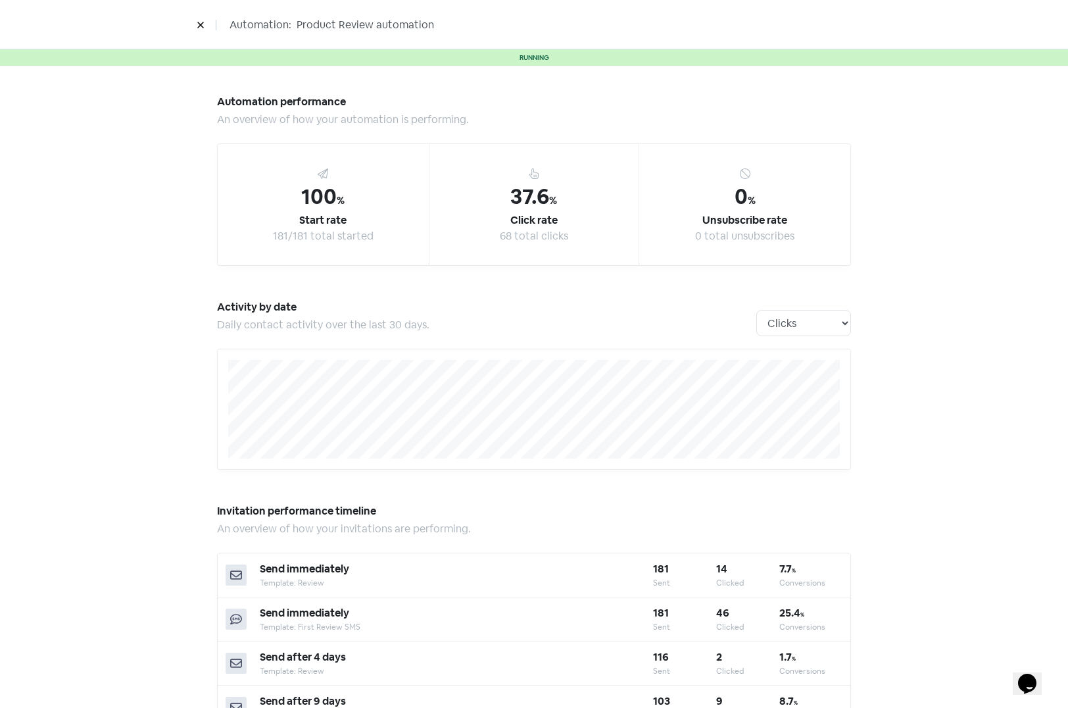
click at [972, 236] on div "Automation performance An overview of how your automation is performing. 100 % …" at bounding box center [534, 687] width 1068 height 1243
click at [203, 23] on icon at bounding box center [200, 25] width 6 height 6
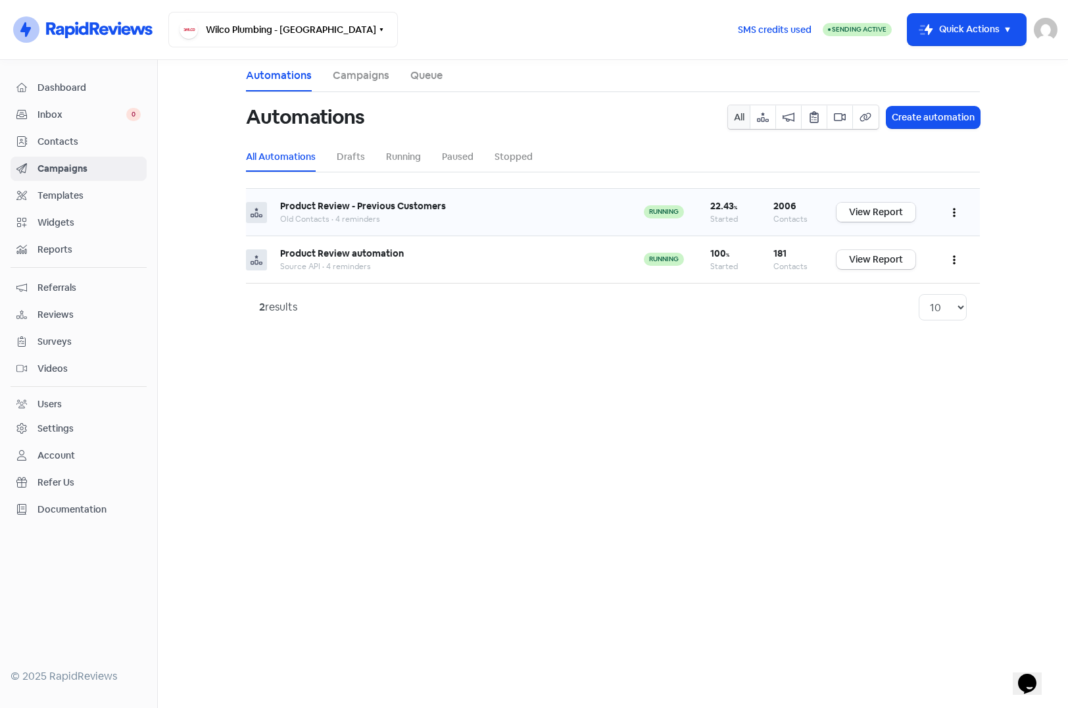
click at [874, 214] on link "View Report" at bounding box center [876, 212] width 79 height 19
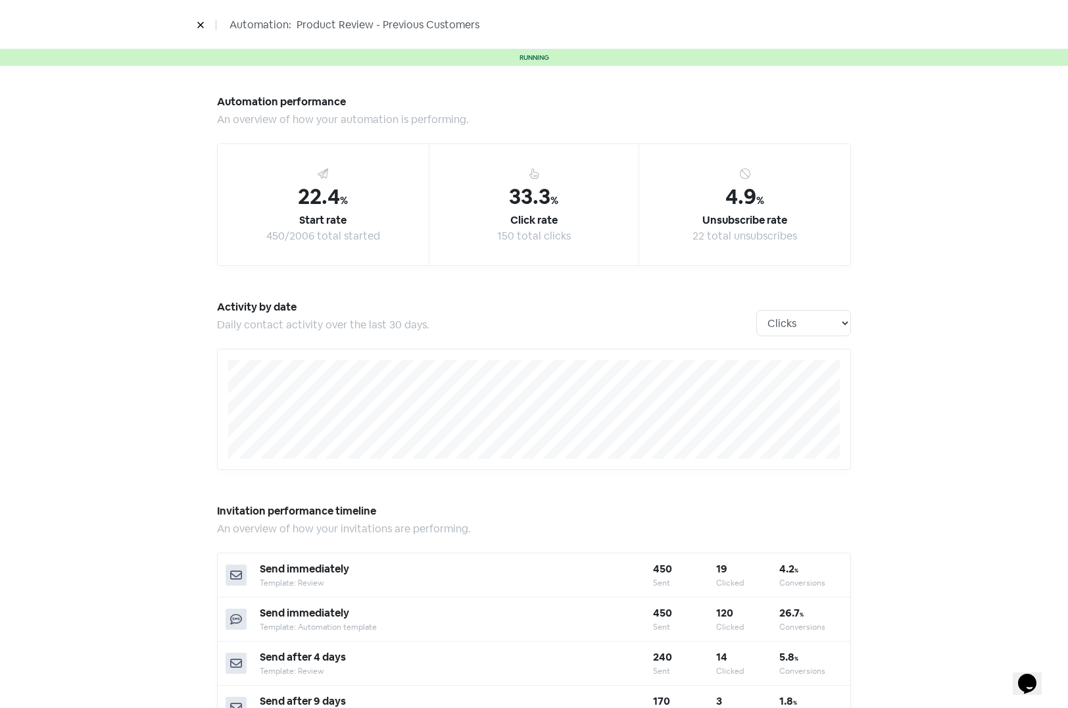
click at [922, 441] on div "Automation performance An overview of how your automation is performing. 22.4 %…" at bounding box center [534, 687] width 1068 height 1243
click at [966, 440] on div "Automation performance An overview of how your automation is performing. 22.4 %…" at bounding box center [534, 687] width 1068 height 1243
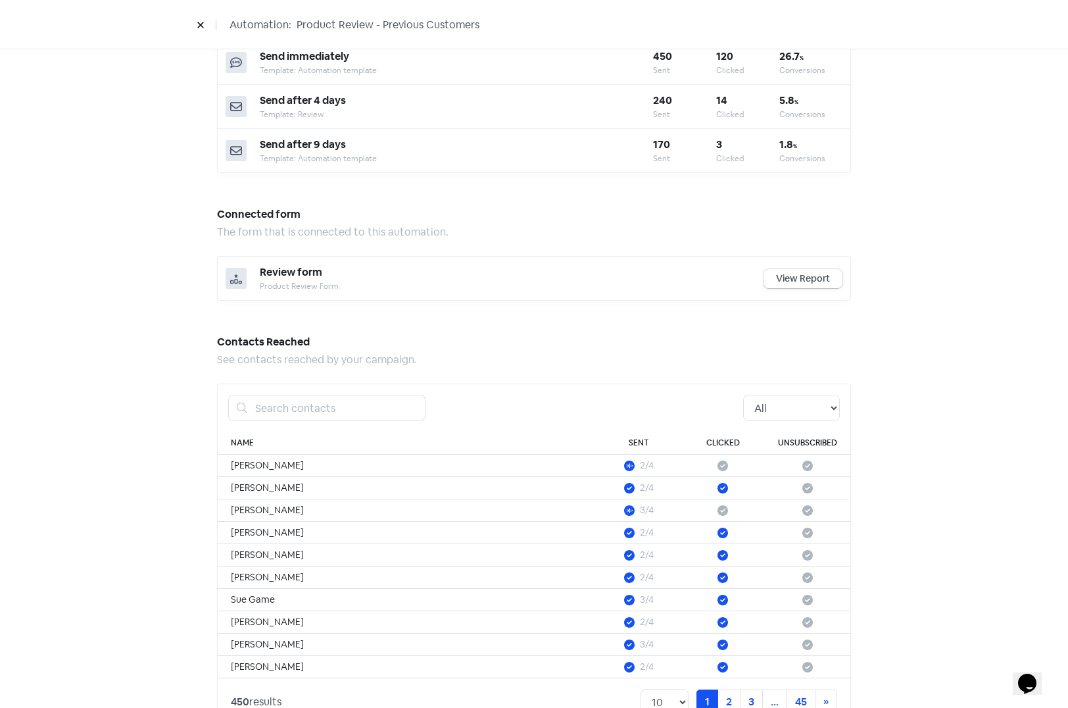
scroll to position [601, 0]
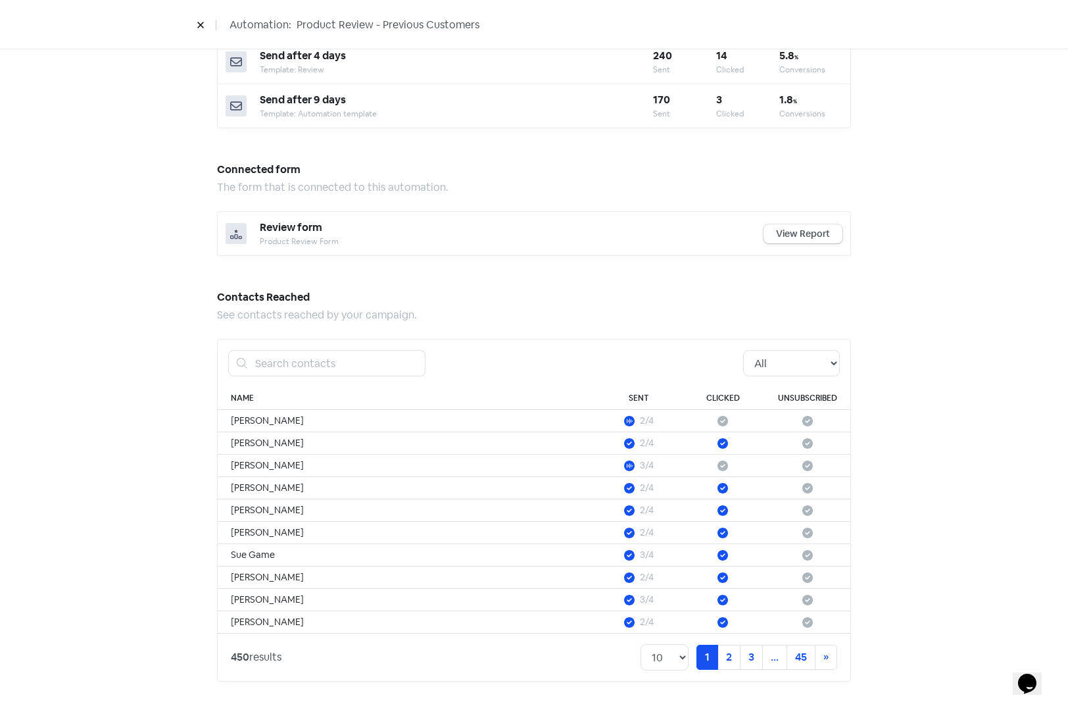
click at [161, 234] on div "Automation performance An overview of how your automation is performing. 22.4 %…" at bounding box center [534, 85] width 750 height 1243
click at [672, 285] on div "Automation performance An overview of how your automation is performing. 22.4 %…" at bounding box center [534, 85] width 687 height 1243
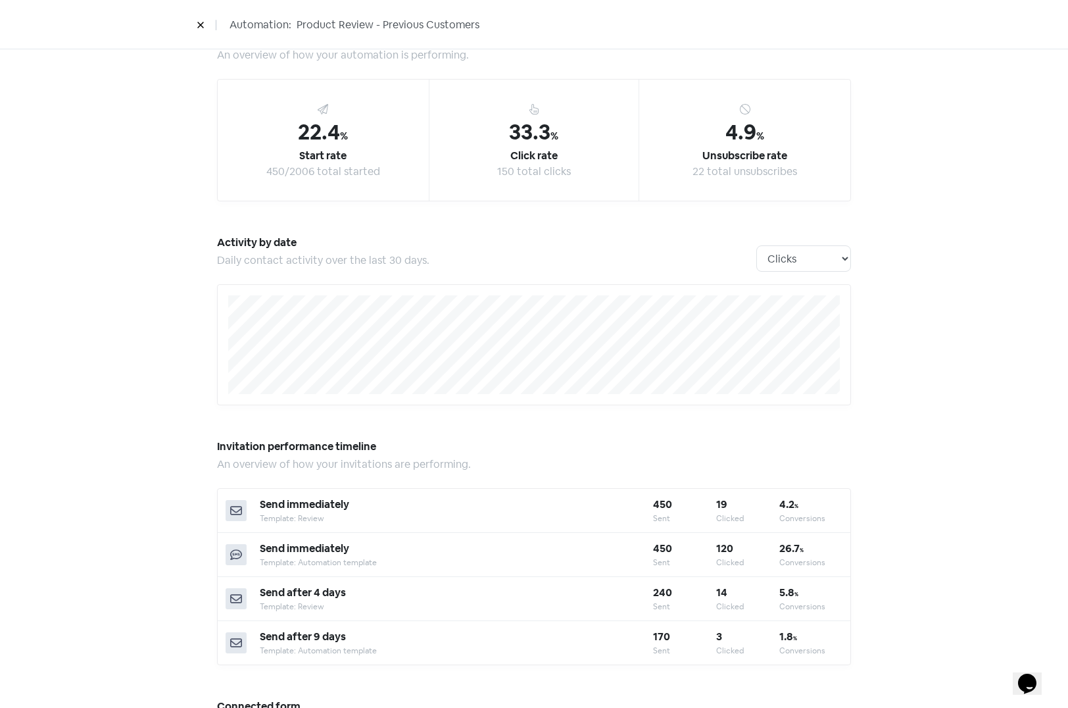
scroll to position [9, 0]
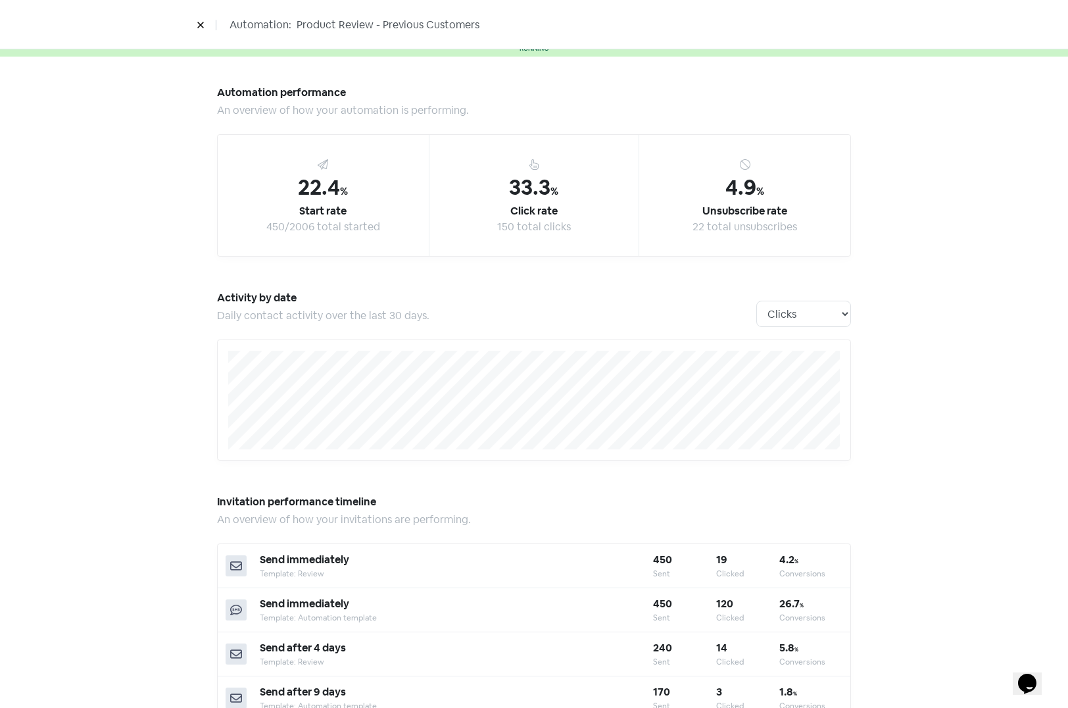
click at [205, 23] on button at bounding box center [201, 24] width 20 height 23
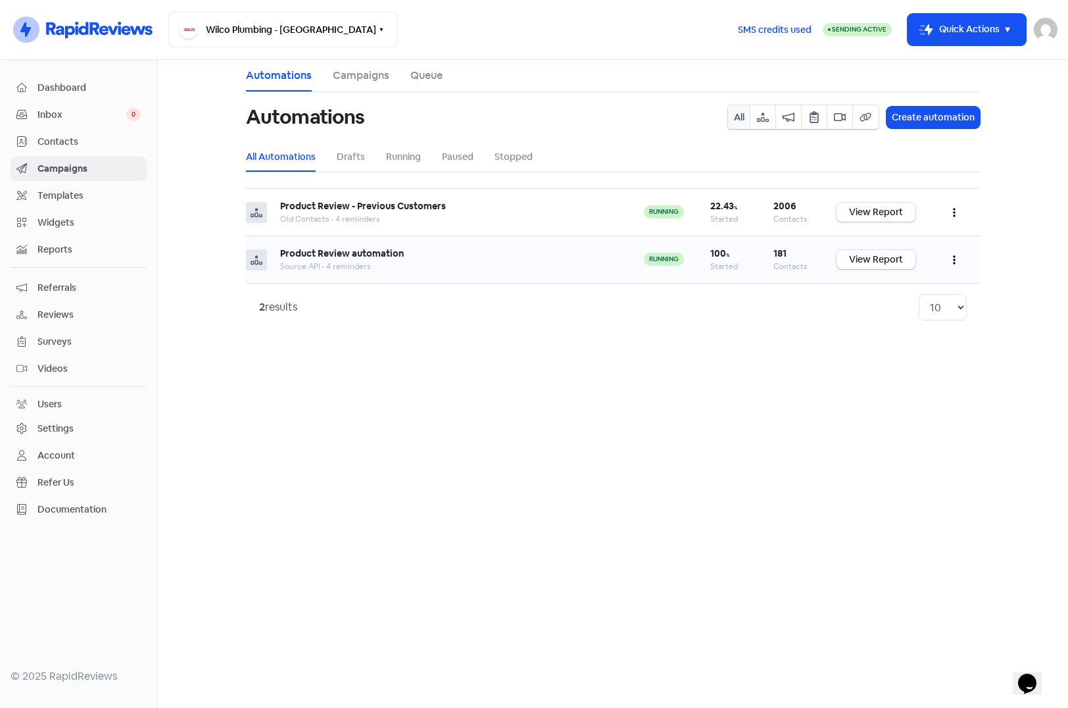
click at [955, 255] on icon "button" at bounding box center [954, 260] width 3 height 11
click at [900, 291] on button "Edit" at bounding box center [915, 293] width 104 height 26
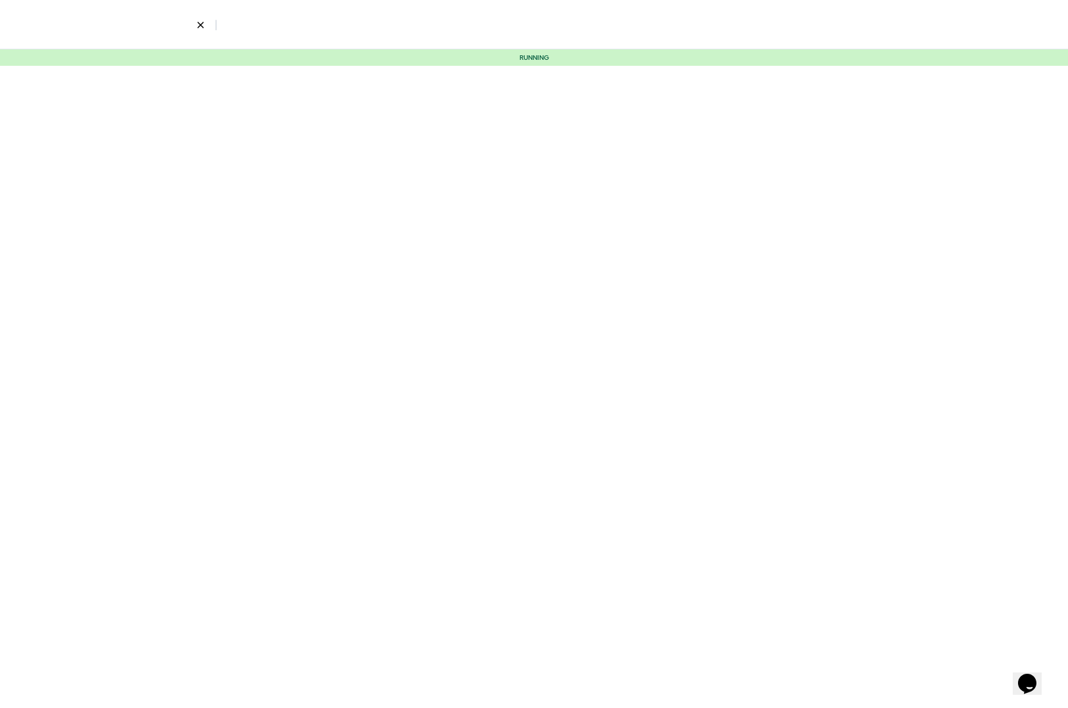
select select "2319"
select select "4"
select select "9"
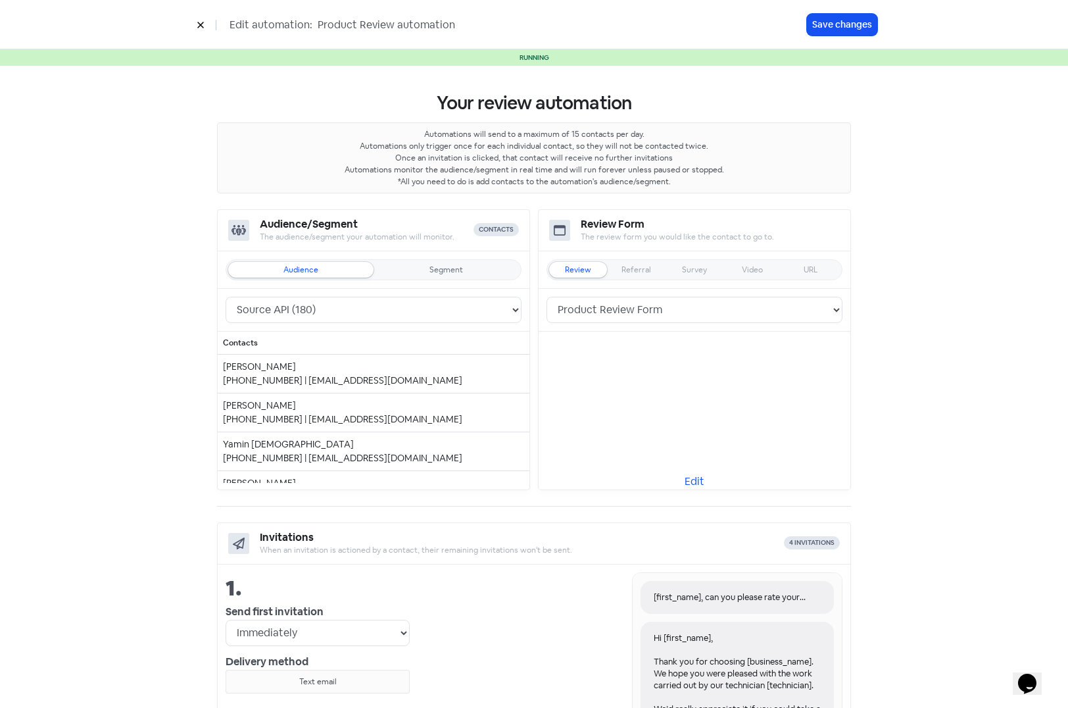
drag, startPoint x: 392, startPoint y: 24, endPoint x: 498, endPoint y: 24, distance: 105.9
click at [498, 24] on input "Product Review automation" at bounding box center [414, 24] width 197 height 17
type input "Product Review - New Customers"
drag, startPoint x: 838, startPoint y: 24, endPoint x: 880, endPoint y: 59, distance: 54.2
click at [837, 22] on button "Save changes" at bounding box center [842, 25] width 70 height 22
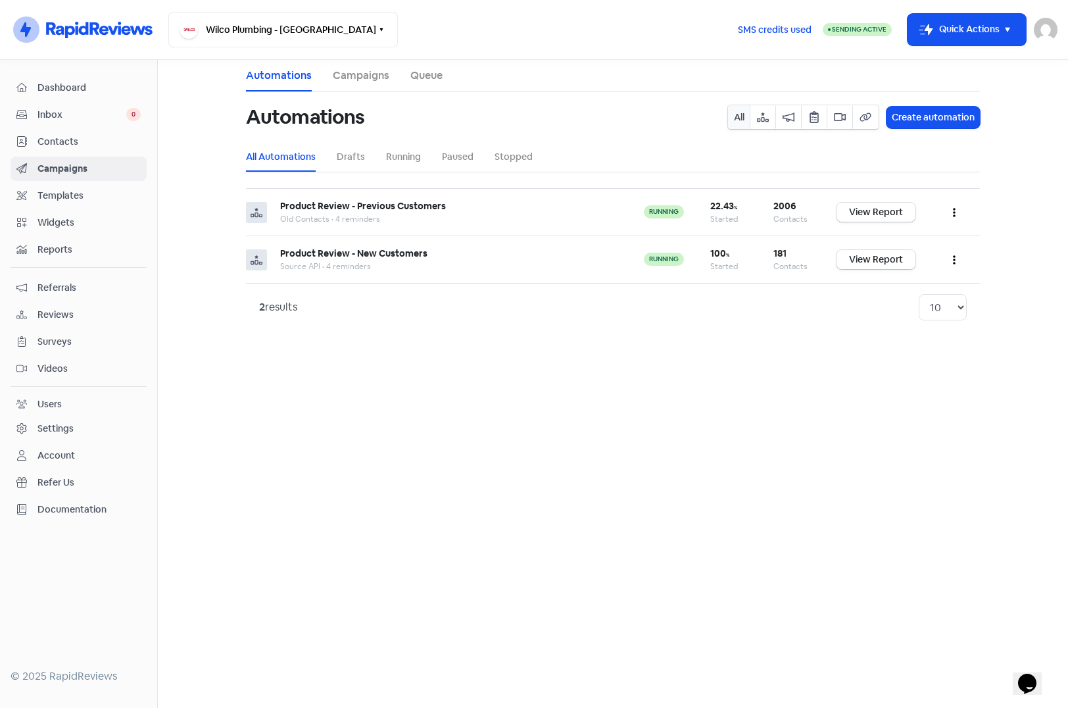
click at [57, 313] on span "Reviews" at bounding box center [89, 315] width 103 height 14
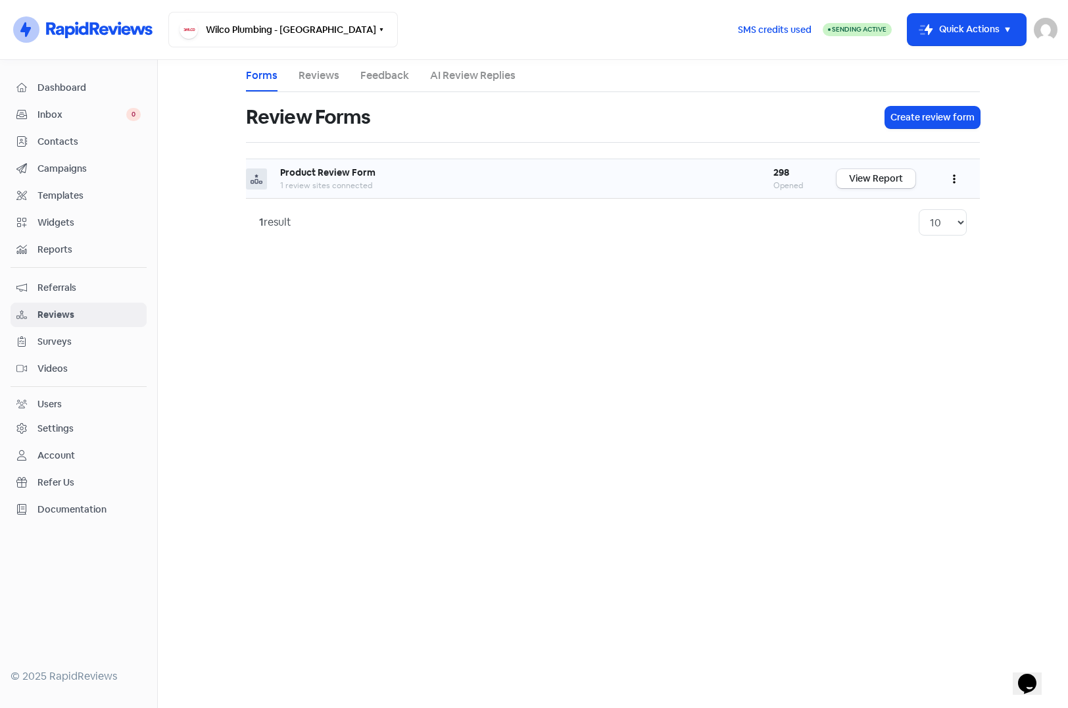
click at [953, 177] on icon "button" at bounding box center [954, 179] width 3 height 11
click at [884, 233] on link "Edit" at bounding box center [911, 238] width 111 height 26
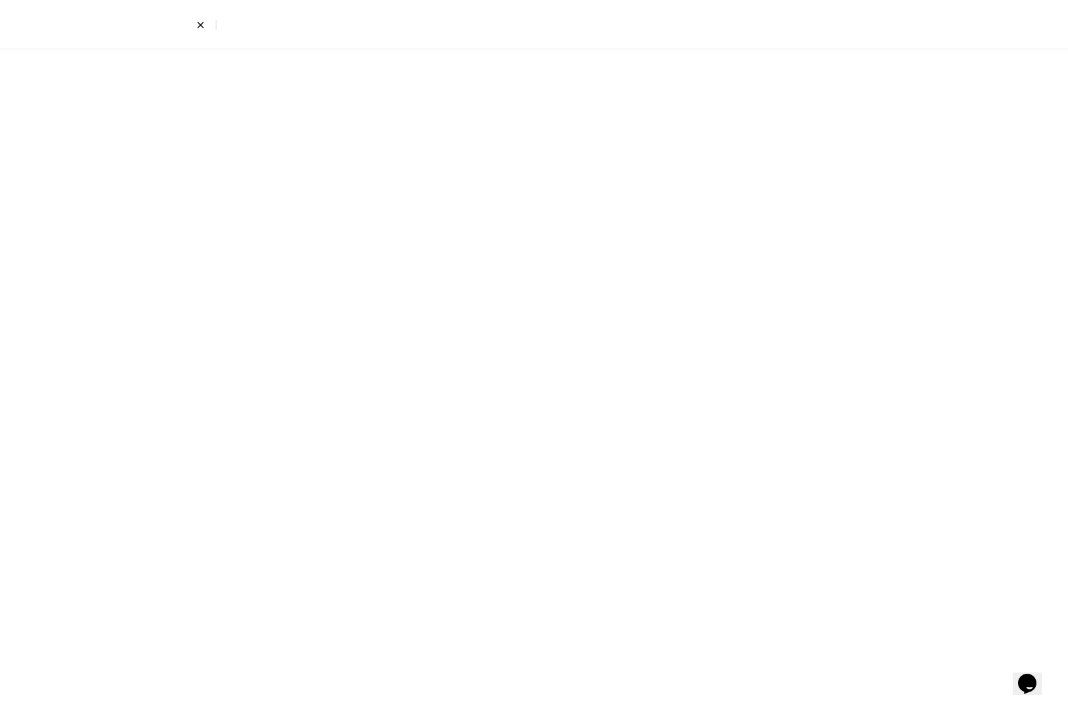
select select "8"
select select "4"
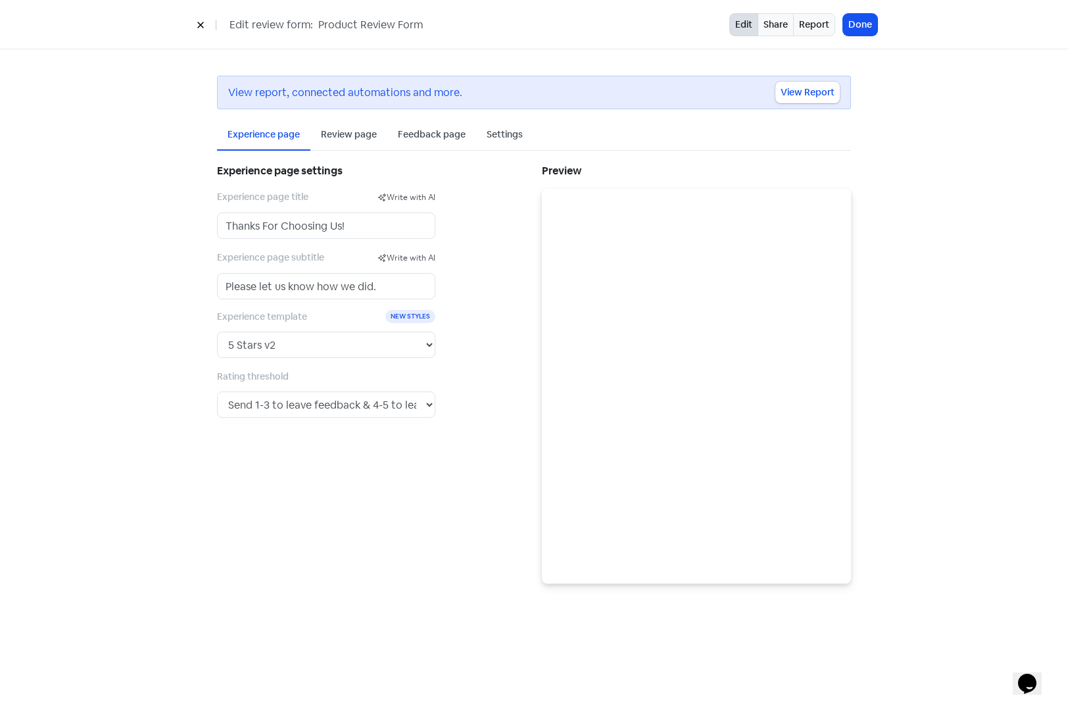
click at [319, 23] on input "Product Review Form" at bounding box center [415, 24] width 197 height 17
click at [436, 22] on input "Product Review Form" at bounding box center [415, 24] width 197 height 17
type input "Product Review Form - New Customers"
click at [854, 16] on button "Done" at bounding box center [860, 25] width 34 height 22
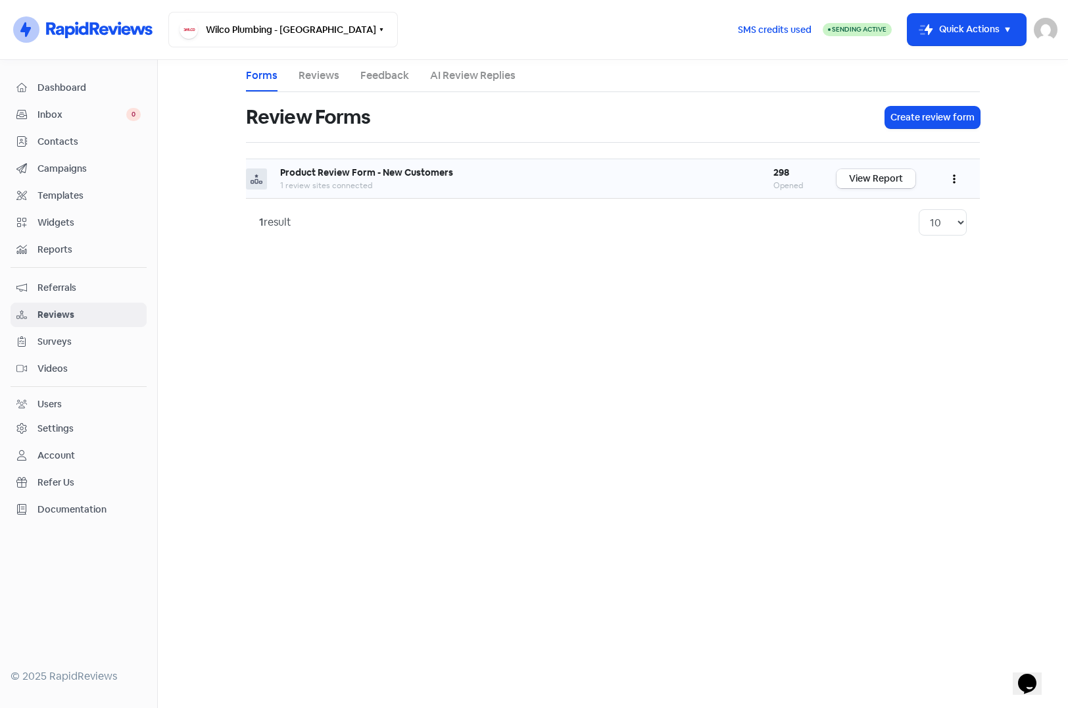
click at [875, 180] on link "View Report" at bounding box center [876, 178] width 79 height 19
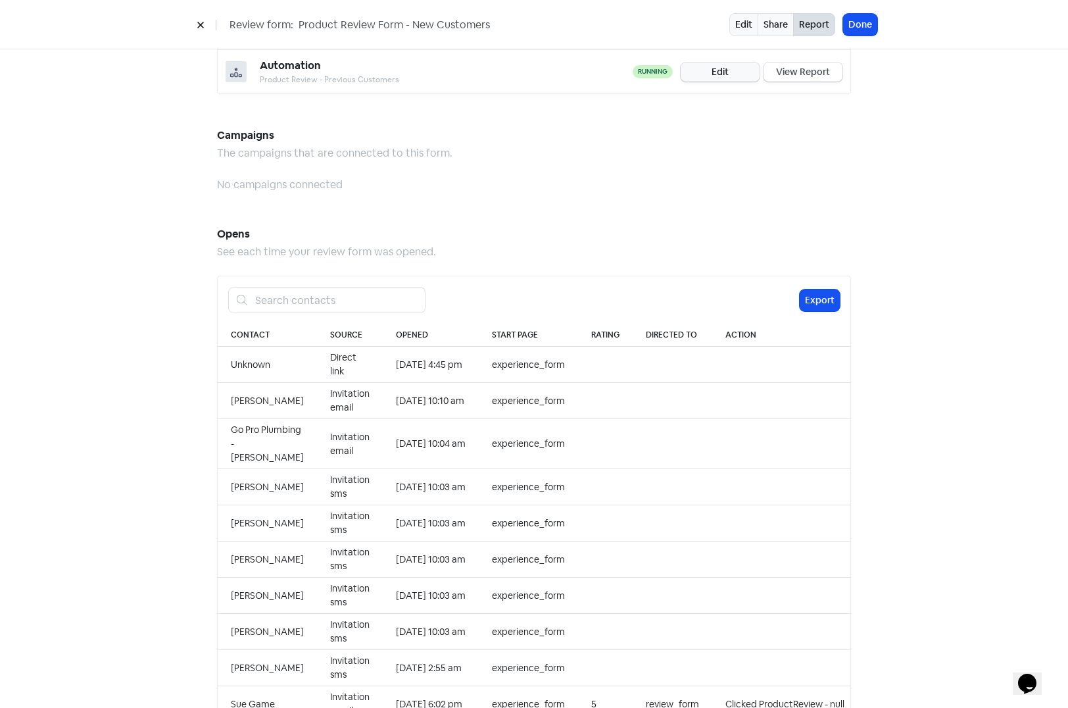
scroll to position [1149, 0]
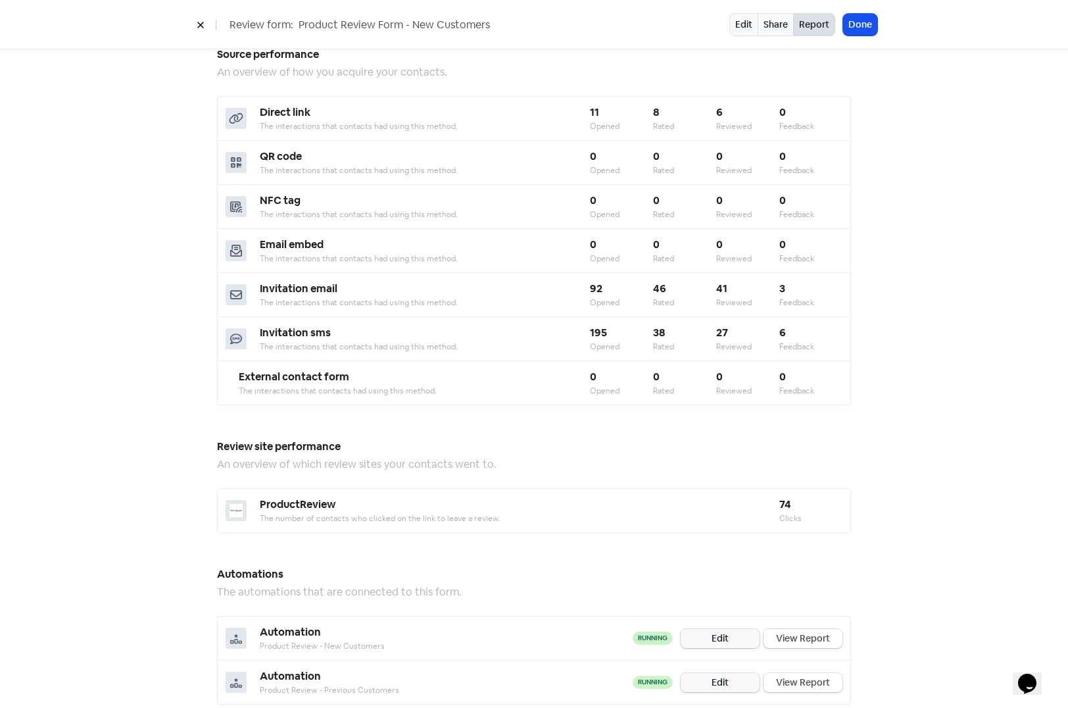
scroll to position [360, 0]
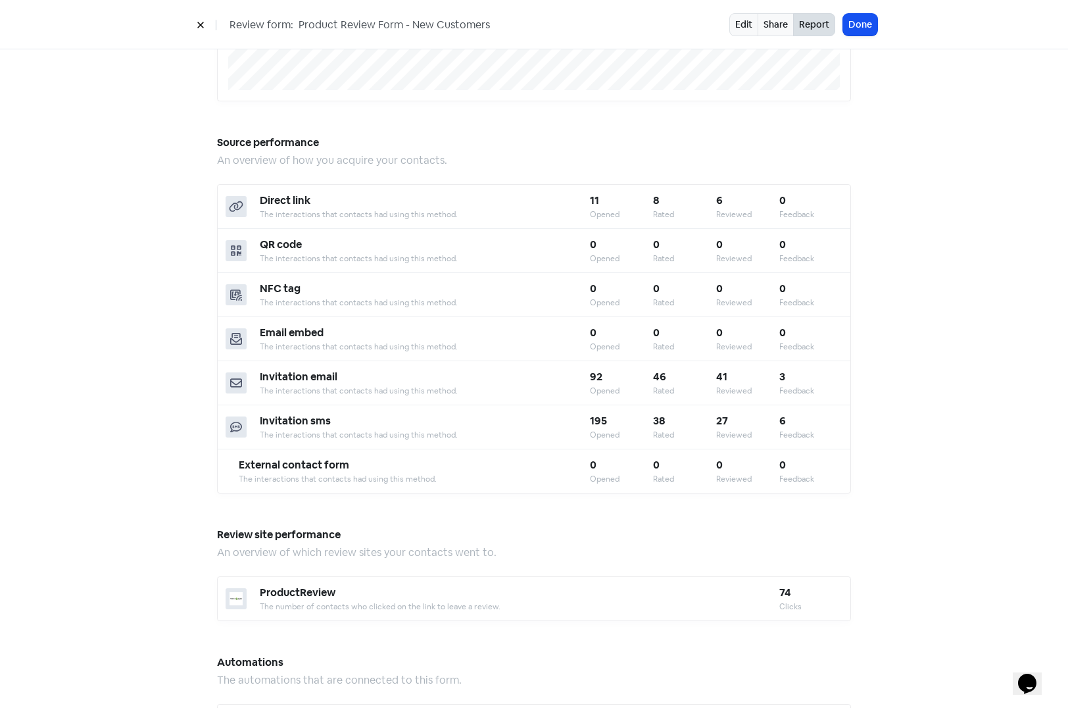
click at [878, 543] on div "Review form performance An overview of how your review form is performing. 298 …" at bounding box center [534, 592] width 750 height 1806
click at [896, 397] on div "Review form performance An overview of how your review form is performing. 298 …" at bounding box center [534, 592] width 750 height 1806
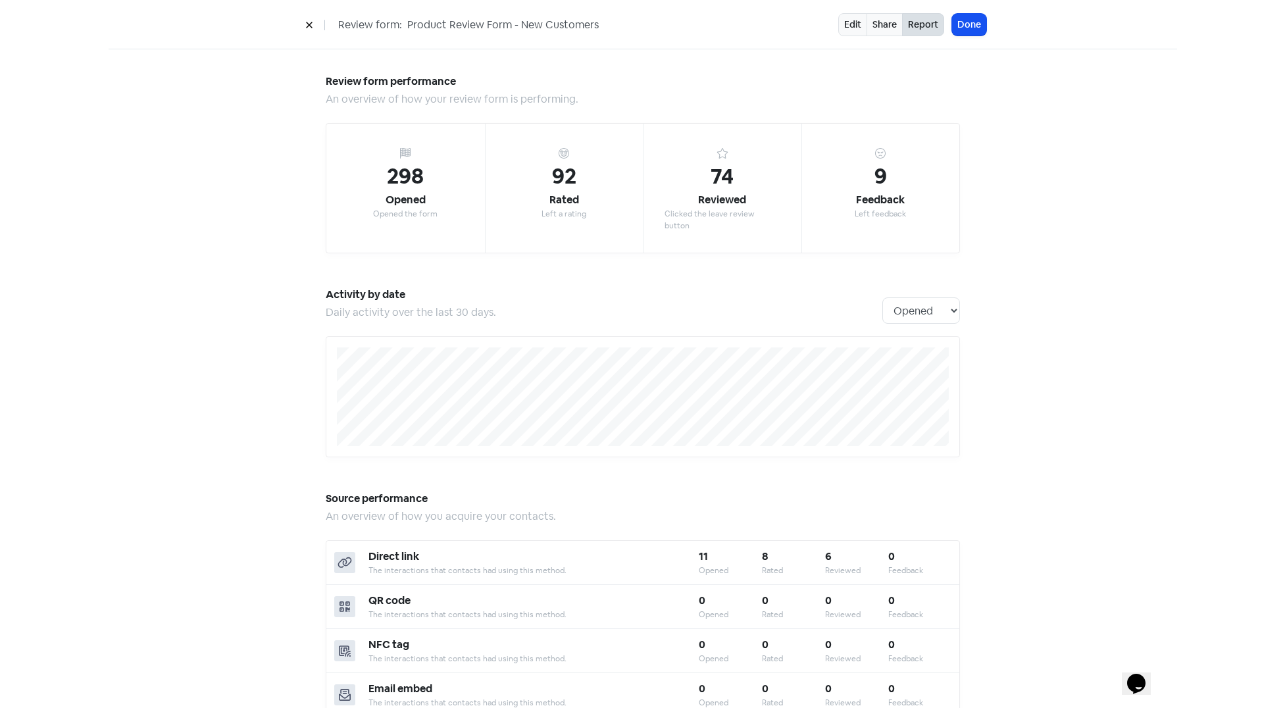
scroll to position [0, 0]
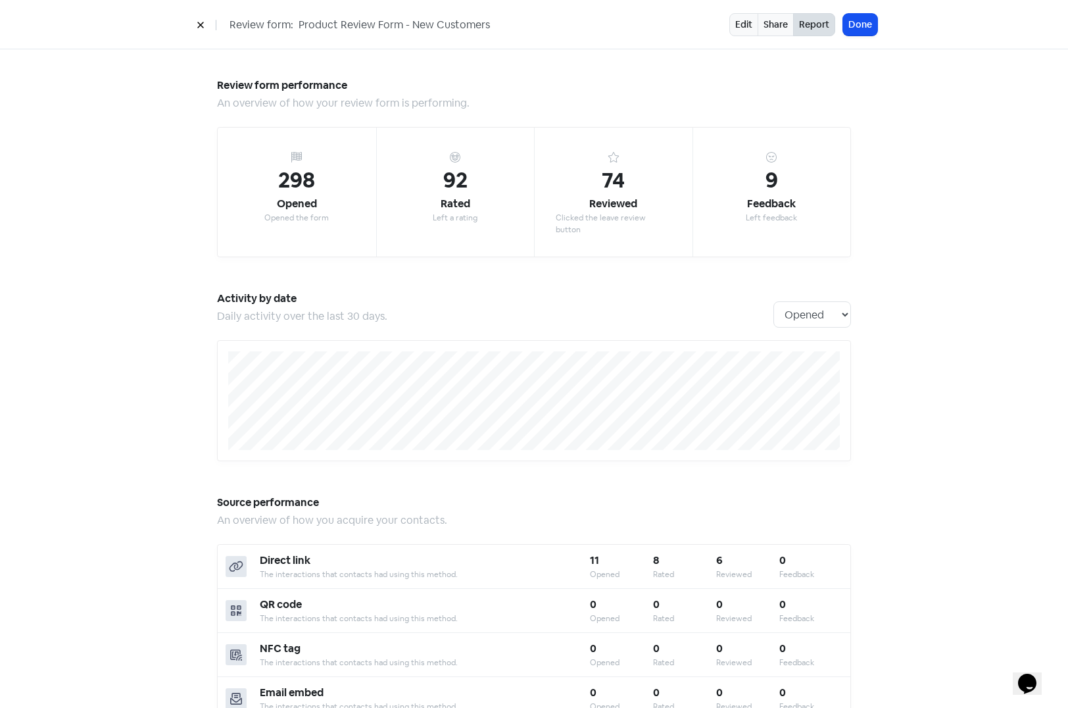
click at [194, 23] on button at bounding box center [201, 24] width 20 height 23
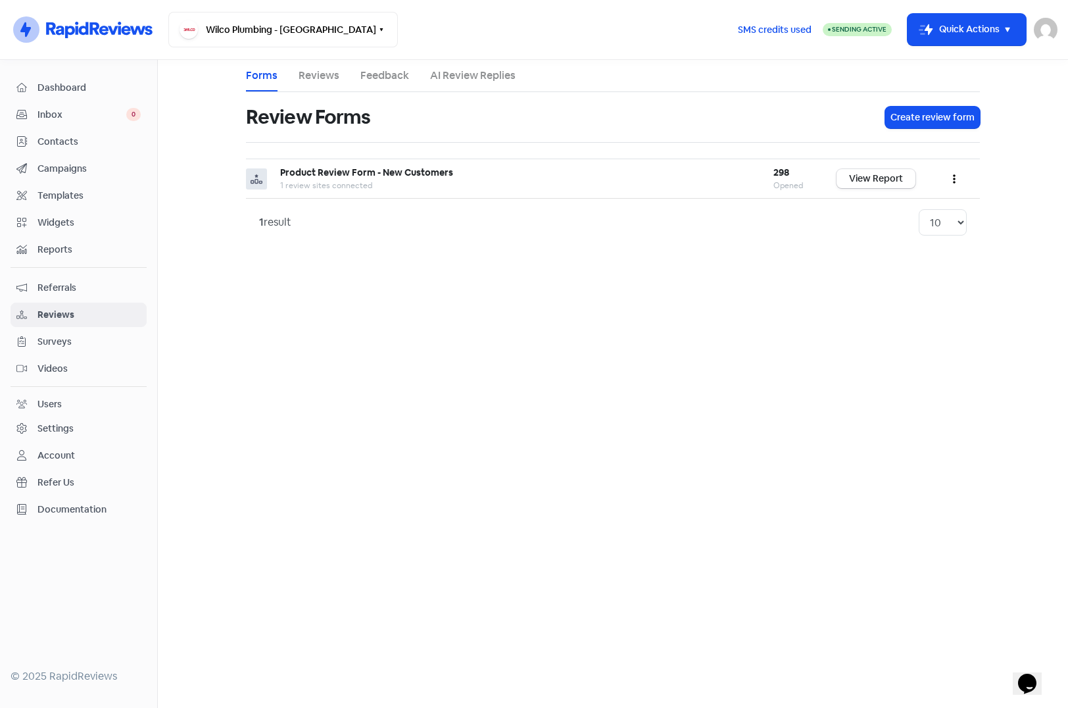
click at [60, 164] on span "Campaigns" at bounding box center [89, 169] width 103 height 14
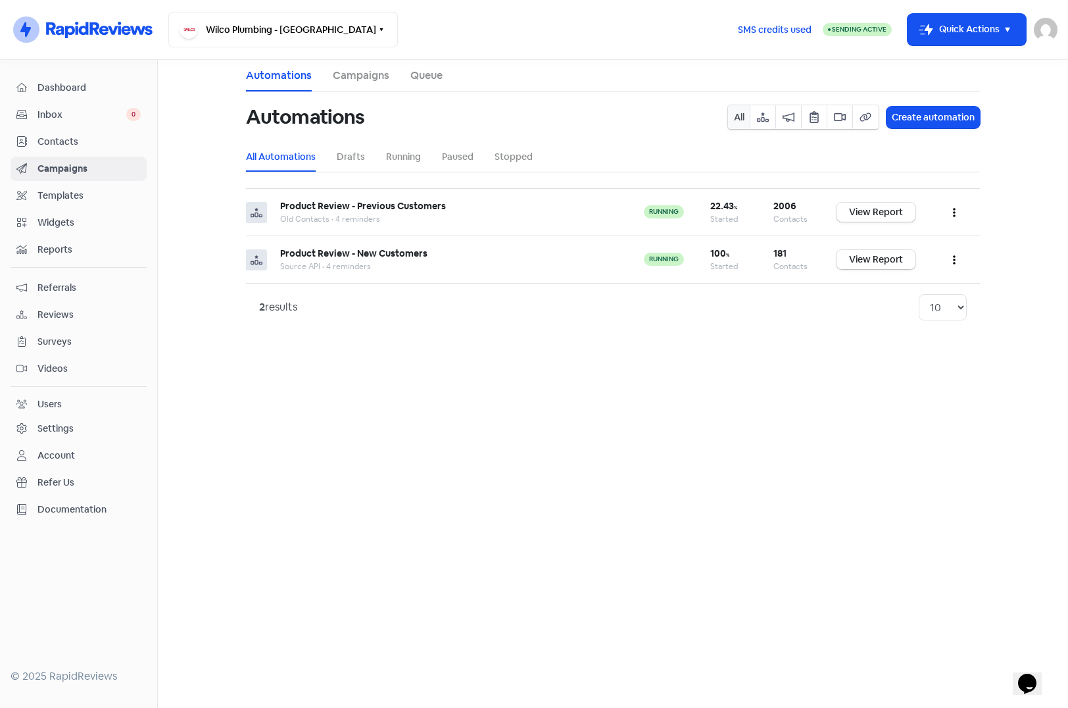
click at [564, 428] on main "Automations Campaigns Queue Automations All Create automation All Automations D…" at bounding box center [613, 384] width 911 height 648
click at [878, 212] on link "View Report" at bounding box center [876, 212] width 79 height 19
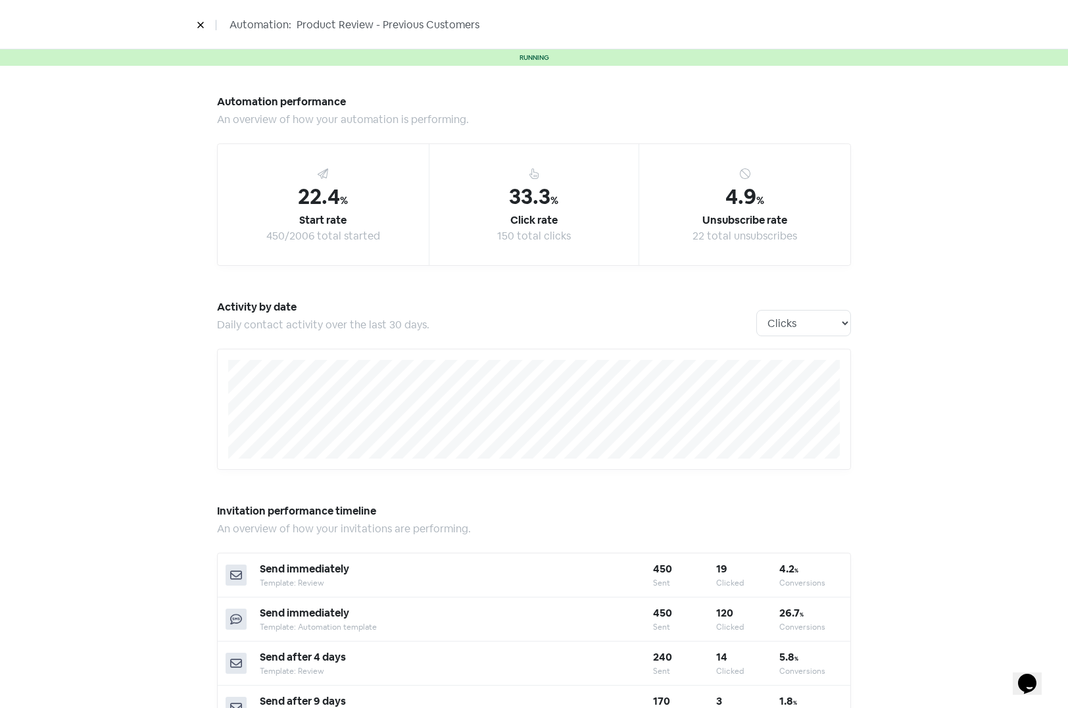
click at [514, 115] on div "An overview of how your automation is performing." at bounding box center [534, 120] width 634 height 16
click at [197, 25] on icon at bounding box center [201, 25] width 8 height 8
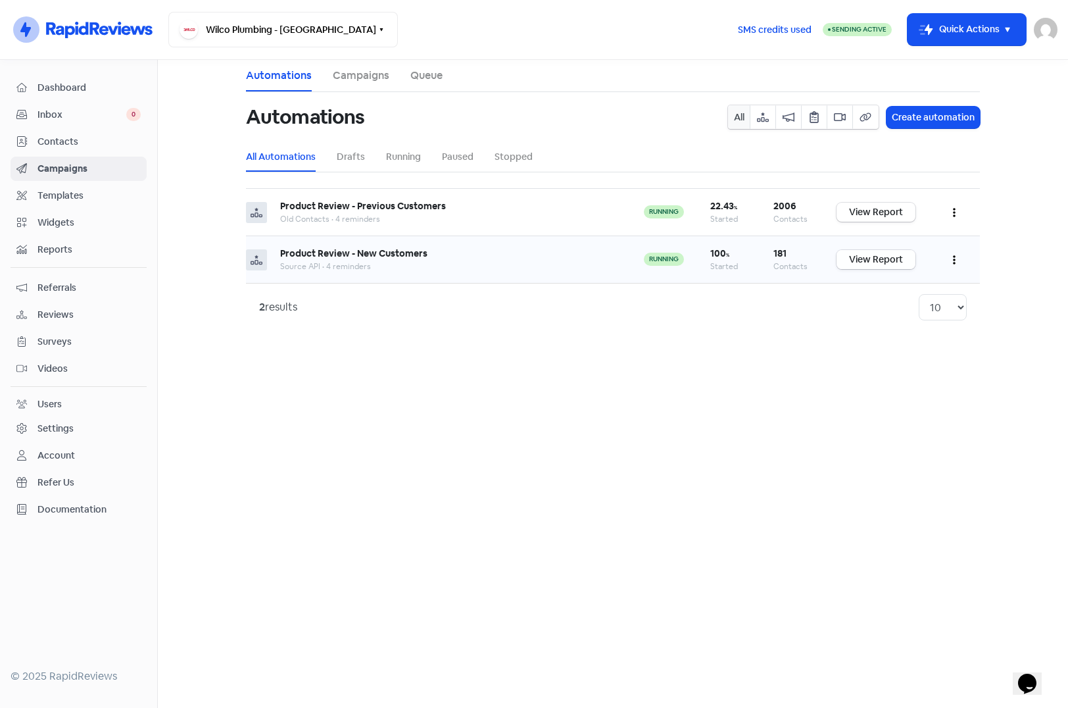
click at [876, 257] on link "View Report" at bounding box center [876, 259] width 79 height 19
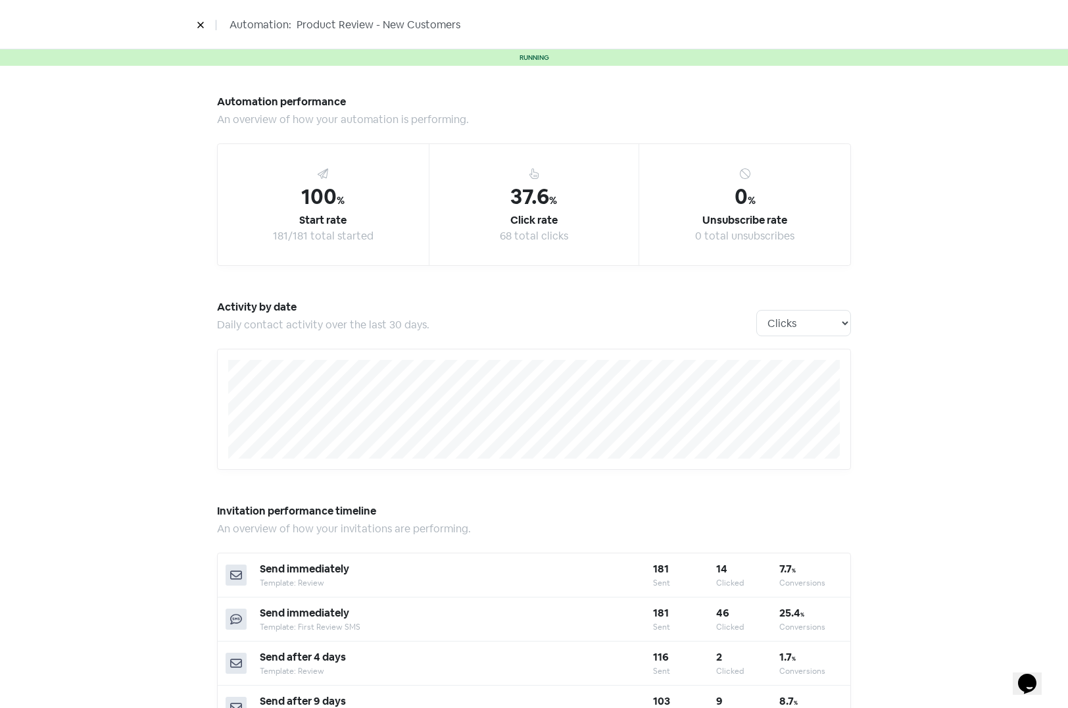
click at [198, 22] on icon at bounding box center [201, 25] width 8 height 8
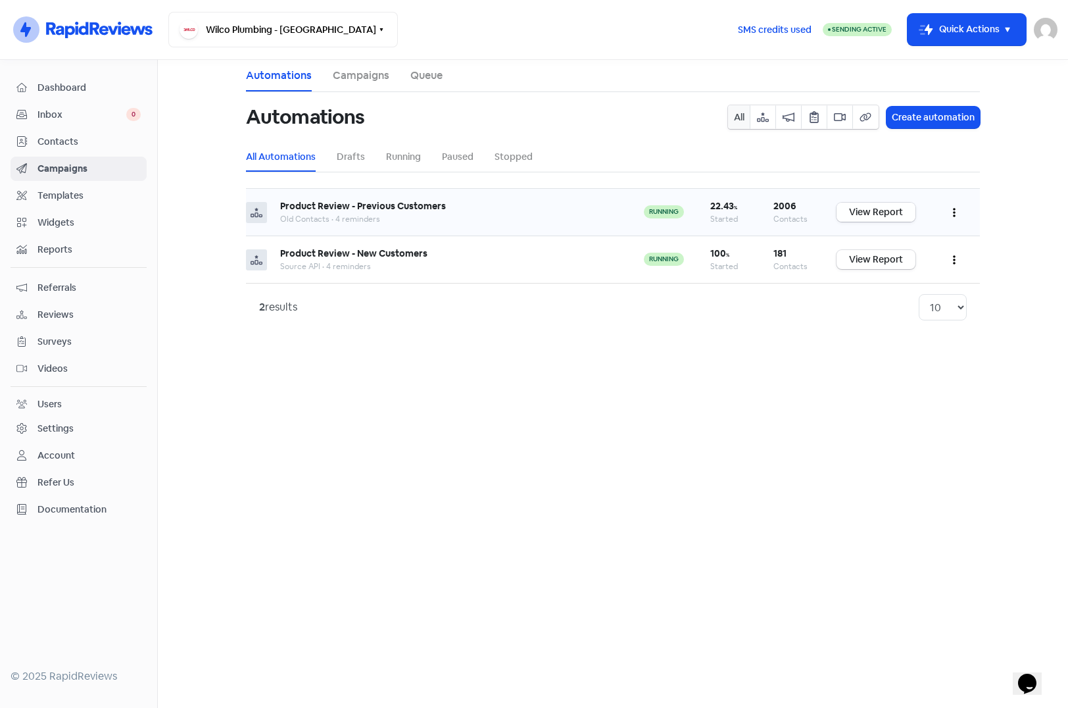
click at [853, 214] on link "View Report" at bounding box center [876, 212] width 79 height 19
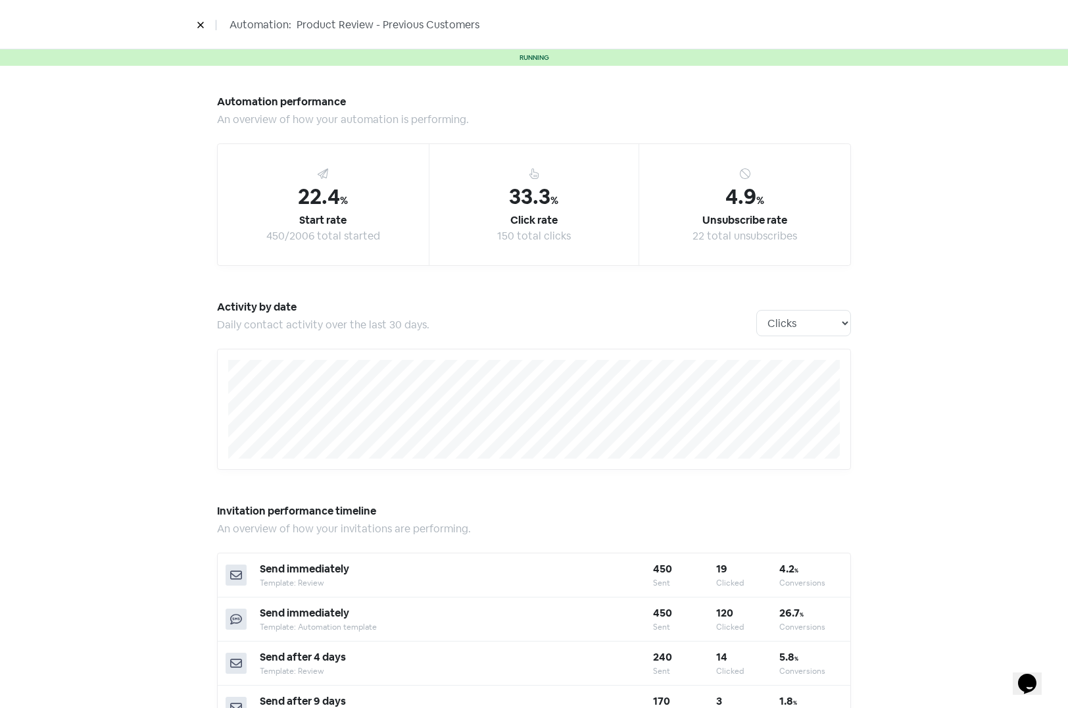
click at [449, 97] on h5 "Automation performance" at bounding box center [534, 102] width 634 height 20
click at [197, 22] on icon at bounding box center [201, 25] width 8 height 8
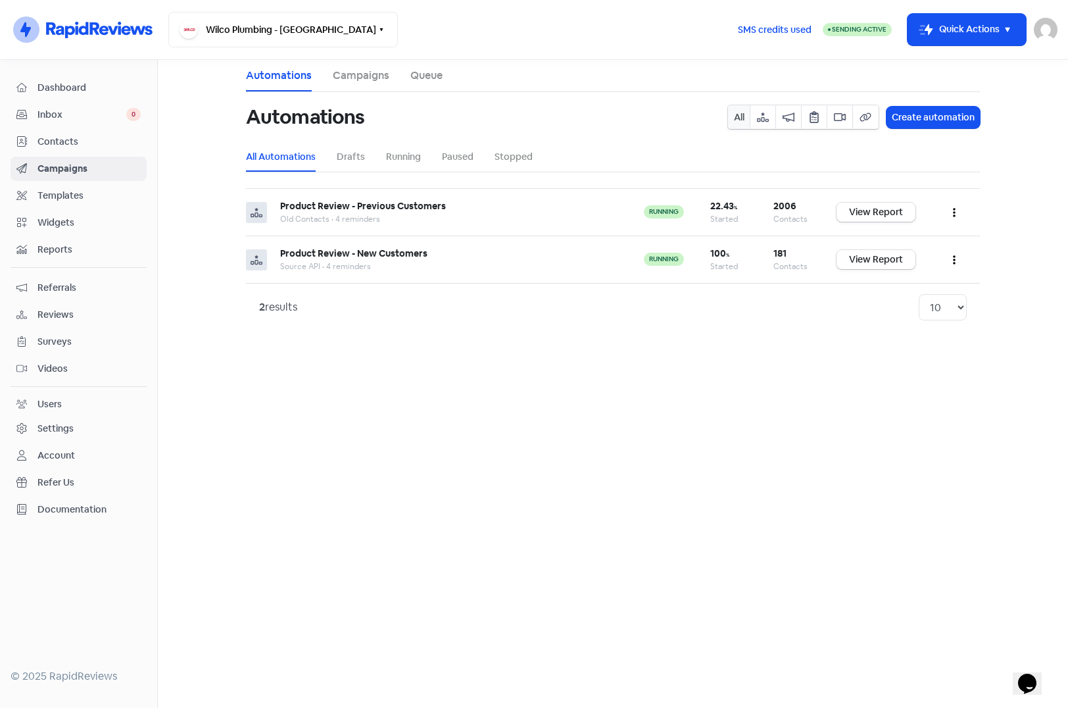
click at [56, 426] on div "Settings" at bounding box center [56, 429] width 36 height 14
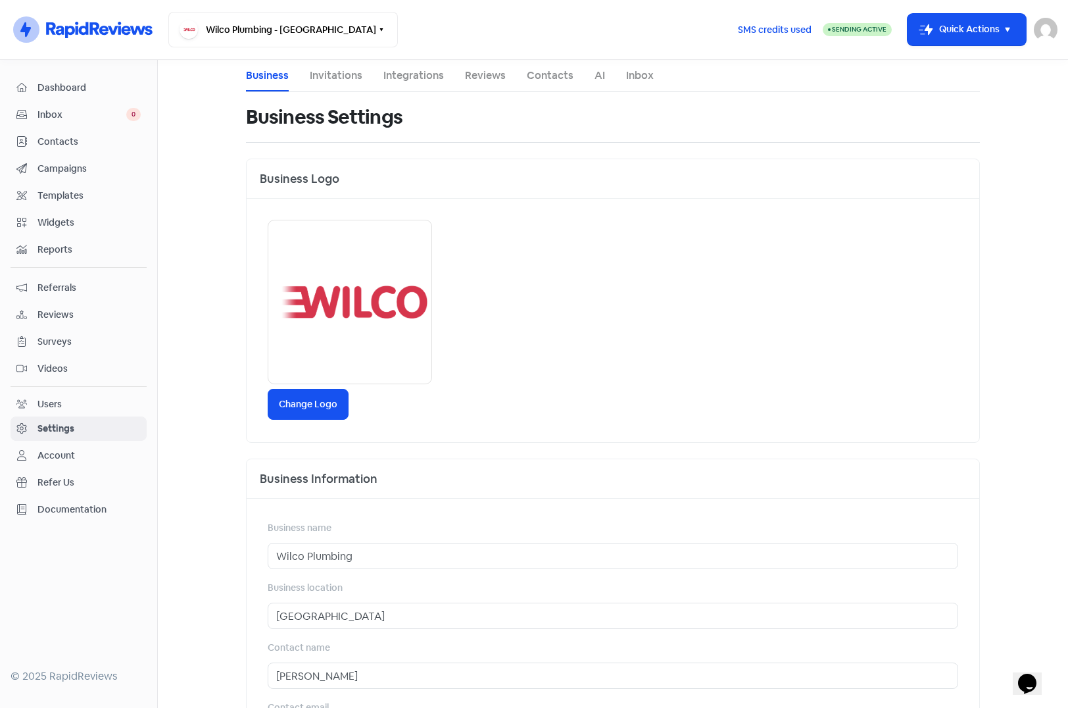
click at [478, 73] on link "Reviews" at bounding box center [485, 76] width 41 height 16
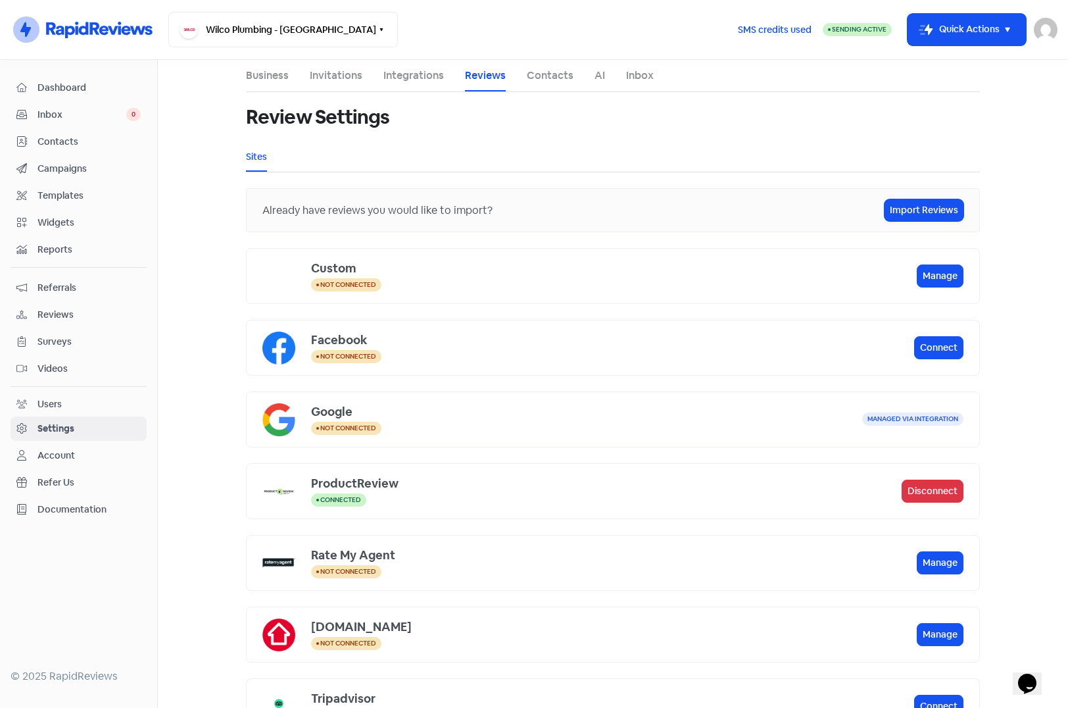
click at [51, 320] on span "Reviews" at bounding box center [89, 315] width 103 height 14
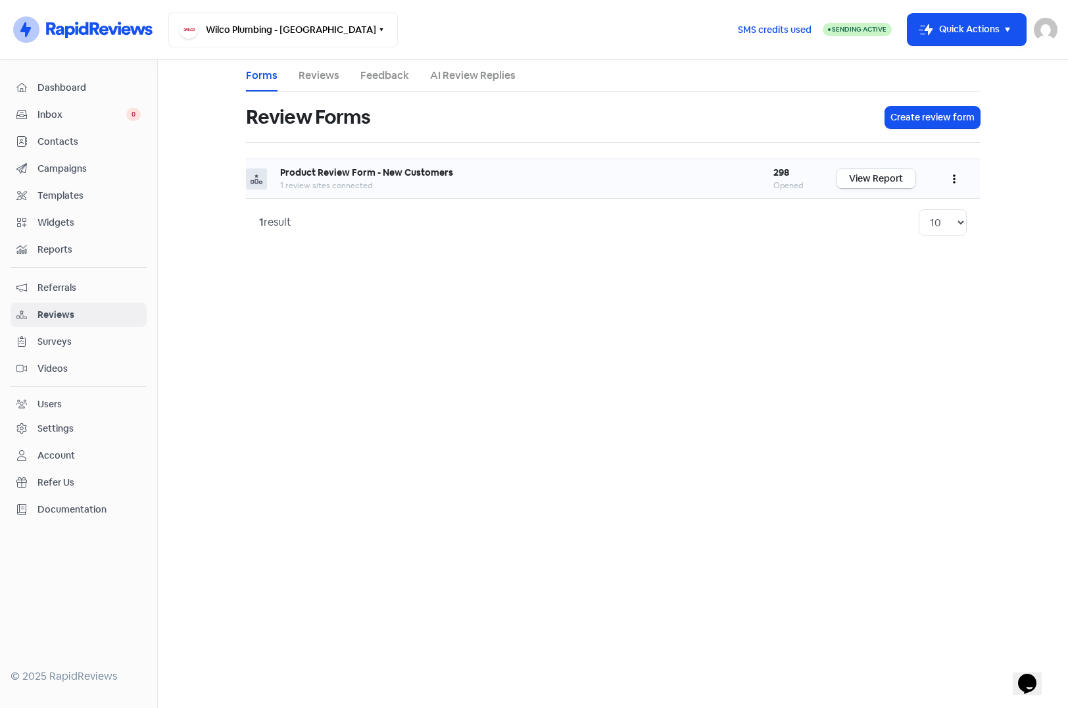
click at [885, 182] on link "View Report" at bounding box center [876, 178] width 79 height 19
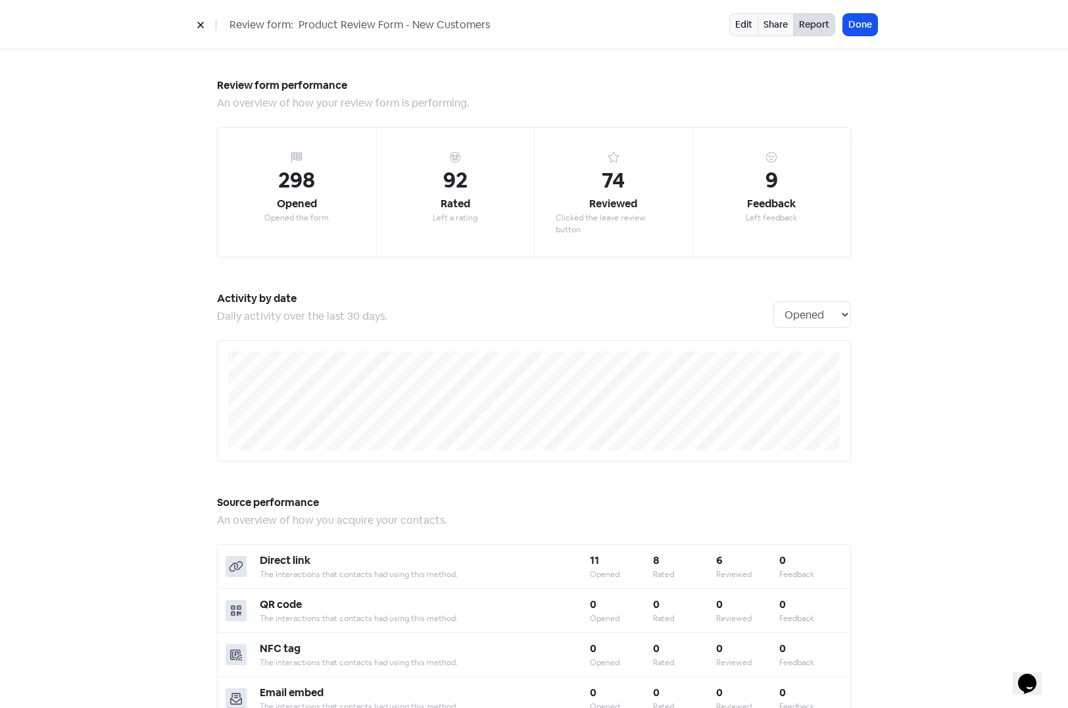
click at [200, 25] on icon at bounding box center [200, 25] width 6 height 6
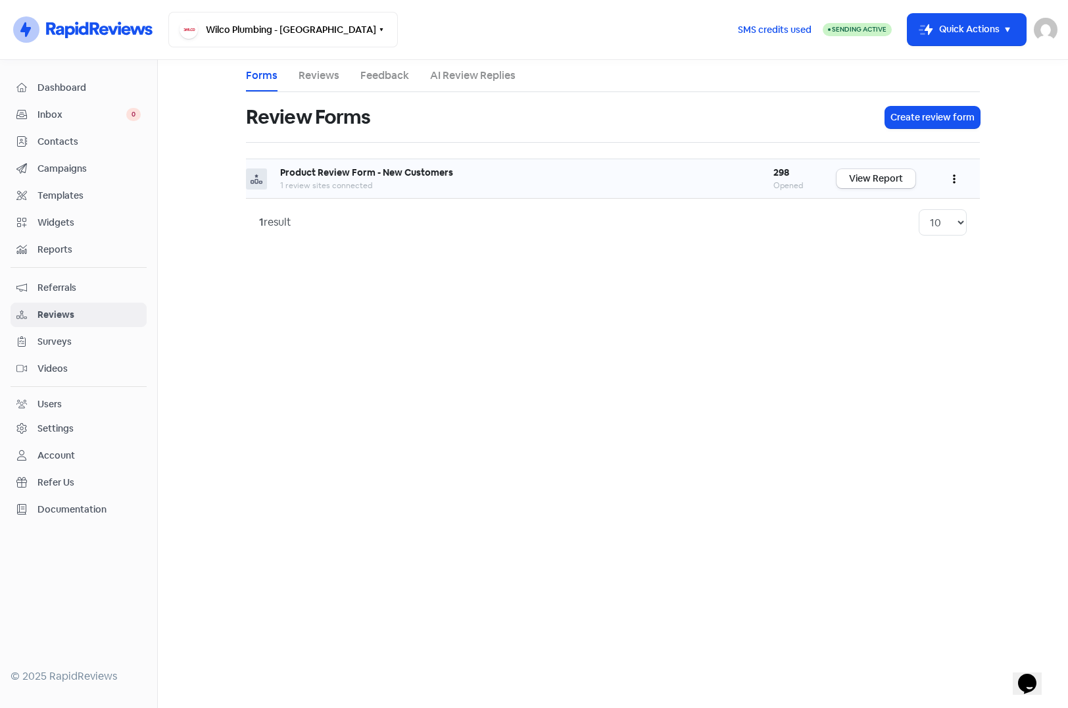
click at [953, 180] on icon "button" at bounding box center [954, 179] width 3 height 11
click at [899, 236] on link "Edit" at bounding box center [911, 238] width 111 height 26
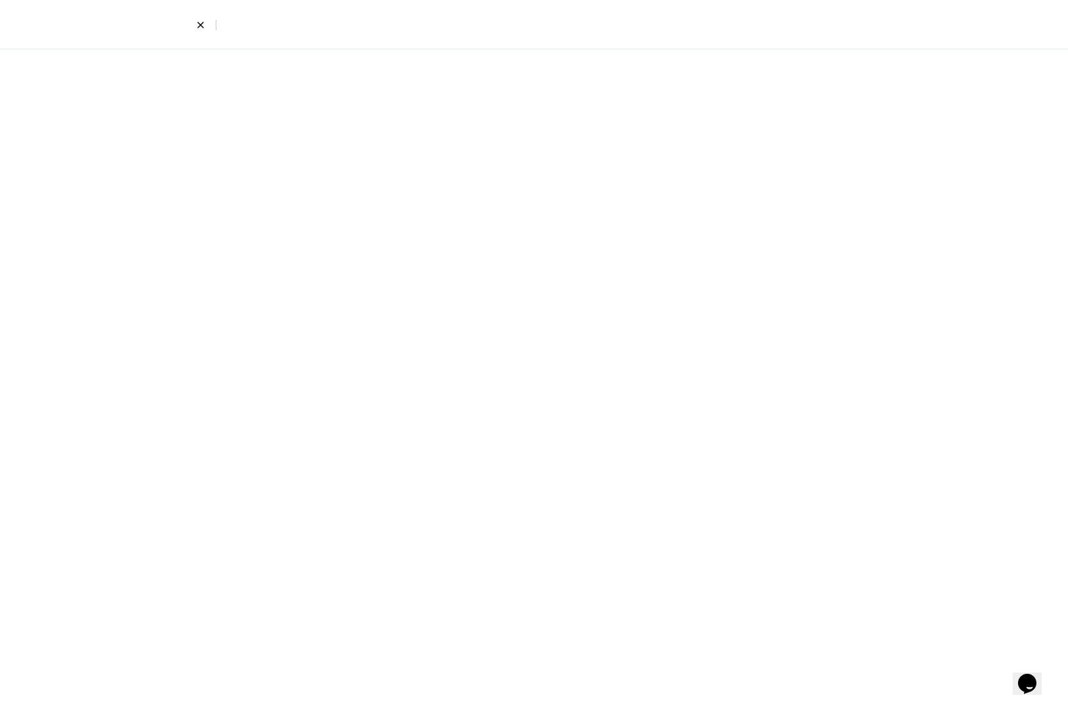
select select "8"
select select "4"
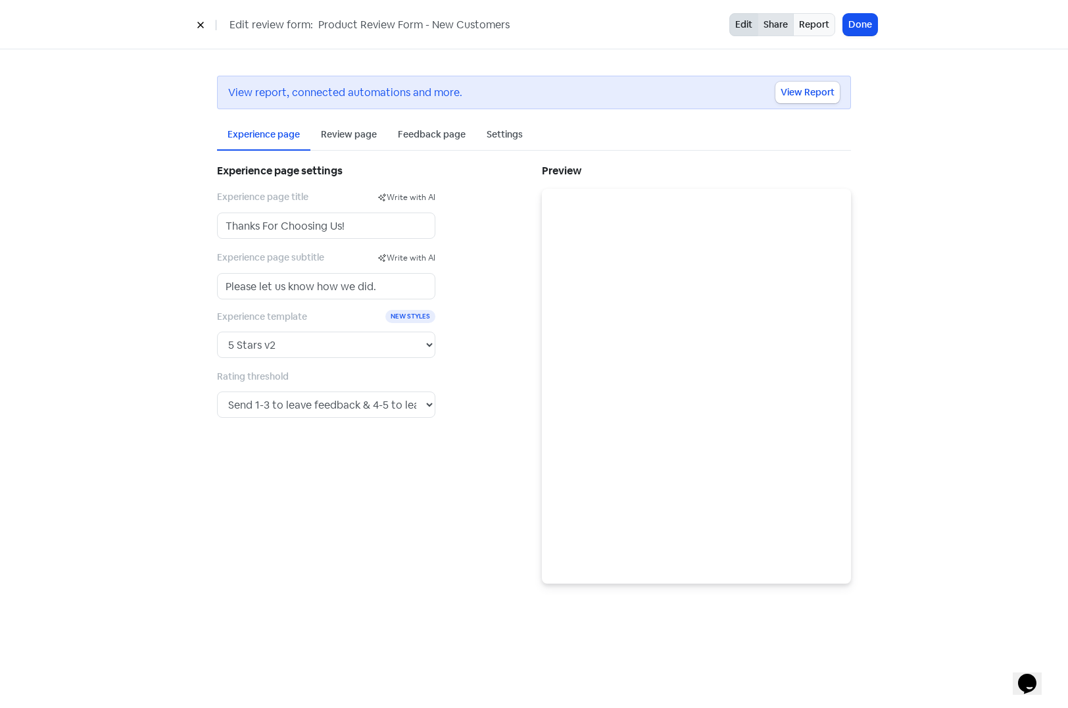
click at [786, 26] on link "Share" at bounding box center [776, 24] width 36 height 23
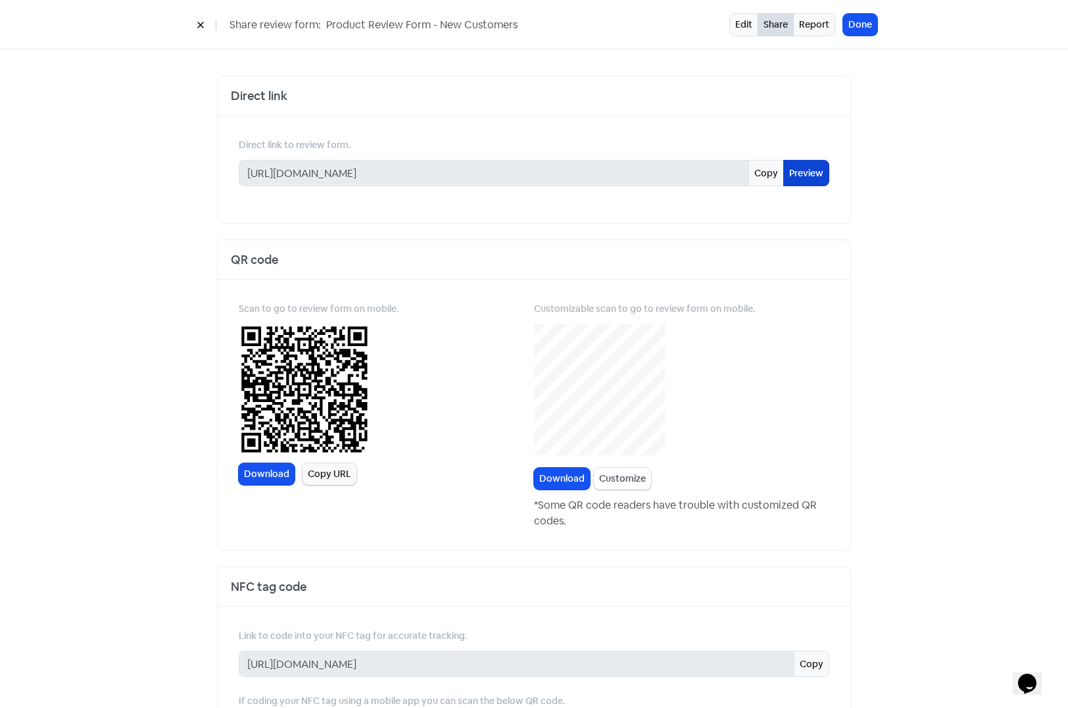
click at [804, 173] on link "Preview" at bounding box center [807, 173] width 46 height 26
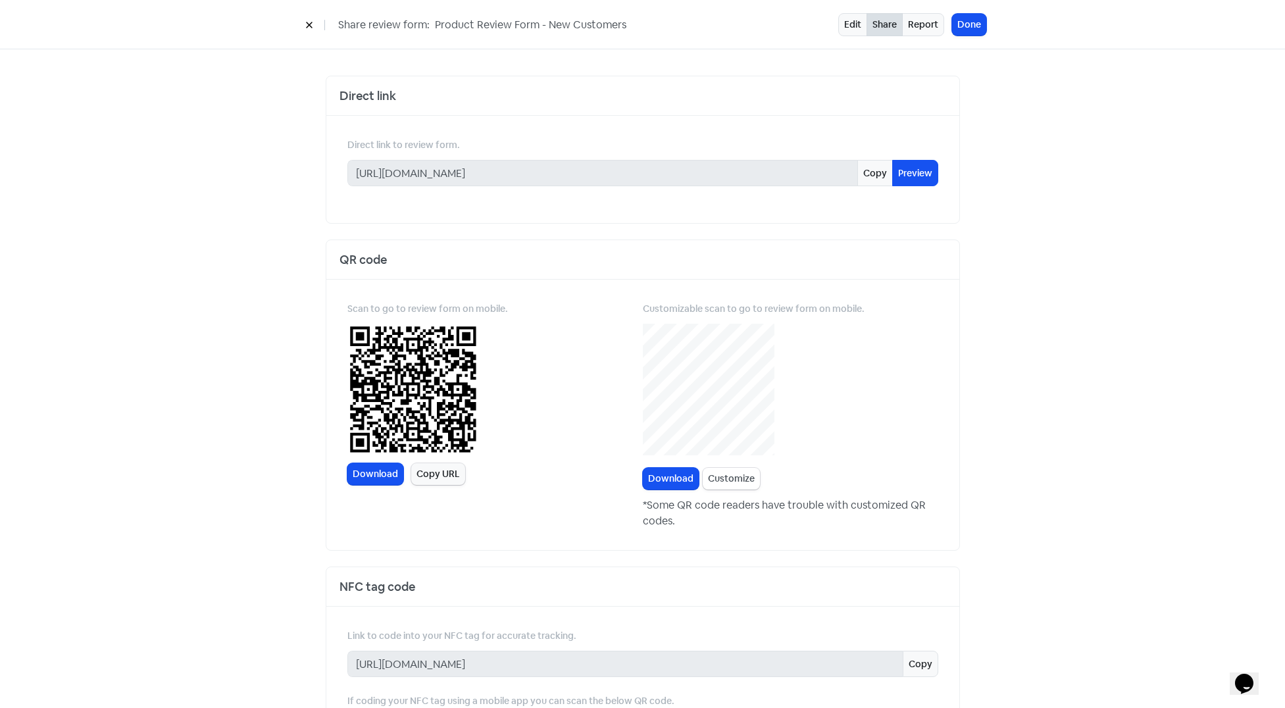
click at [308, 19] on button at bounding box center [309, 24] width 20 height 23
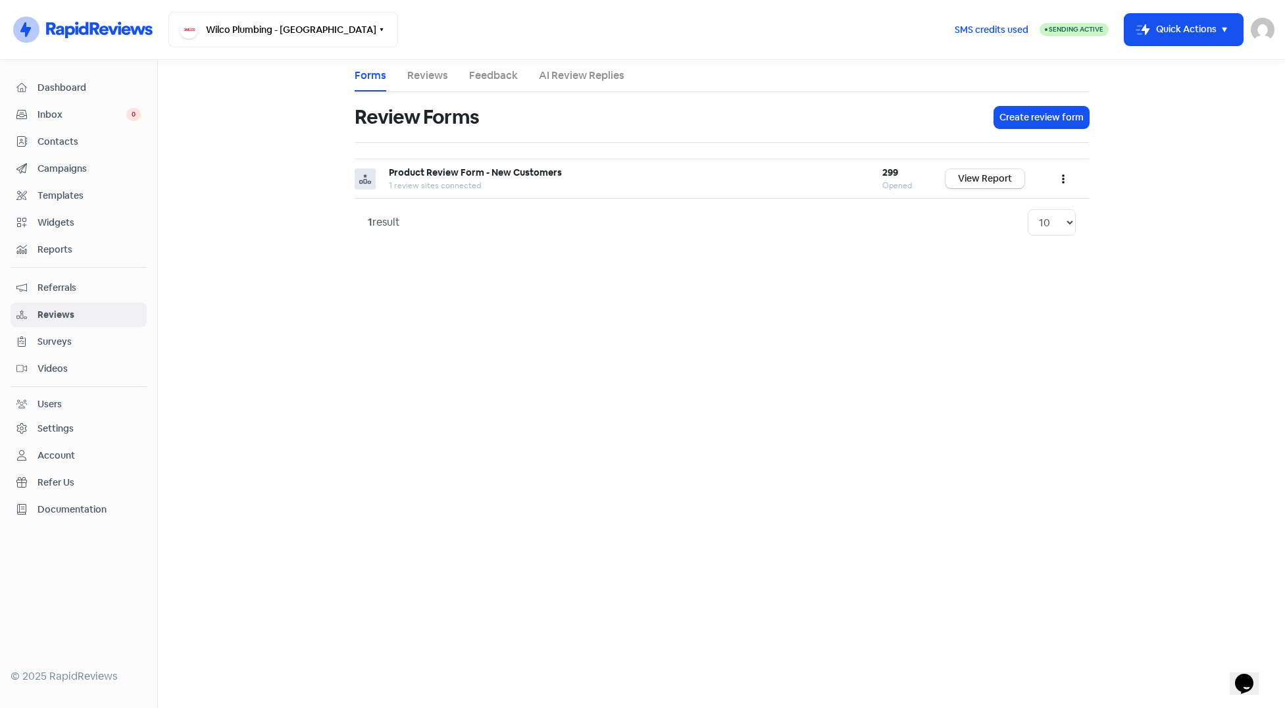
click at [52, 138] on span "Contacts" at bounding box center [89, 142] width 103 height 14
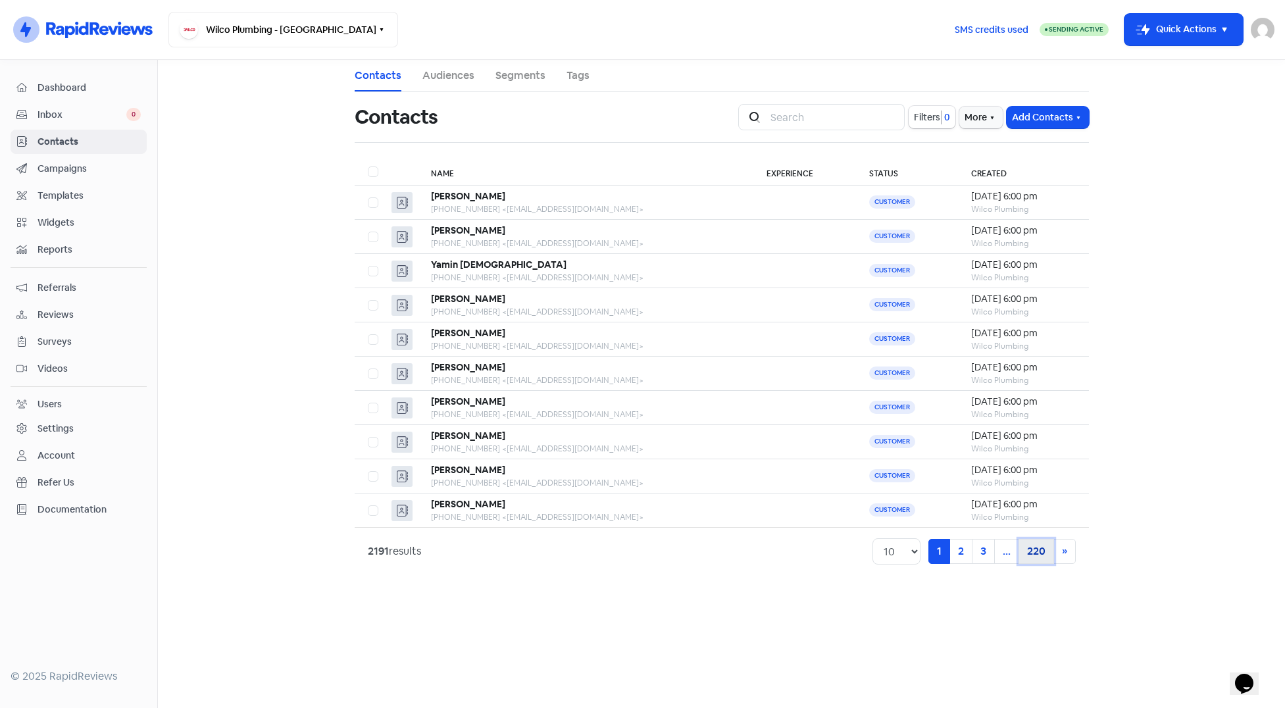
click at [1037, 545] on link "220" at bounding box center [1036, 551] width 36 height 25
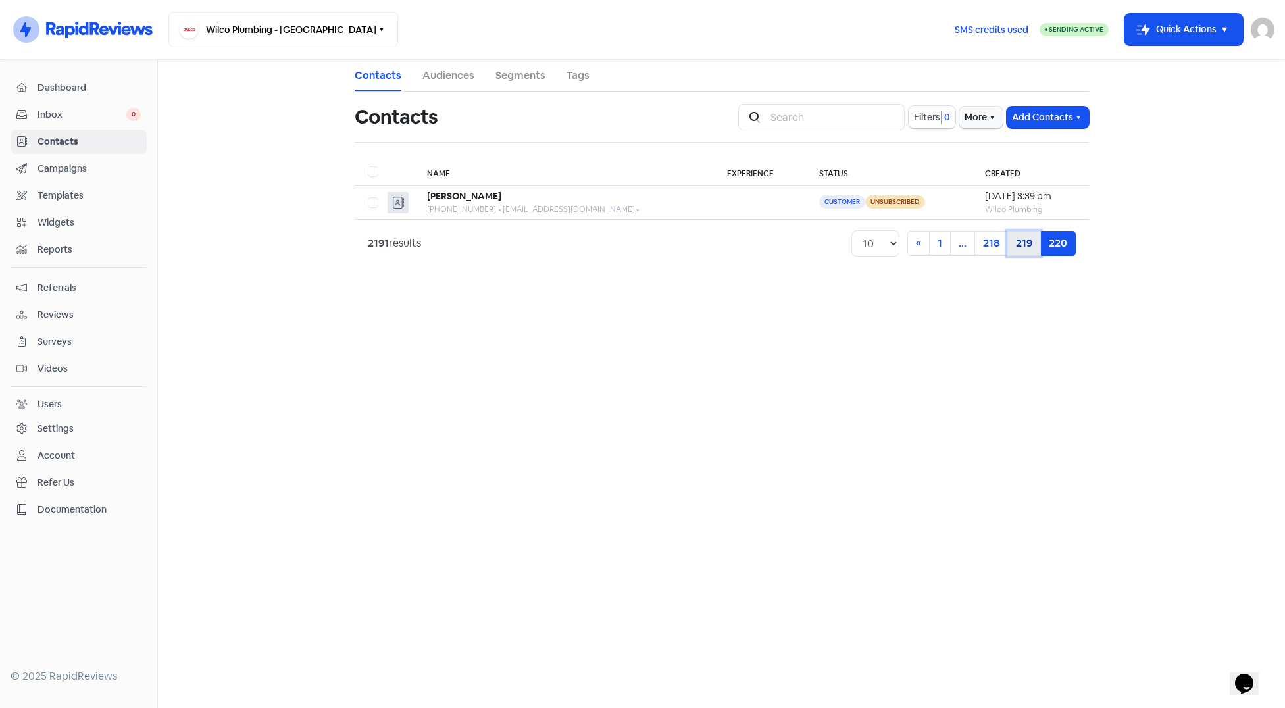
click at [1030, 248] on link "219" at bounding box center [1024, 243] width 34 height 25
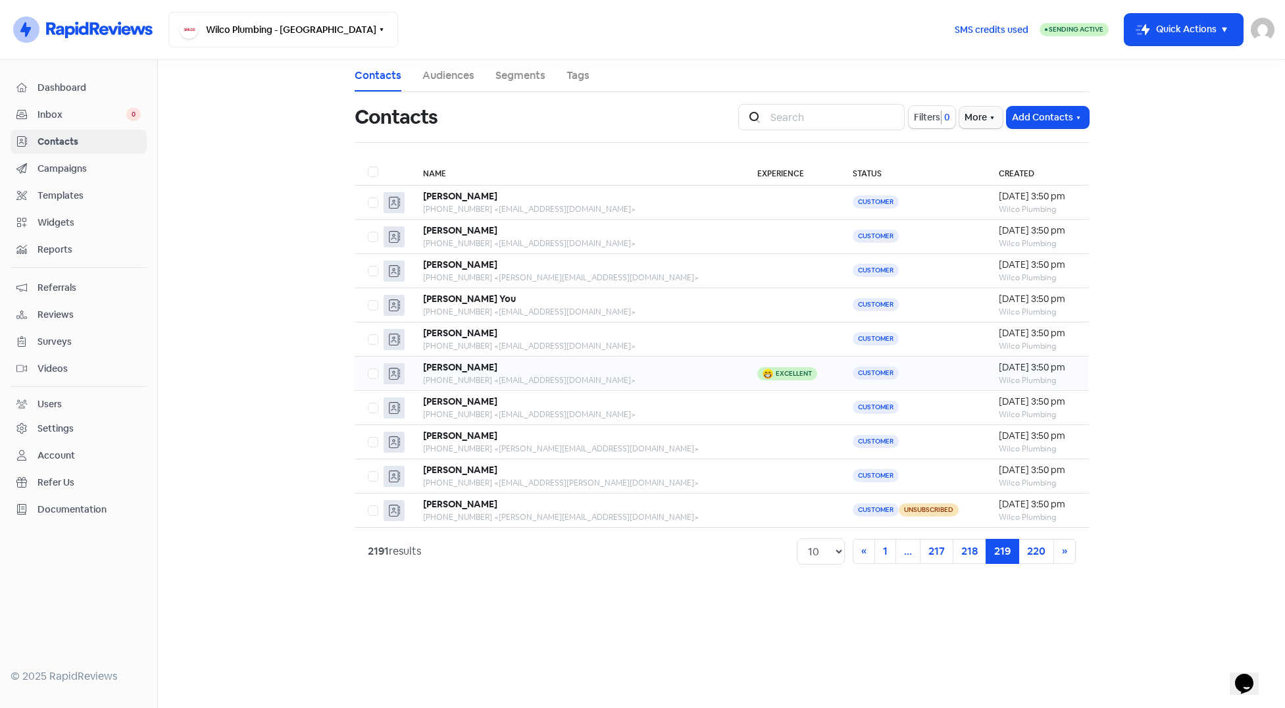
click at [883, 372] on td "Customer" at bounding box center [912, 374] width 147 height 34
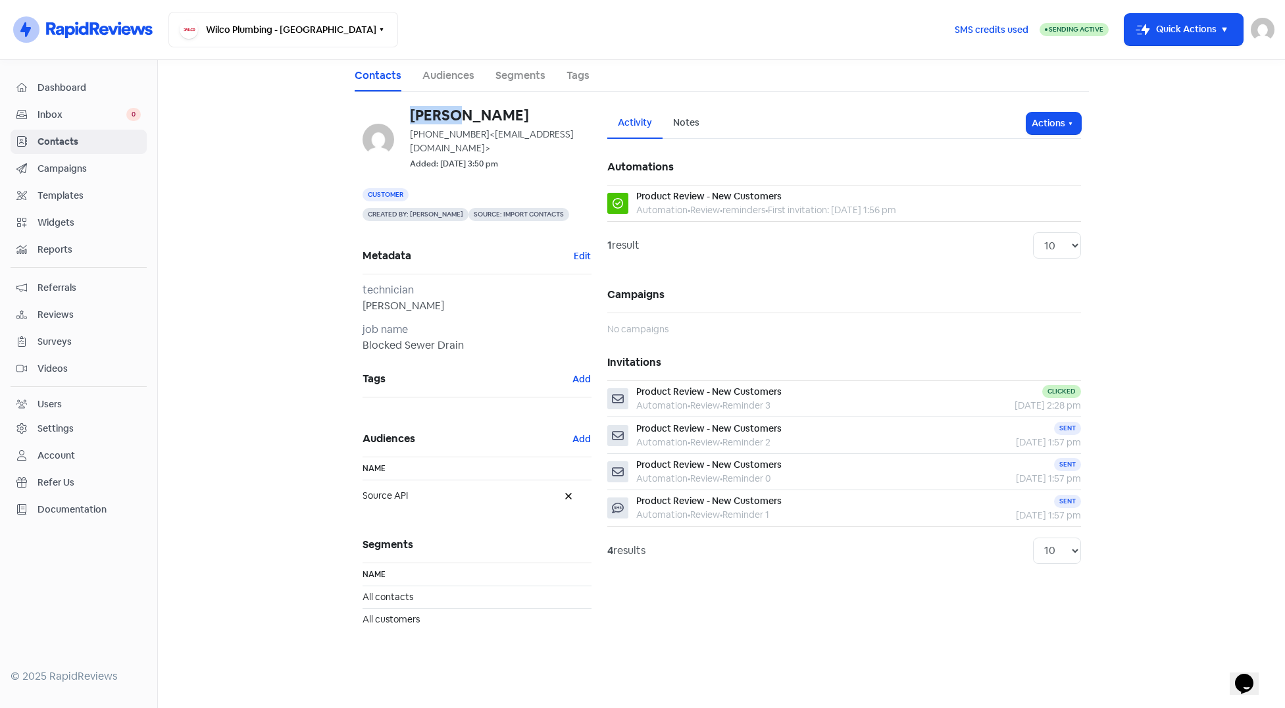
drag, startPoint x: 412, startPoint y: 113, endPoint x: 453, endPoint y: 115, distance: 40.9
click at [453, 115] on h6 "Mikkal Sveum" at bounding box center [501, 115] width 182 height 14
copy h6 "Mikkal"
drag, startPoint x: 460, startPoint y: 111, endPoint x: 499, endPoint y: 117, distance: 39.9
click at [499, 117] on h6 "Mikkal Sveum" at bounding box center [501, 115] width 182 height 14
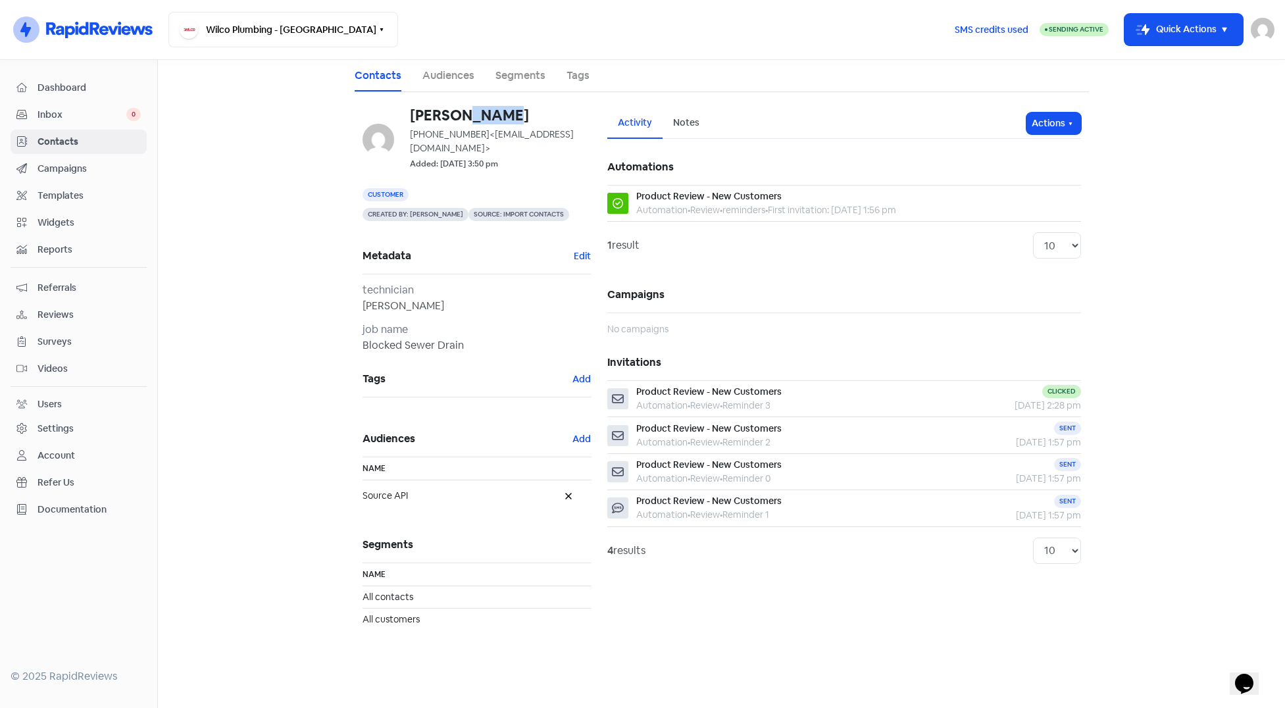
copy h6 "Sveum"
